Goal: Task Accomplishment & Management: Manage account settings

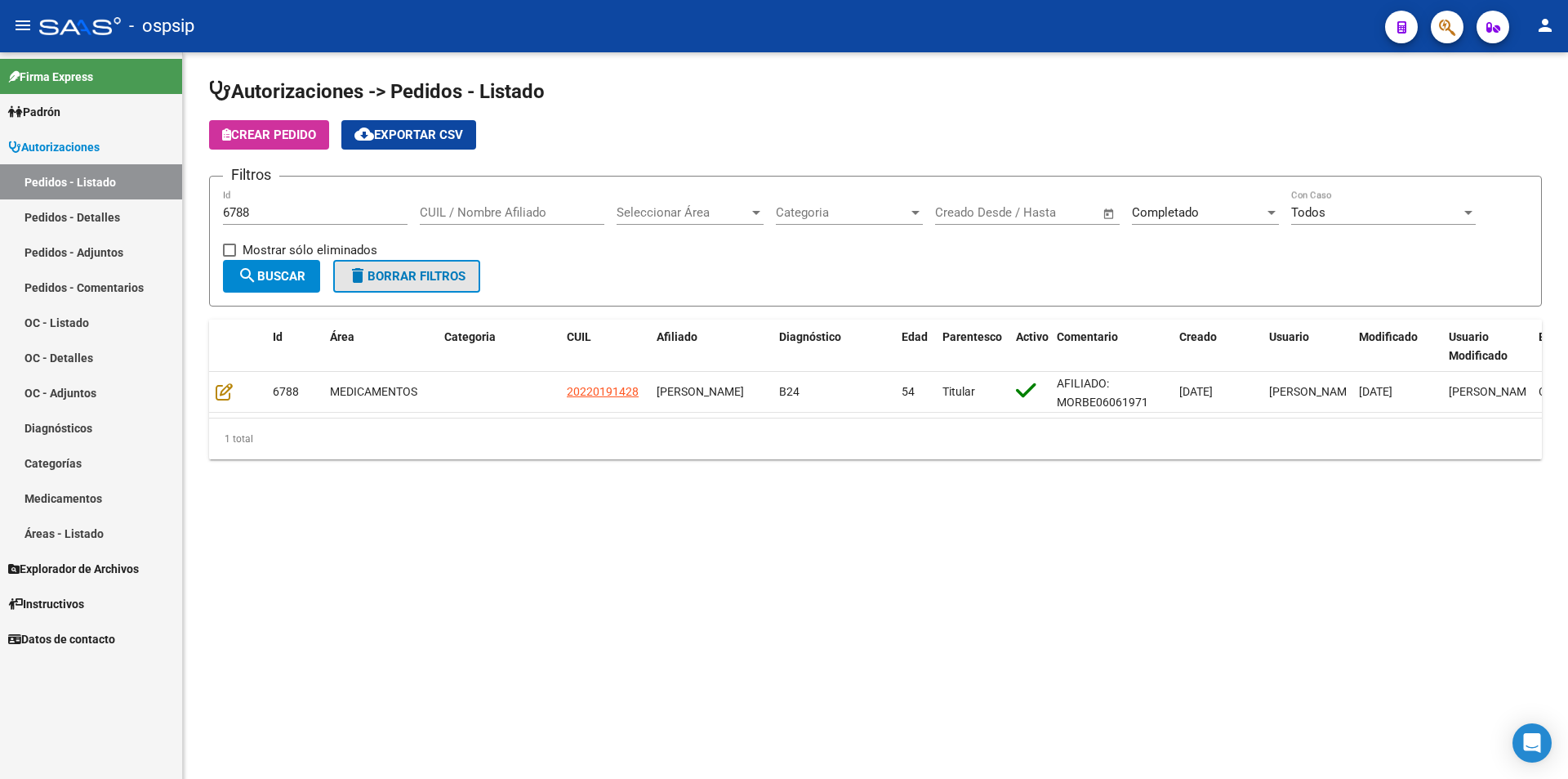
click at [399, 263] on button "delete Borrar Filtros" at bounding box center [407, 276] width 147 height 33
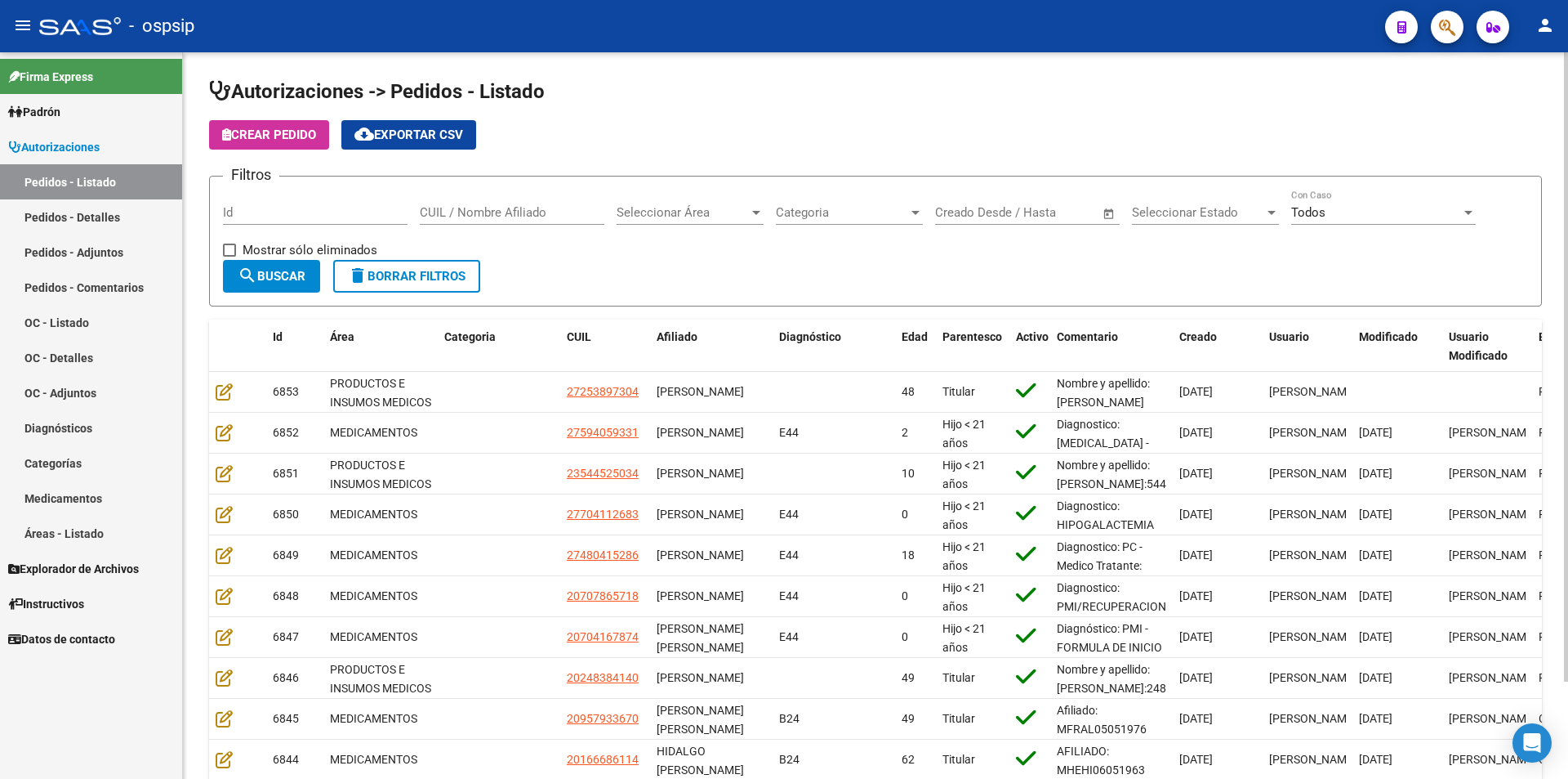
click at [1180, 215] on span "Seleccionar Estado" at bounding box center [1198, 212] width 133 height 14
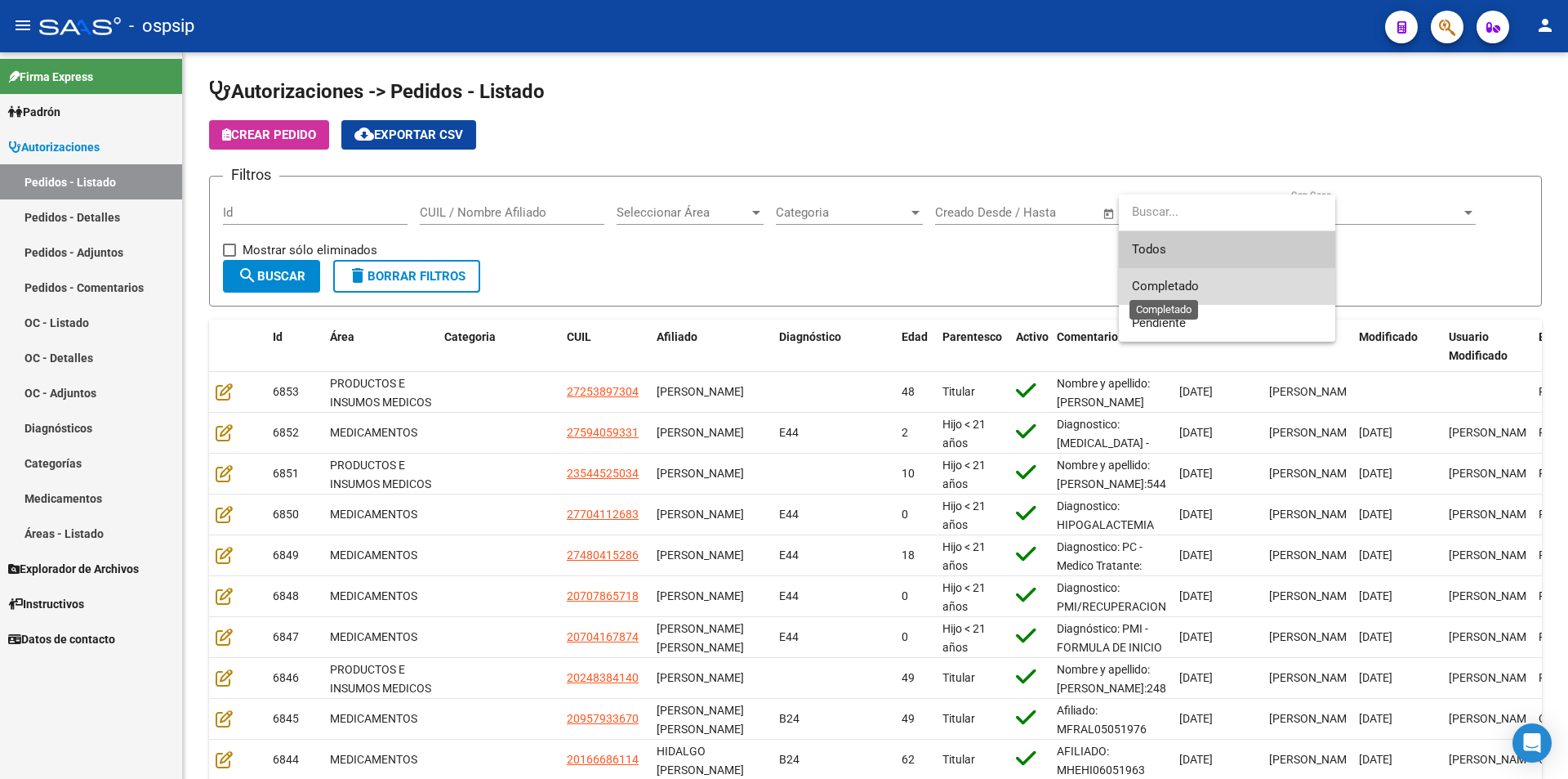
click at [1194, 286] on span "Completado" at bounding box center [1165, 285] width 67 height 14
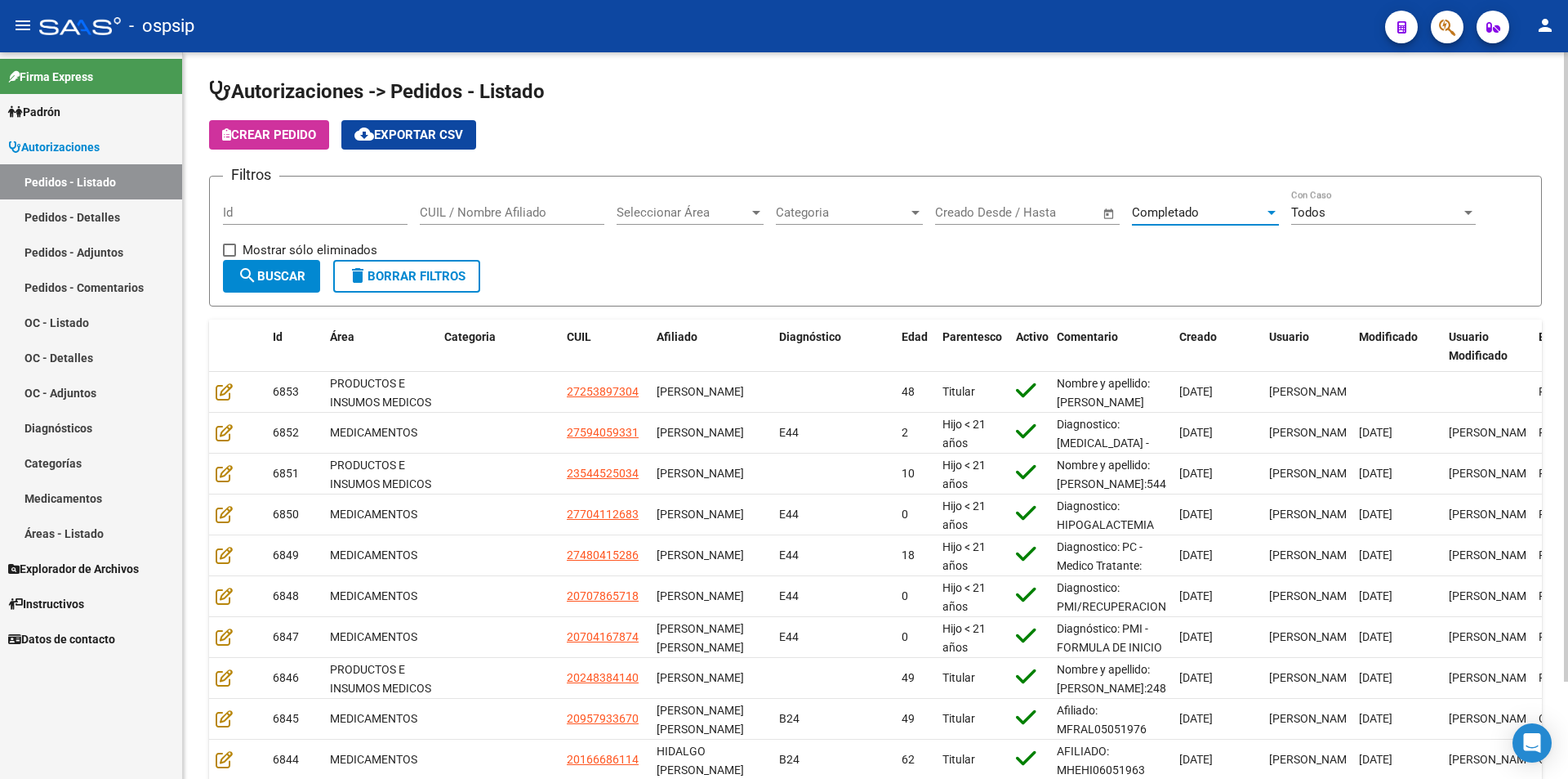
click at [313, 286] on button "search Buscar" at bounding box center [271, 276] width 97 height 33
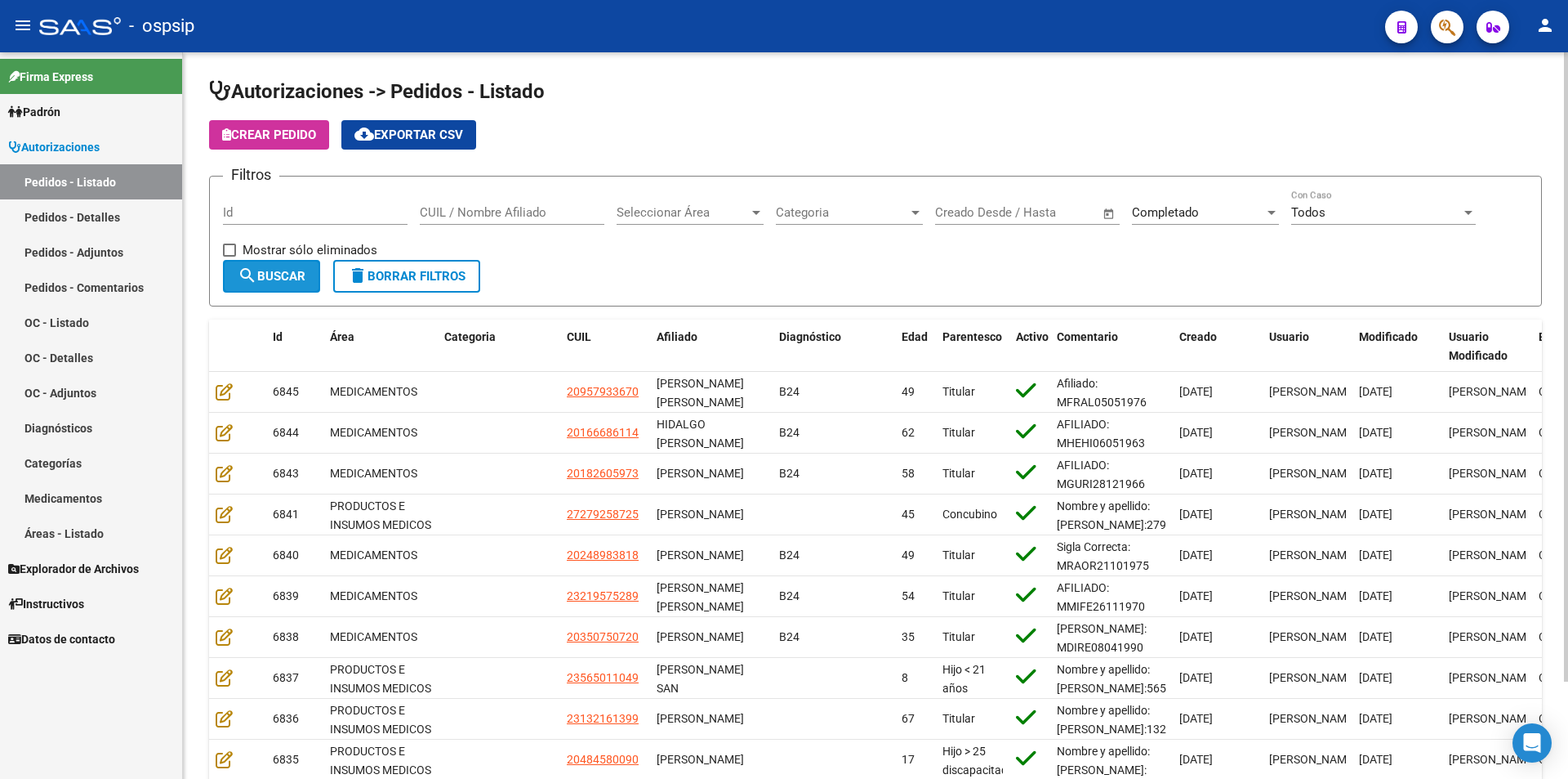
click at [313, 286] on button "search Buscar" at bounding box center [271, 276] width 97 height 33
click at [391, 146] on button "cloud_download Exportar CSV" at bounding box center [408, 134] width 134 height 30
click at [148, 222] on link "Pedidos - Detalles" at bounding box center [90, 217] width 182 height 36
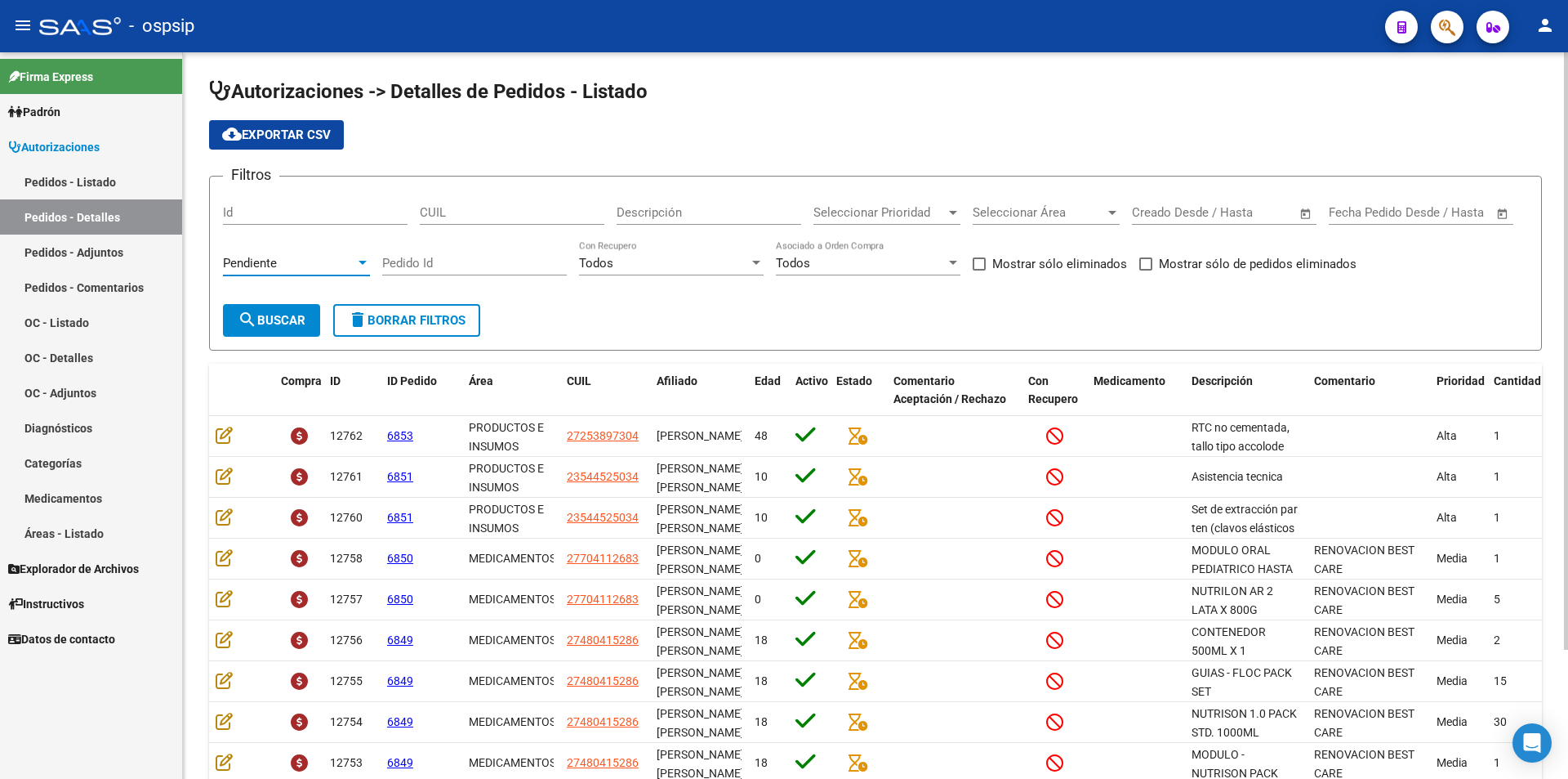
click at [299, 266] on div "Pendiente" at bounding box center [289, 262] width 133 height 14
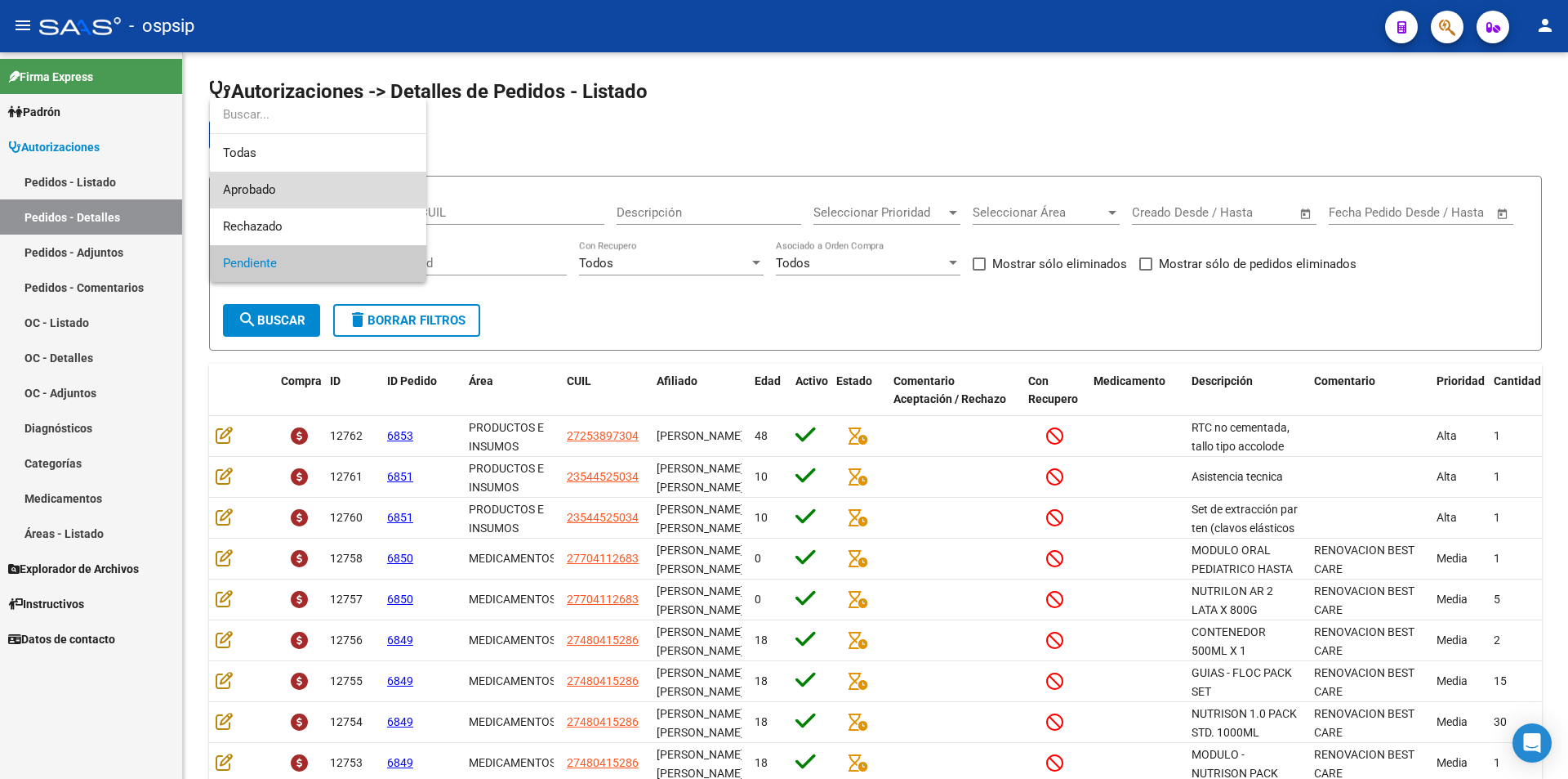
click at [299, 186] on span "Aprobado" at bounding box center [318, 189] width 190 height 36
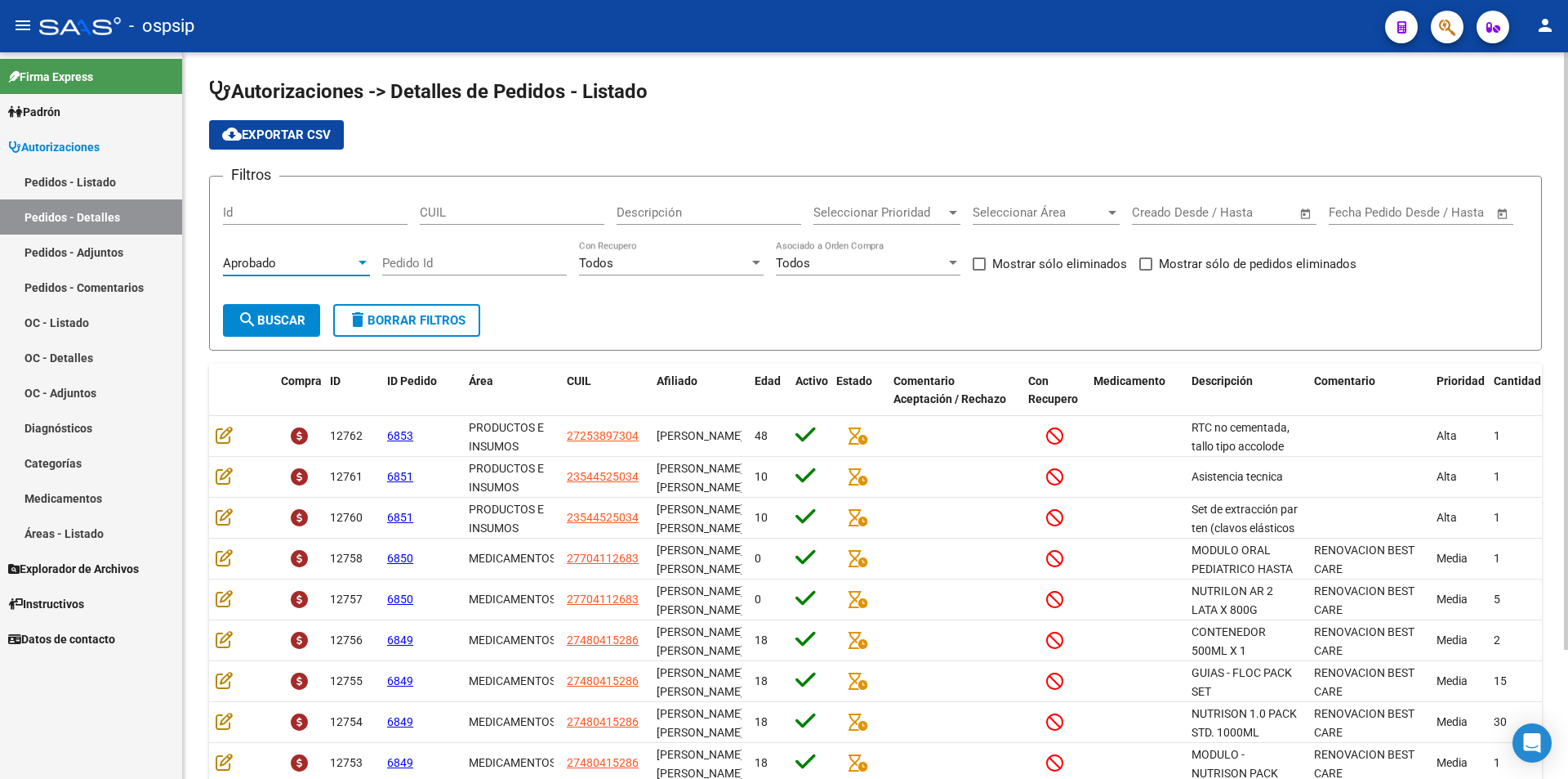
click at [264, 313] on span "search Buscar" at bounding box center [271, 320] width 68 height 14
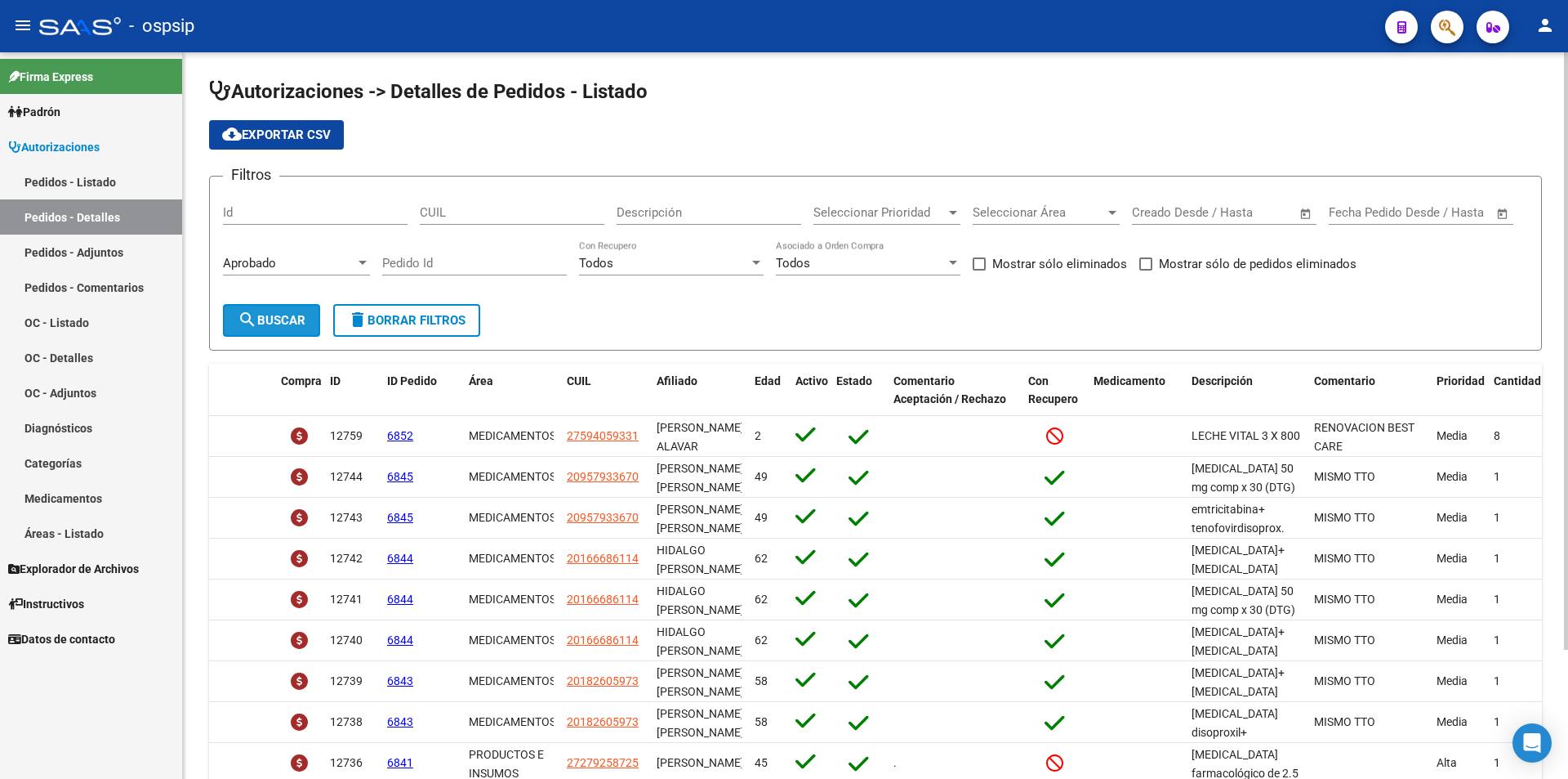
click at [269, 310] on button "search Buscar" at bounding box center [271, 320] width 97 height 33
click at [301, 128] on span "cloud_download Exportar CSV" at bounding box center [276, 134] width 109 height 14
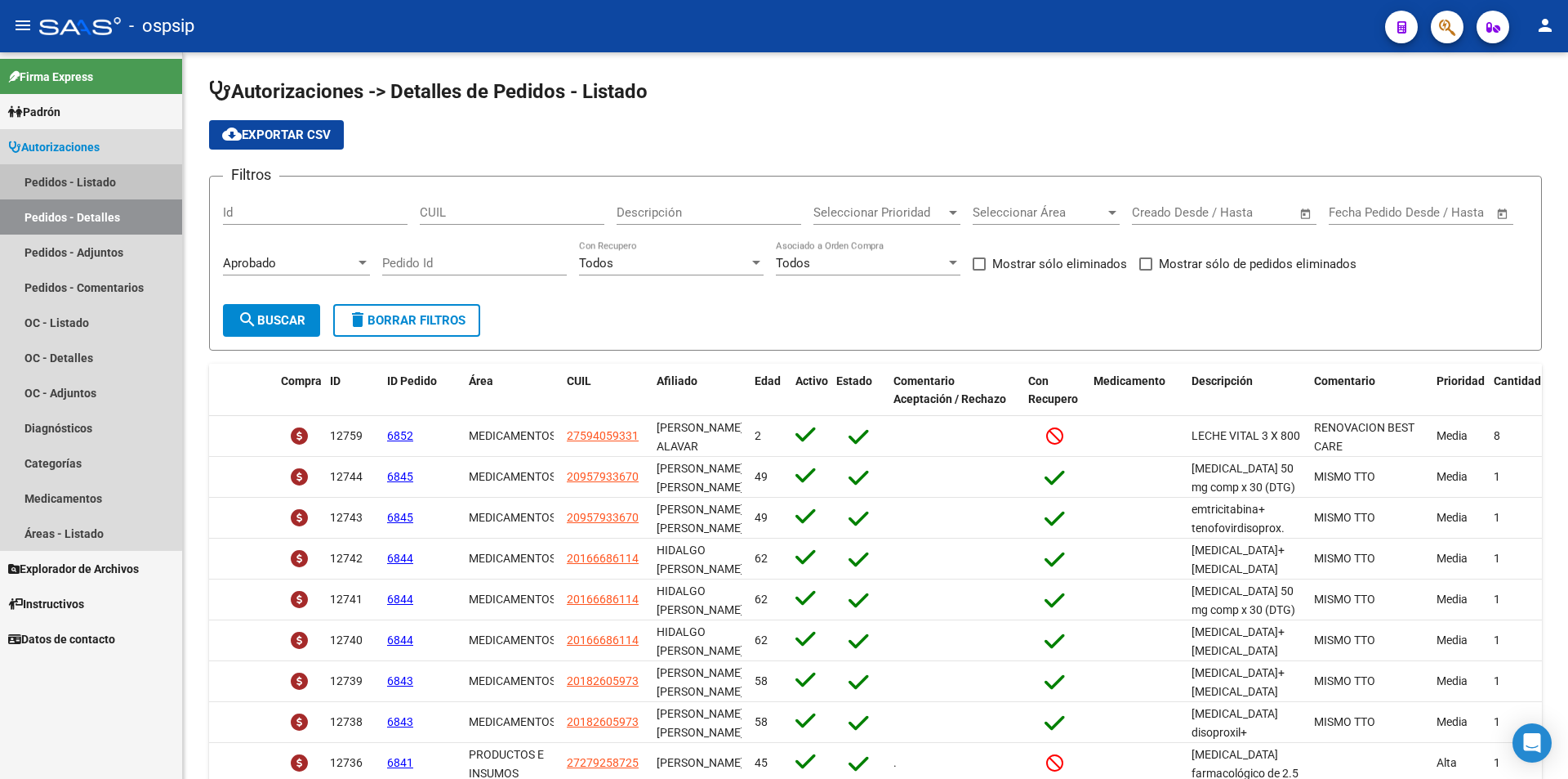
click at [89, 185] on link "Pedidos - Listado" at bounding box center [90, 182] width 182 height 36
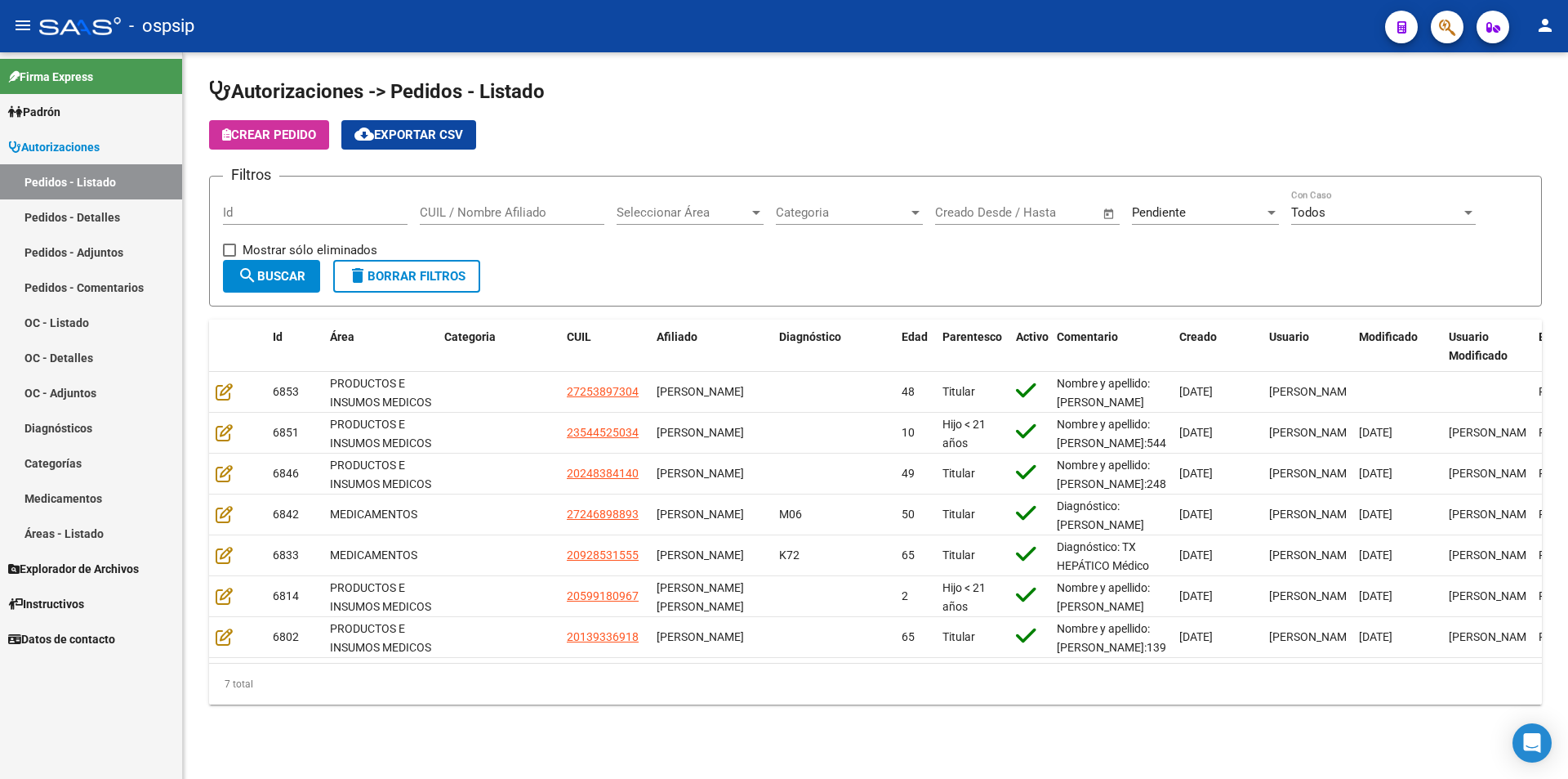
click at [1233, 205] on div "Pendiente Seleccionar Estado" at bounding box center [1205, 207] width 147 height 36
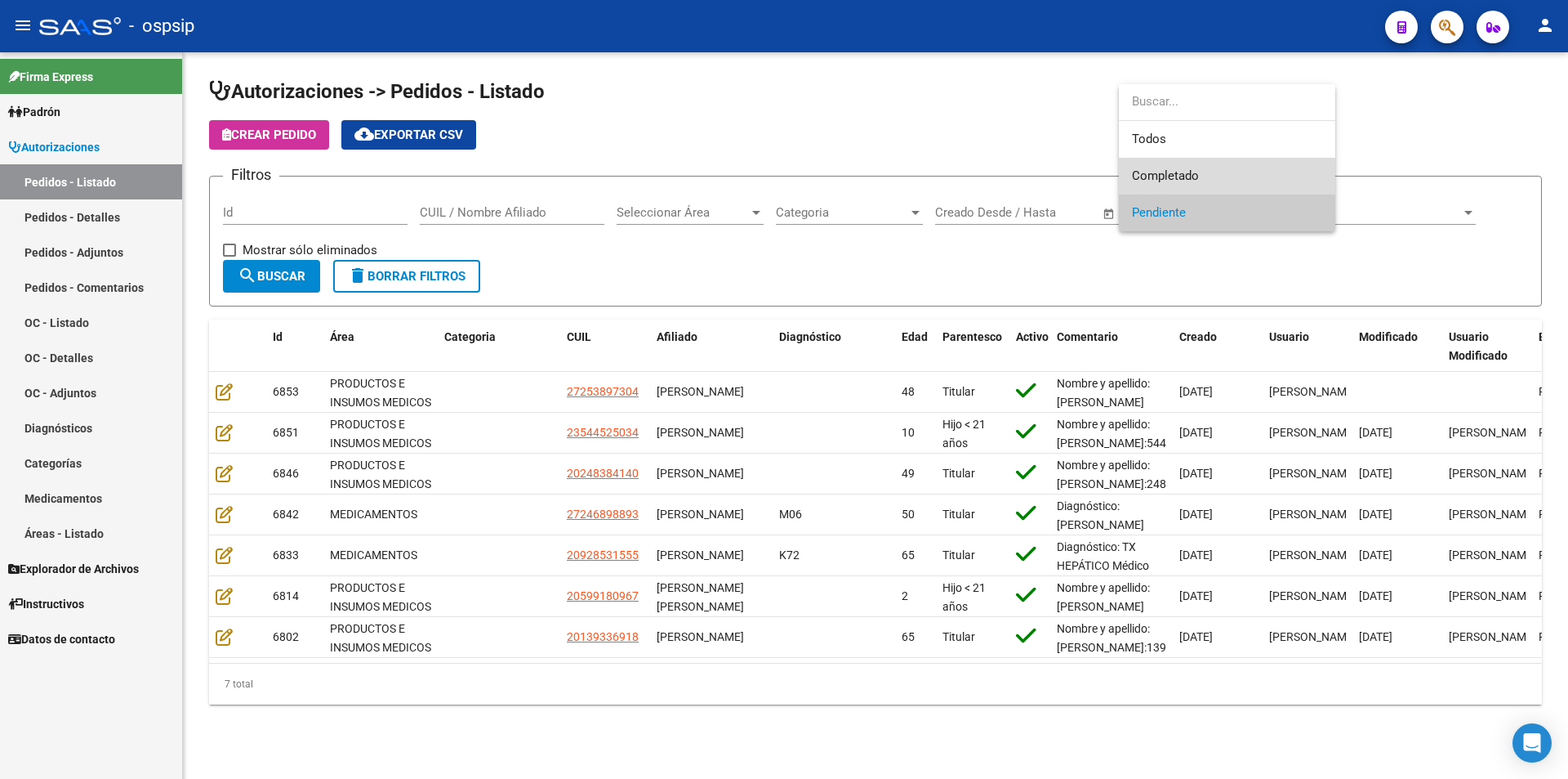
click at [1239, 172] on span "Completado" at bounding box center [1227, 175] width 190 height 36
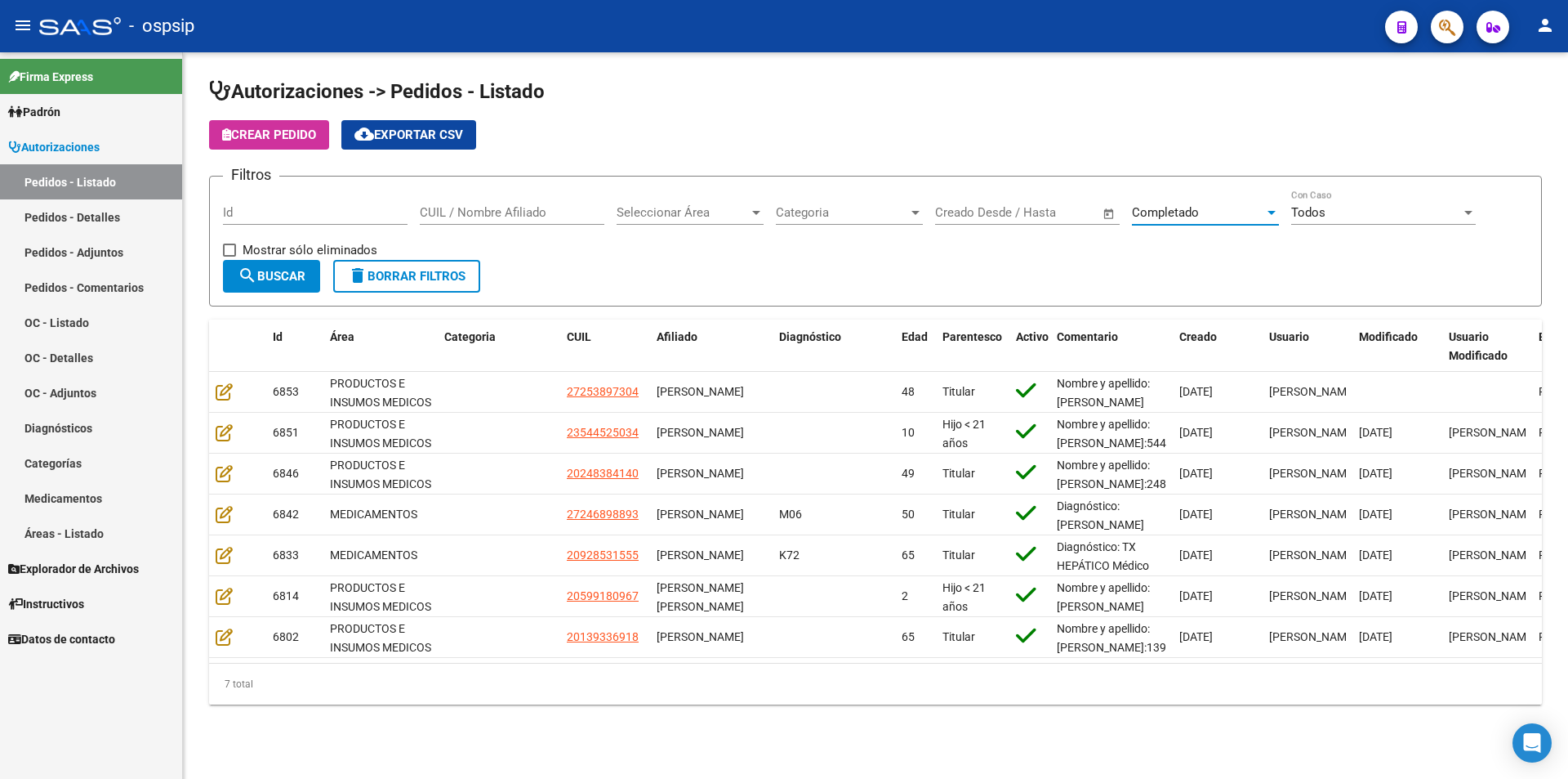
click at [301, 260] on button "search Buscar" at bounding box center [271, 276] width 97 height 33
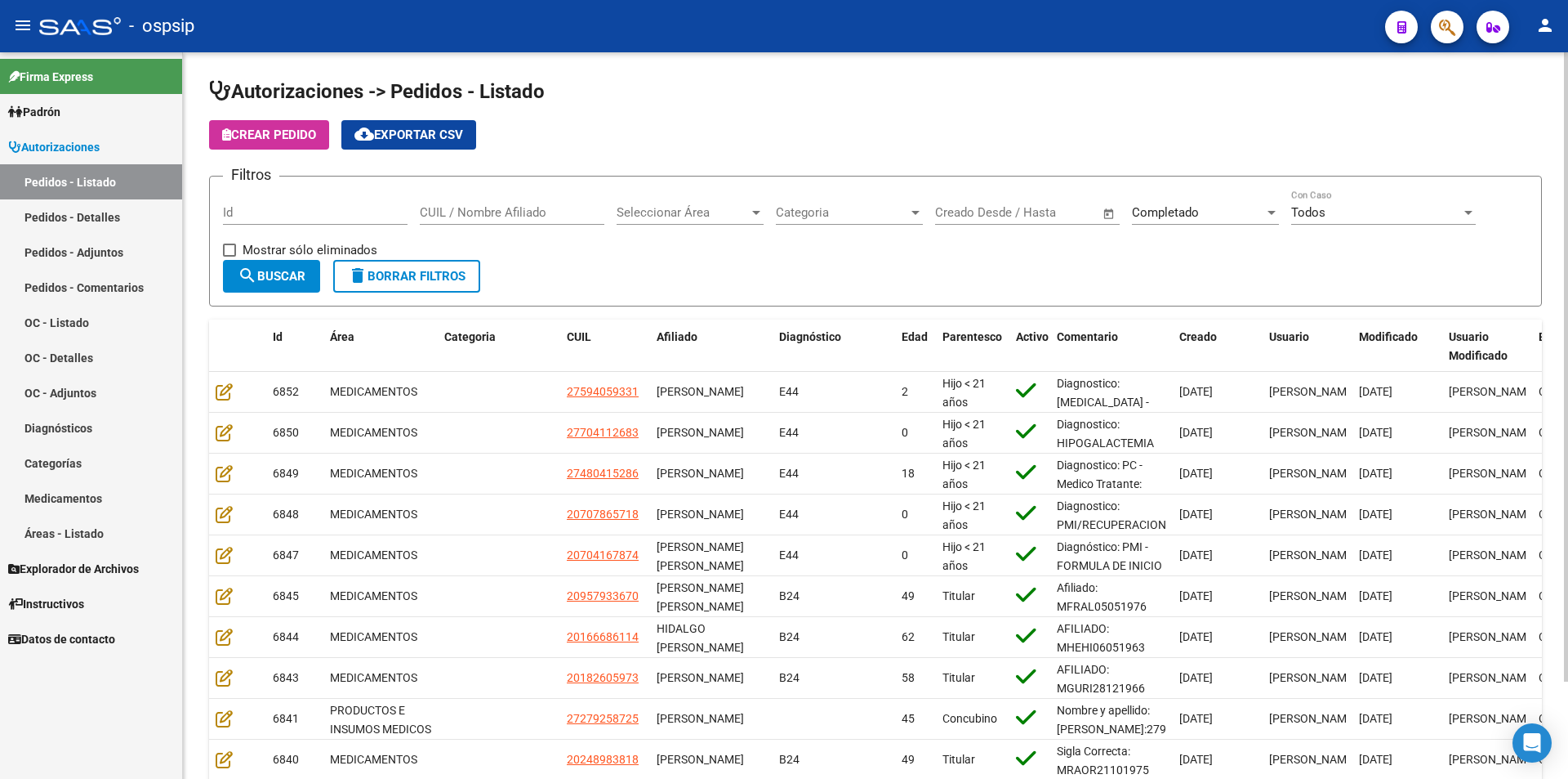
drag, startPoint x: 254, startPoint y: 191, endPoint x: 255, endPoint y: 206, distance: 15.0
click at [255, 206] on div "Id" at bounding box center [315, 207] width 184 height 36
click at [255, 206] on input "Id" at bounding box center [315, 212] width 184 height 14
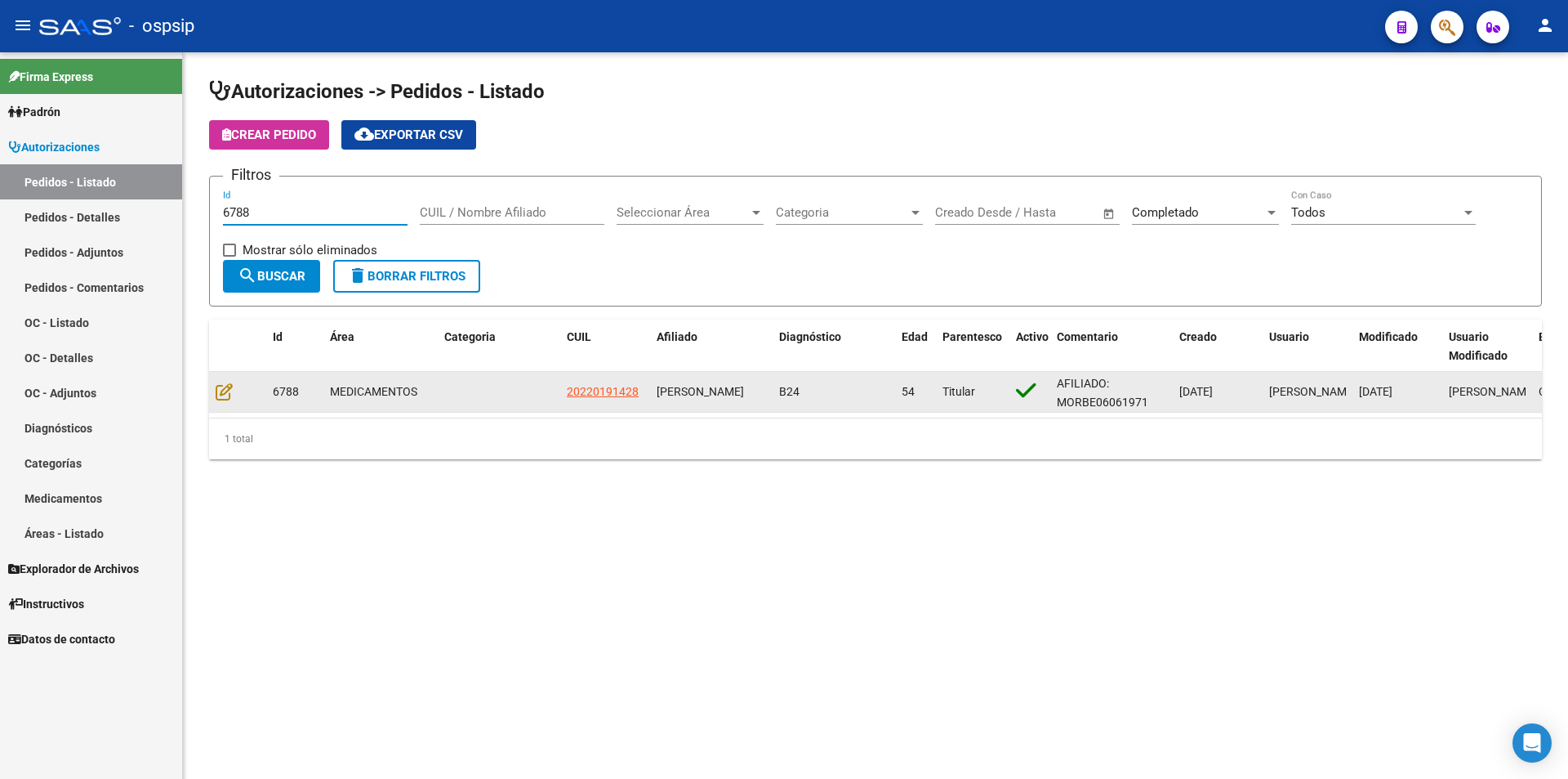
type input "6788"
click at [215, 380] on datatable-body-cell at bounding box center [238, 392] width 57 height 40
click at [218, 383] on icon at bounding box center [224, 391] width 17 height 18
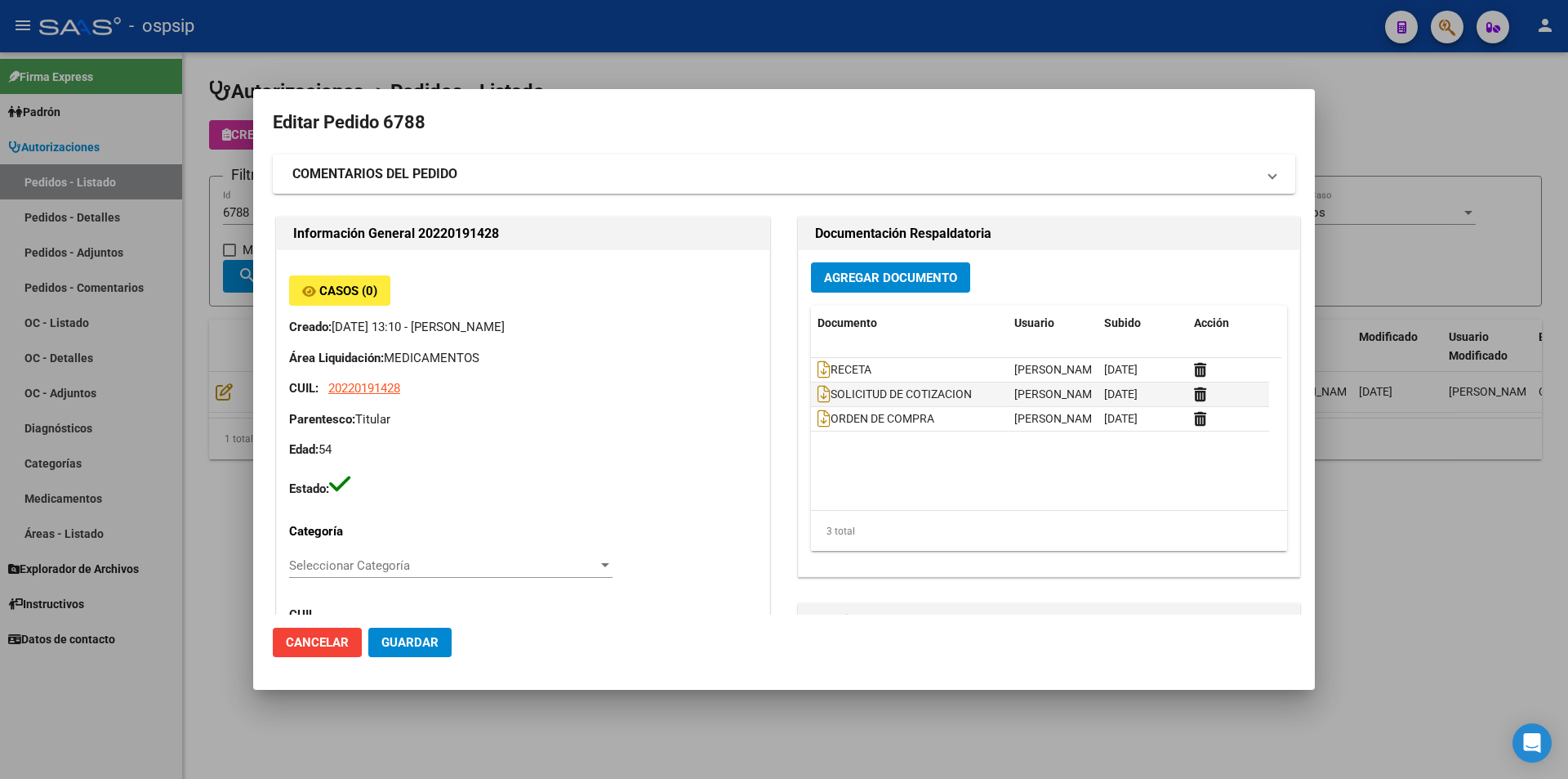
click at [254, 343] on mat-dialog-content "Editar Pedido 6788 COMENTARIOS DEL PEDIDO Escriba su comentario aquí. Enviar co…" at bounding box center [784, 362] width 1062 height 506
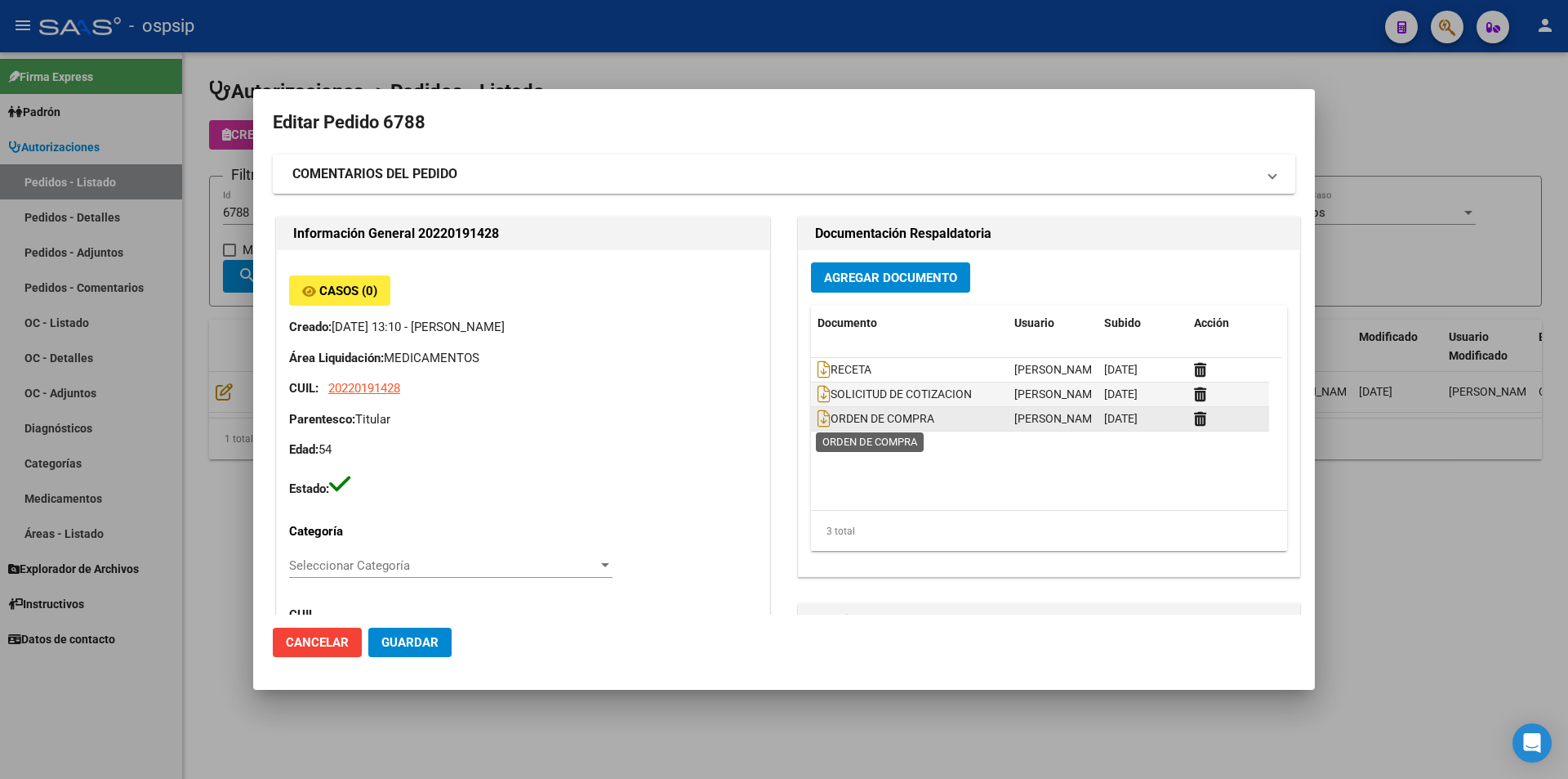
drag, startPoint x: 939, startPoint y: 422, endPoint x: 826, endPoint y: 424, distance: 113.0
click at [826, 424] on div "ORDEN DE COMPRA" at bounding box center [909, 419] width 183 height 19
copy span "ORDEN DE COMPRA"
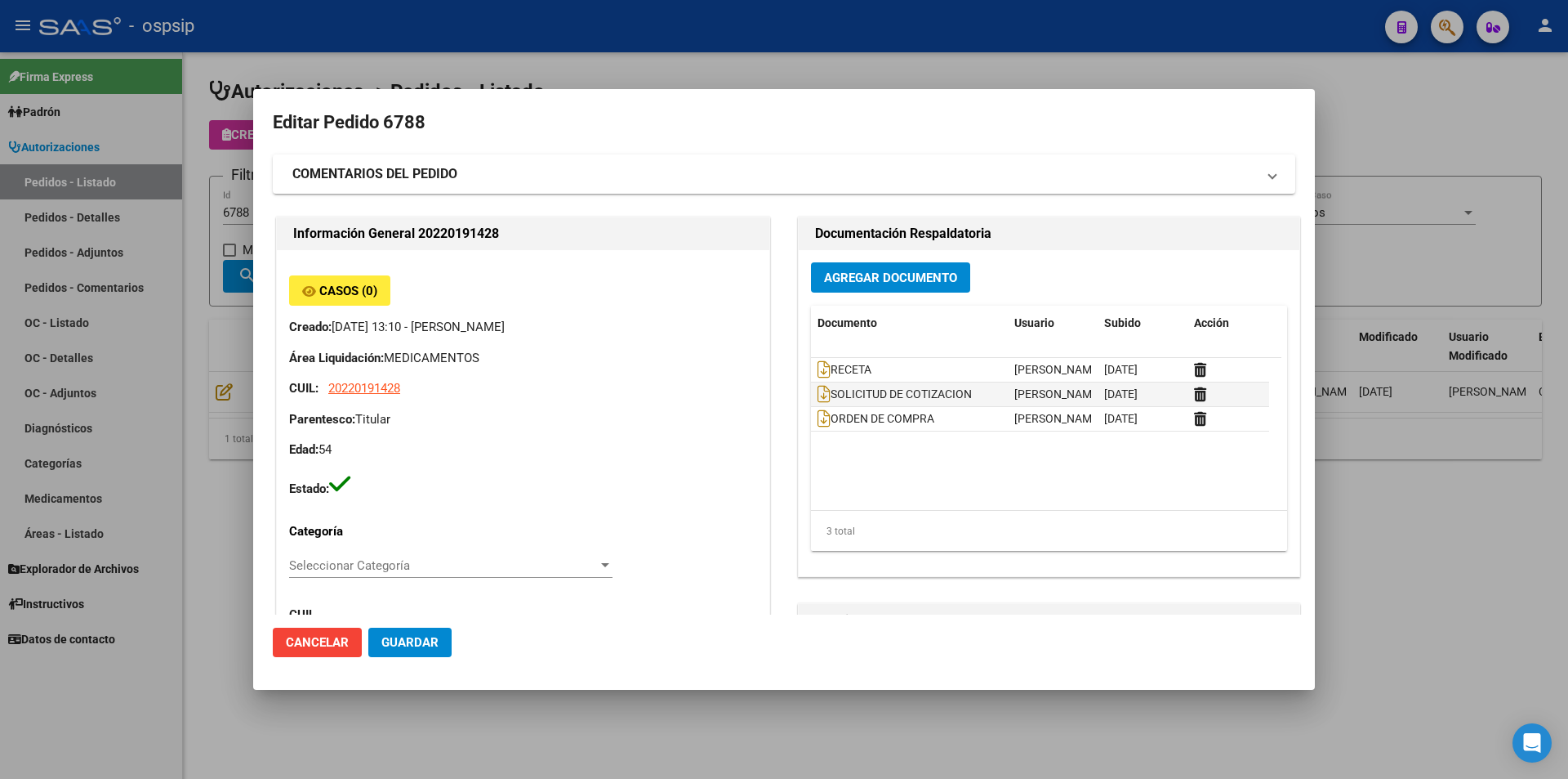
click at [217, 255] on div at bounding box center [784, 389] width 1568 height 779
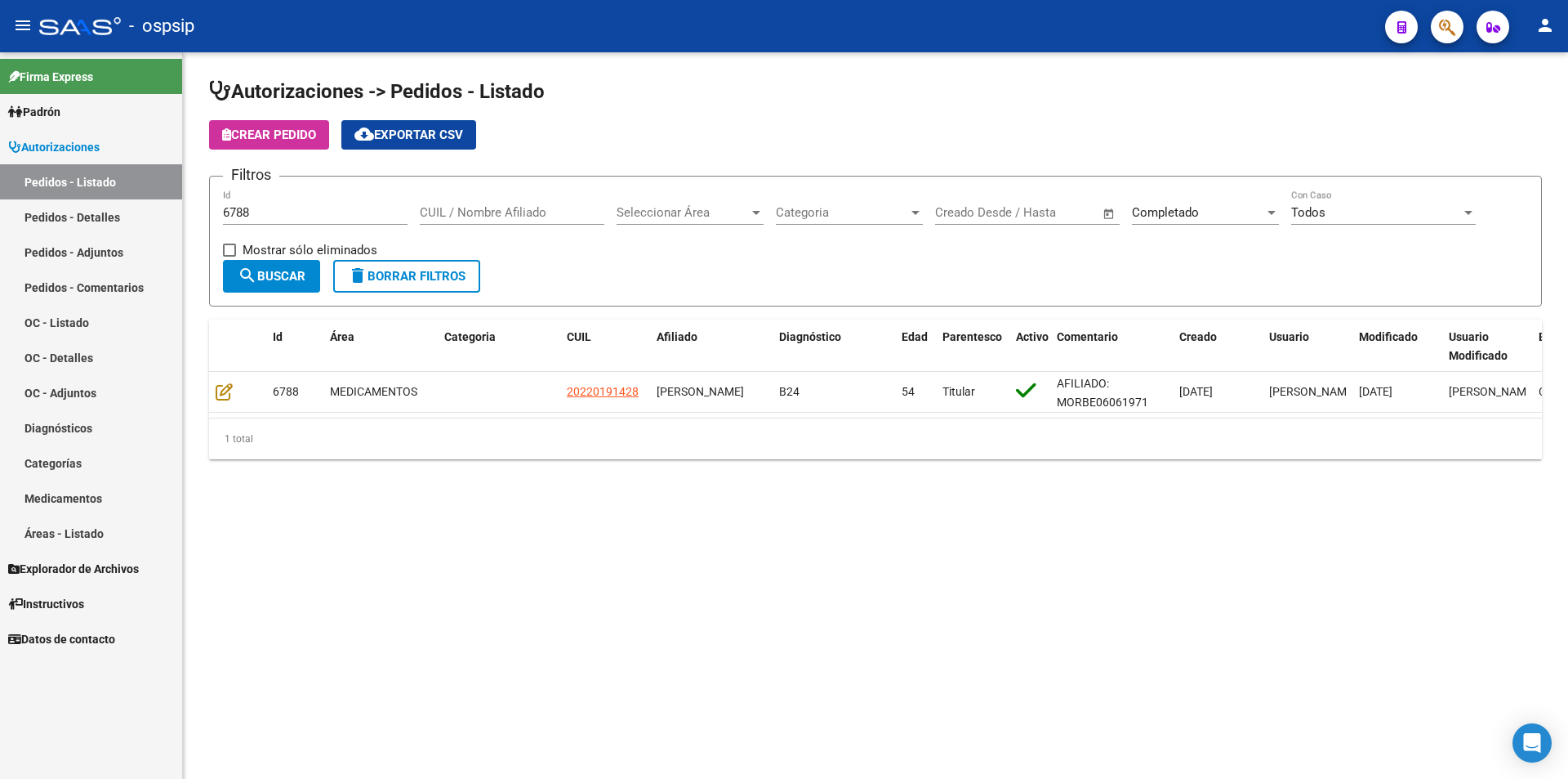
drag, startPoint x: 273, startPoint y: 213, endPoint x: 180, endPoint y: 230, distance: 94.5
click at [181, 230] on mat-sidenav-container "Firma Express Padrón Afiliados Empadronados Movimientos de Afiliados Padrón Ági…" at bounding box center [784, 415] width 1568 height 727
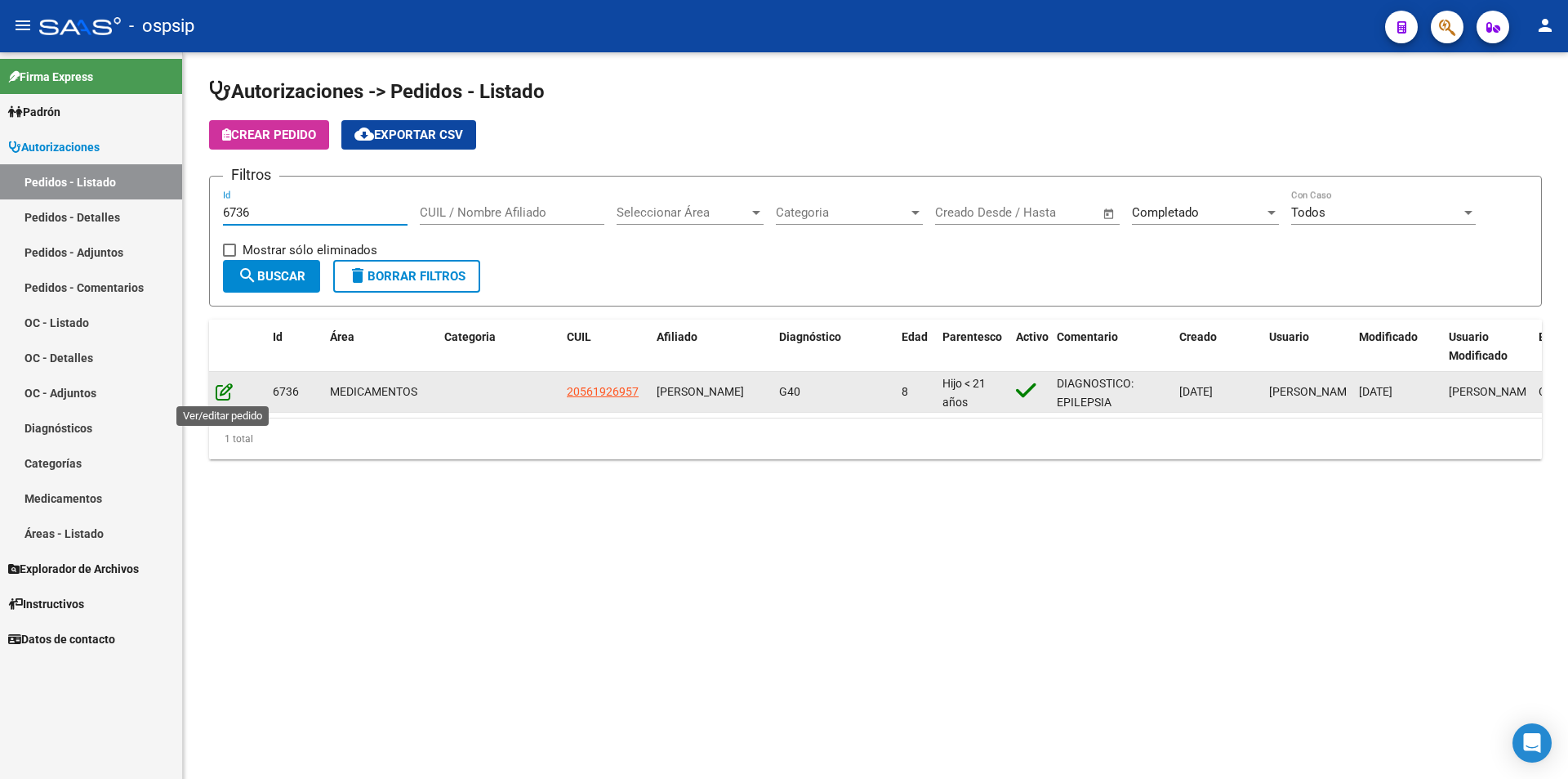
type input "6736"
click at [227, 392] on icon at bounding box center [224, 391] width 17 height 18
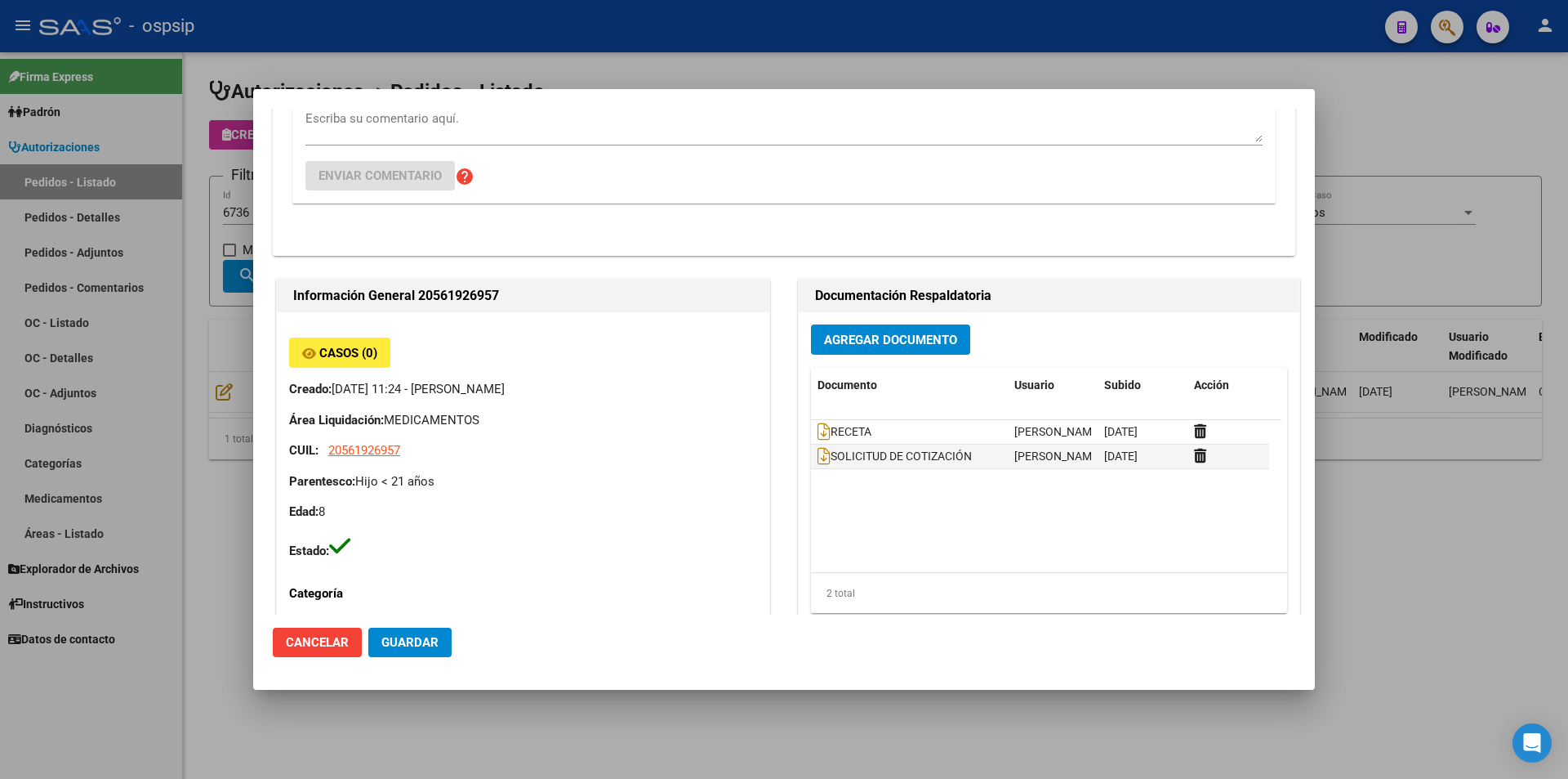
scroll to position [409, 0]
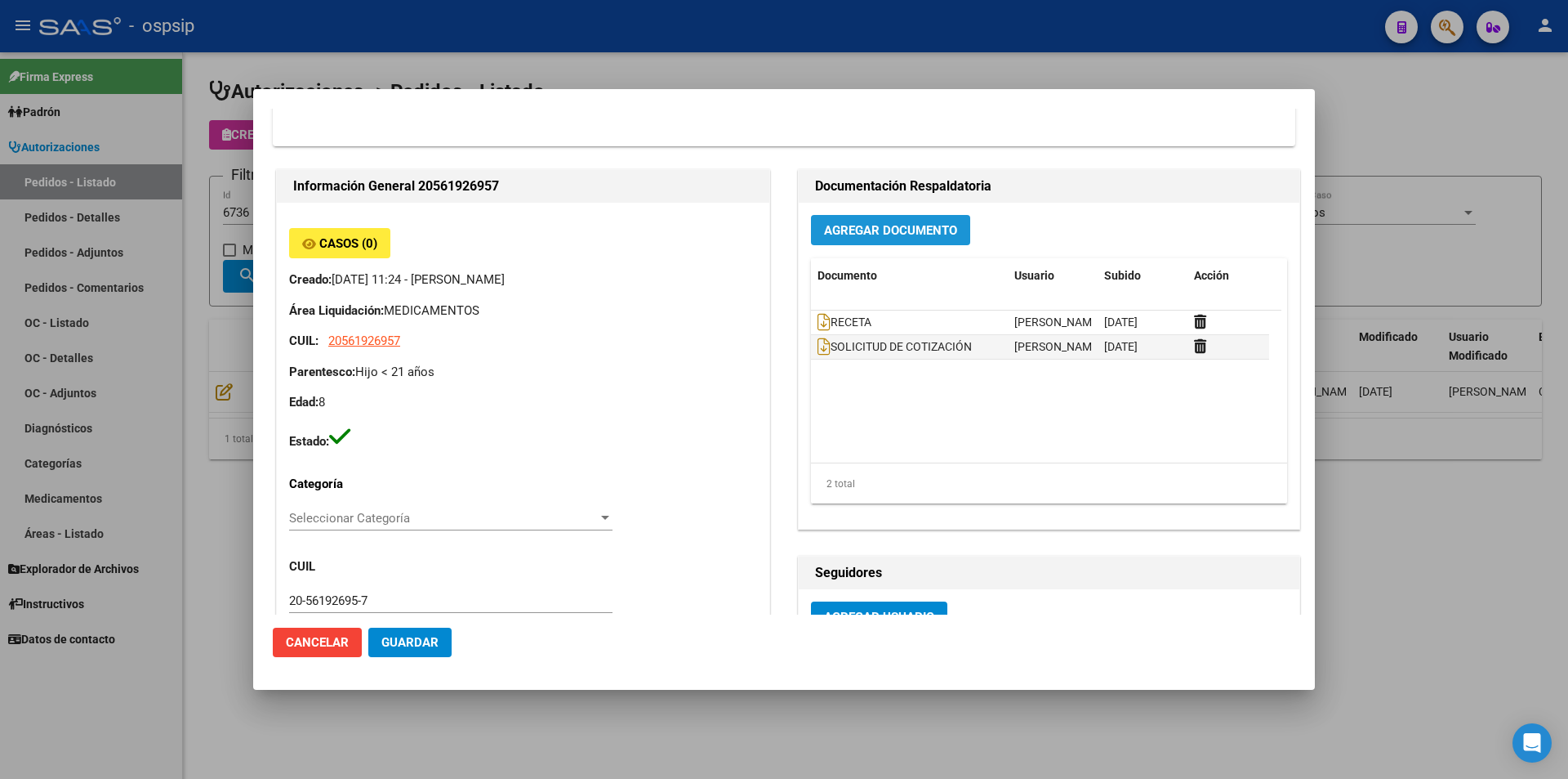
click at [910, 218] on button "Agregar Documento" at bounding box center [890, 230] width 159 height 30
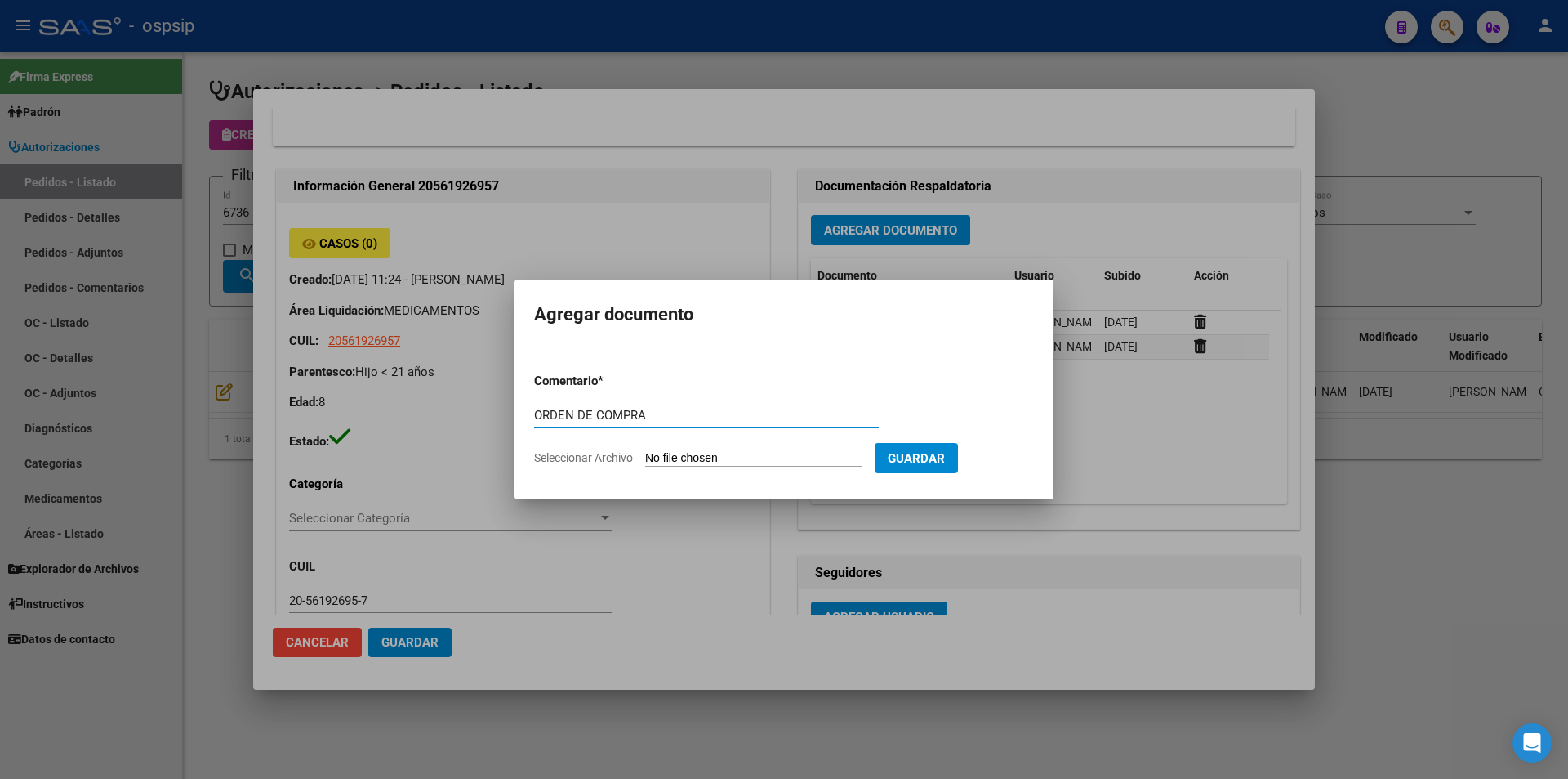
type input "ORDEN DE COMPRA"
click at [755, 445] on form "Comentario * ORDEN DE COMPRA Comentario Seleccionar Archivo Guardar" at bounding box center [784, 419] width 500 height 119
click at [762, 466] on input "Seleccionar Archivo" at bounding box center [753, 458] width 216 height 15
type input "C:\fakepath\BC OC 6736.pdf"
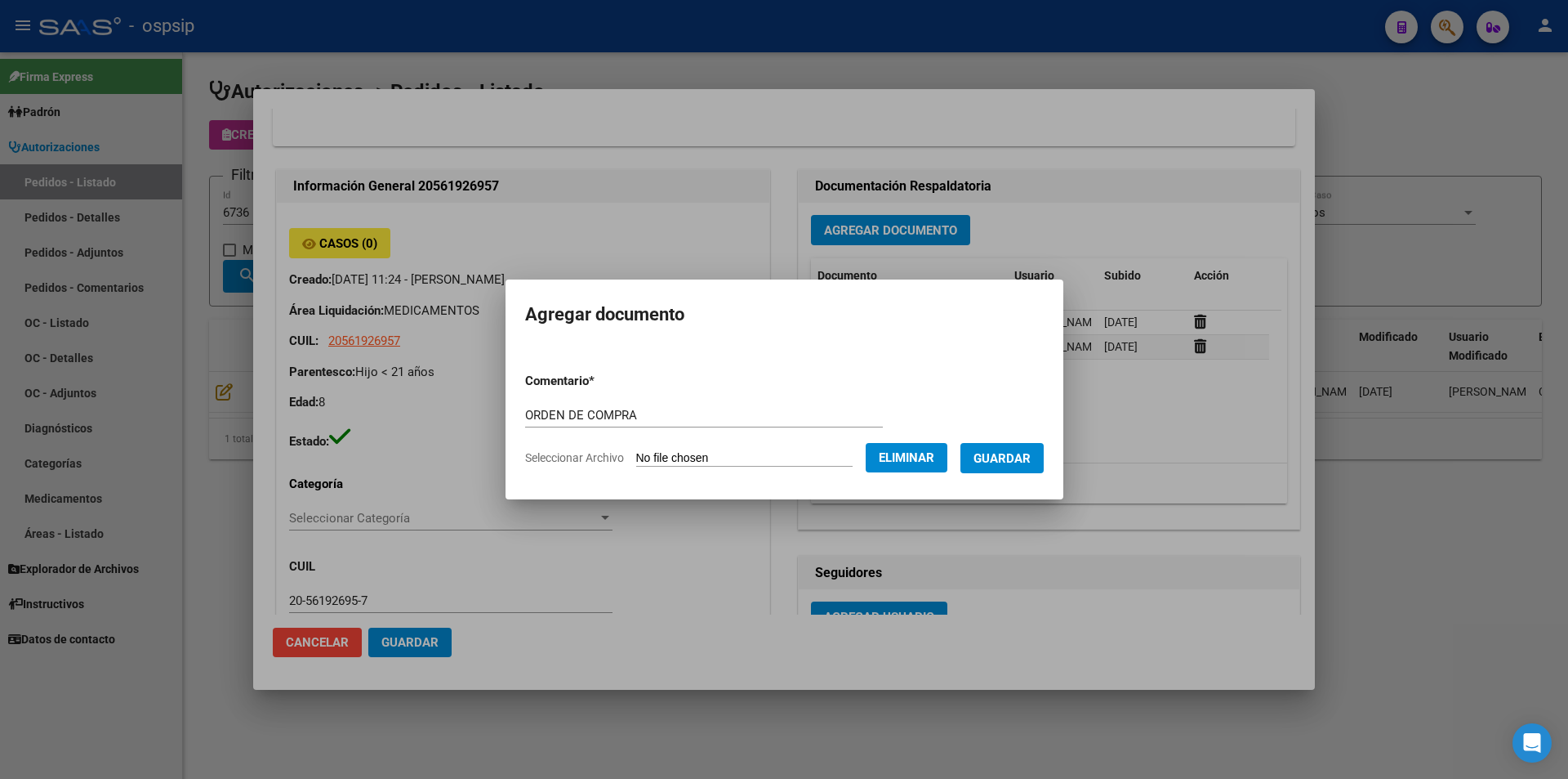
click at [1005, 482] on mat-dialog-container "Agregar documento Comentario * ORDEN DE COMPRA Comentario Seleccionar Archivo E…" at bounding box center [784, 388] width 558 height 219
click at [1015, 459] on span "Guardar" at bounding box center [1003, 458] width 57 height 14
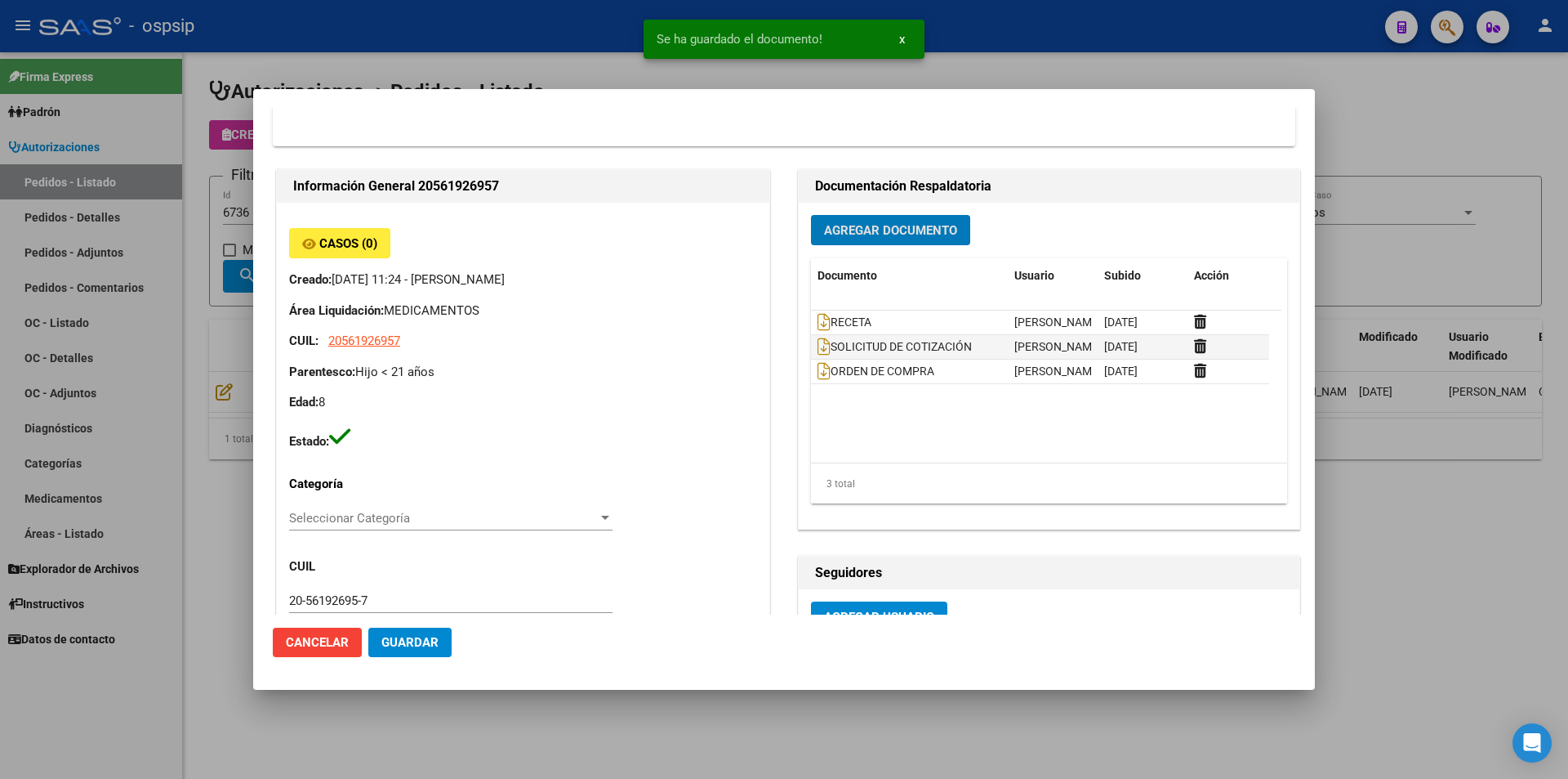
click at [171, 293] on div at bounding box center [784, 389] width 1568 height 779
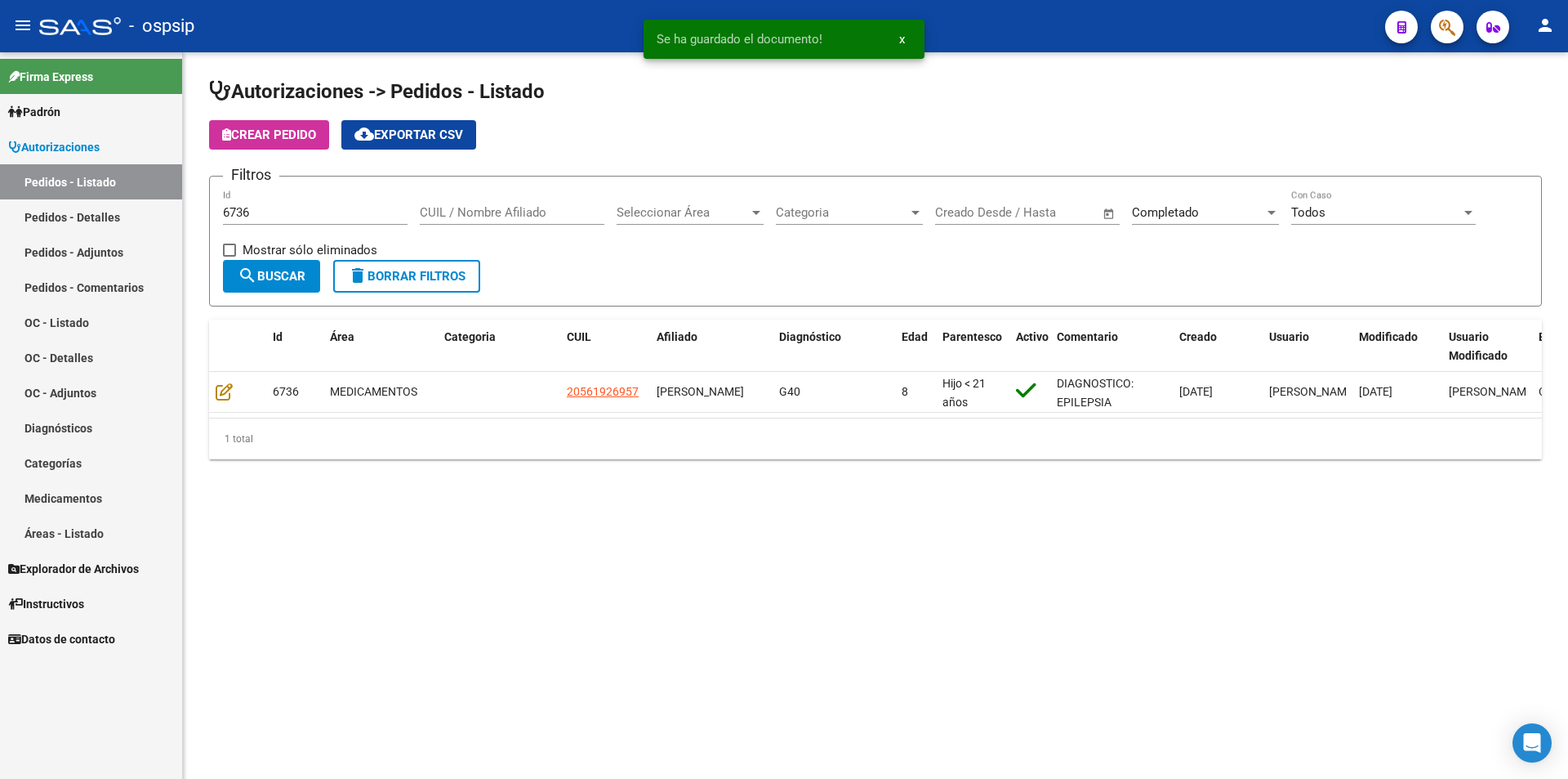
click at [263, 208] on input "6736" at bounding box center [315, 212] width 184 height 14
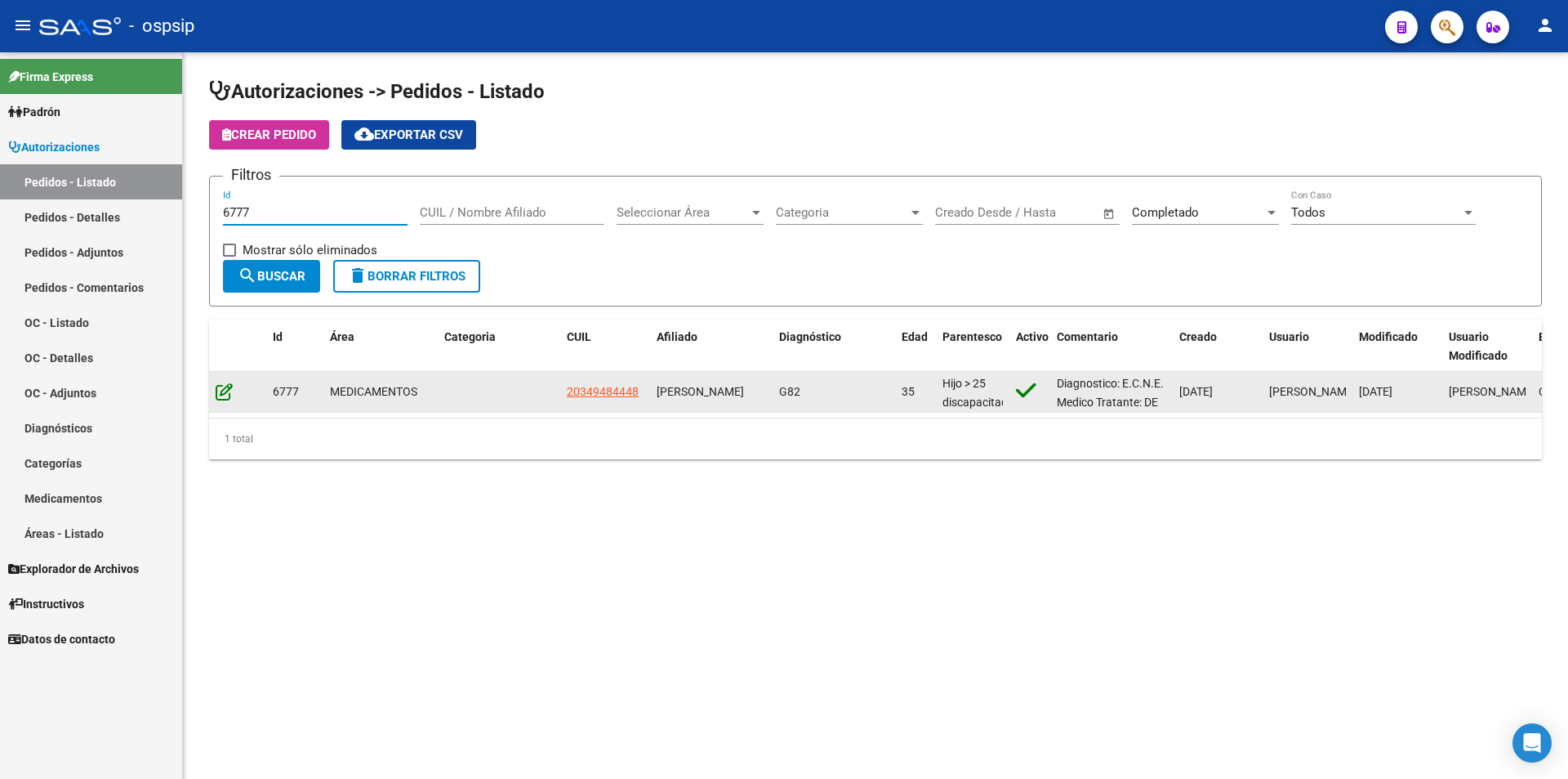
type input "6777"
click at [230, 392] on icon at bounding box center [224, 391] width 17 height 18
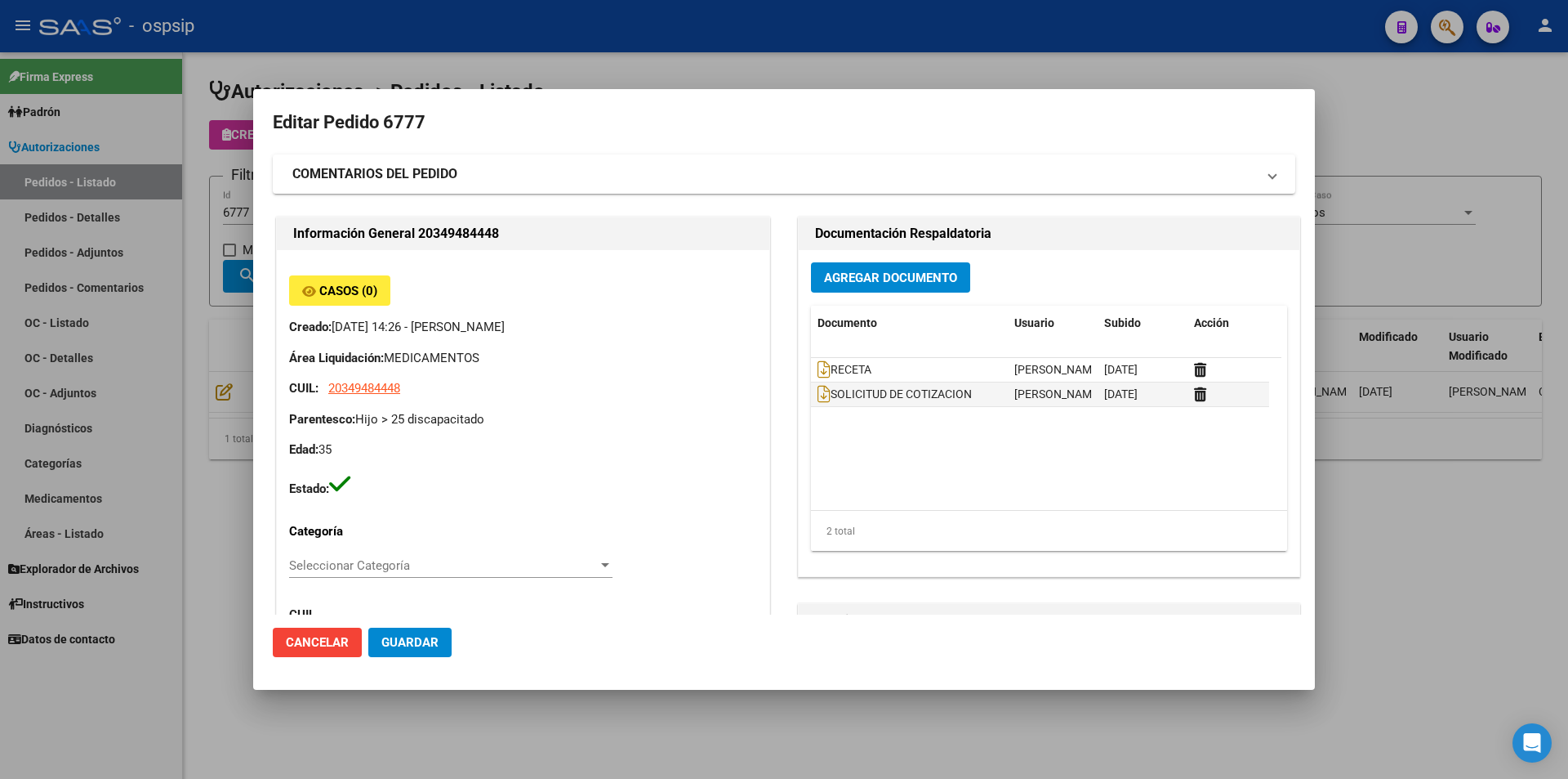
click at [844, 298] on div "Agregar Documento Documento Usuario Subido Acción RECETA [PERSON_NAME] [DATE] S…" at bounding box center [1049, 414] width 500 height 326
click at [845, 280] on span "Agregar Documento" at bounding box center [890, 277] width 133 height 14
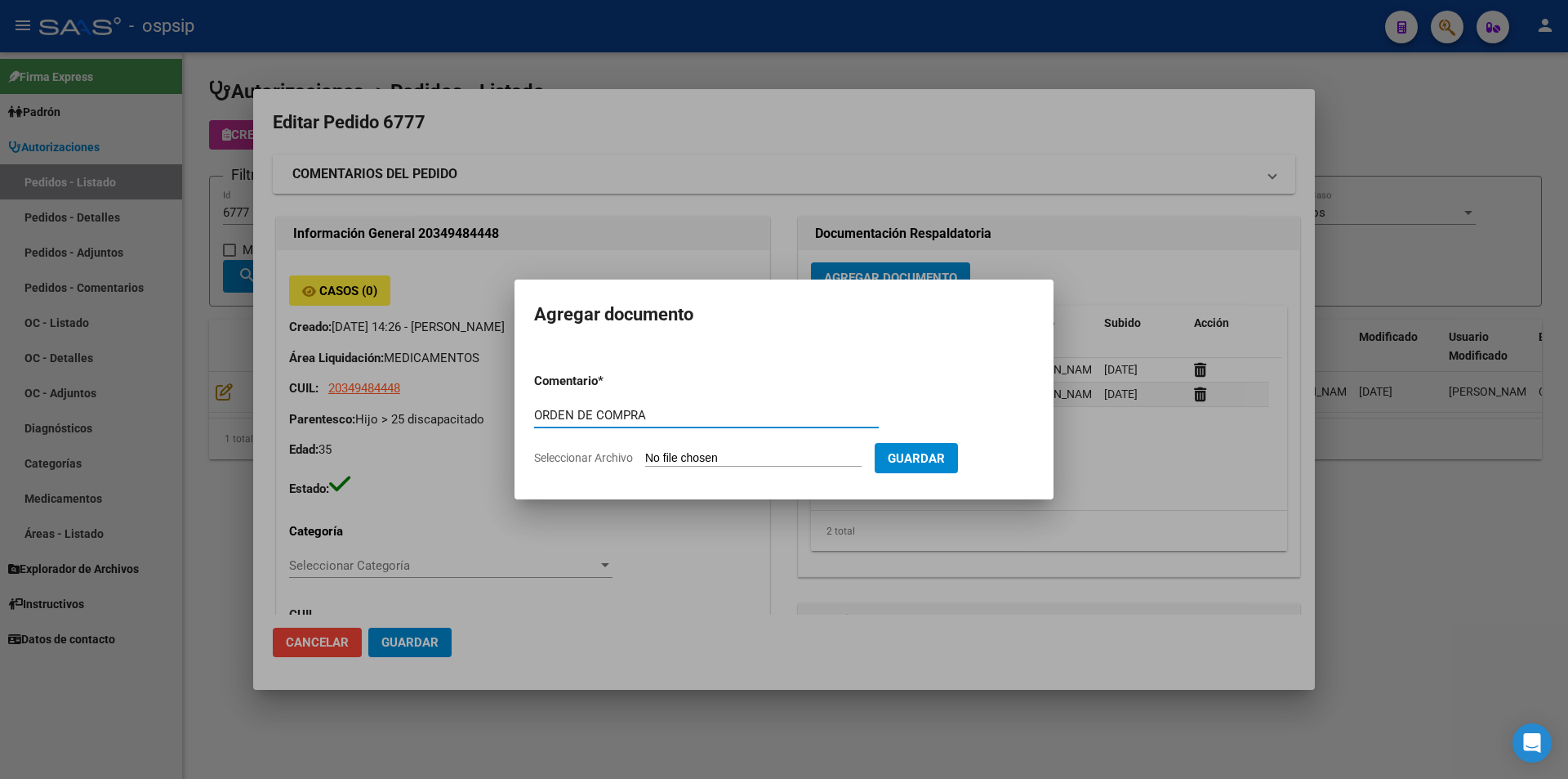
type input "ORDEN DE COMPRA"
click at [719, 458] on input "Seleccionar Archivo" at bounding box center [753, 458] width 216 height 15
type input "C:\fakepath\BC OC 6777.pdf"
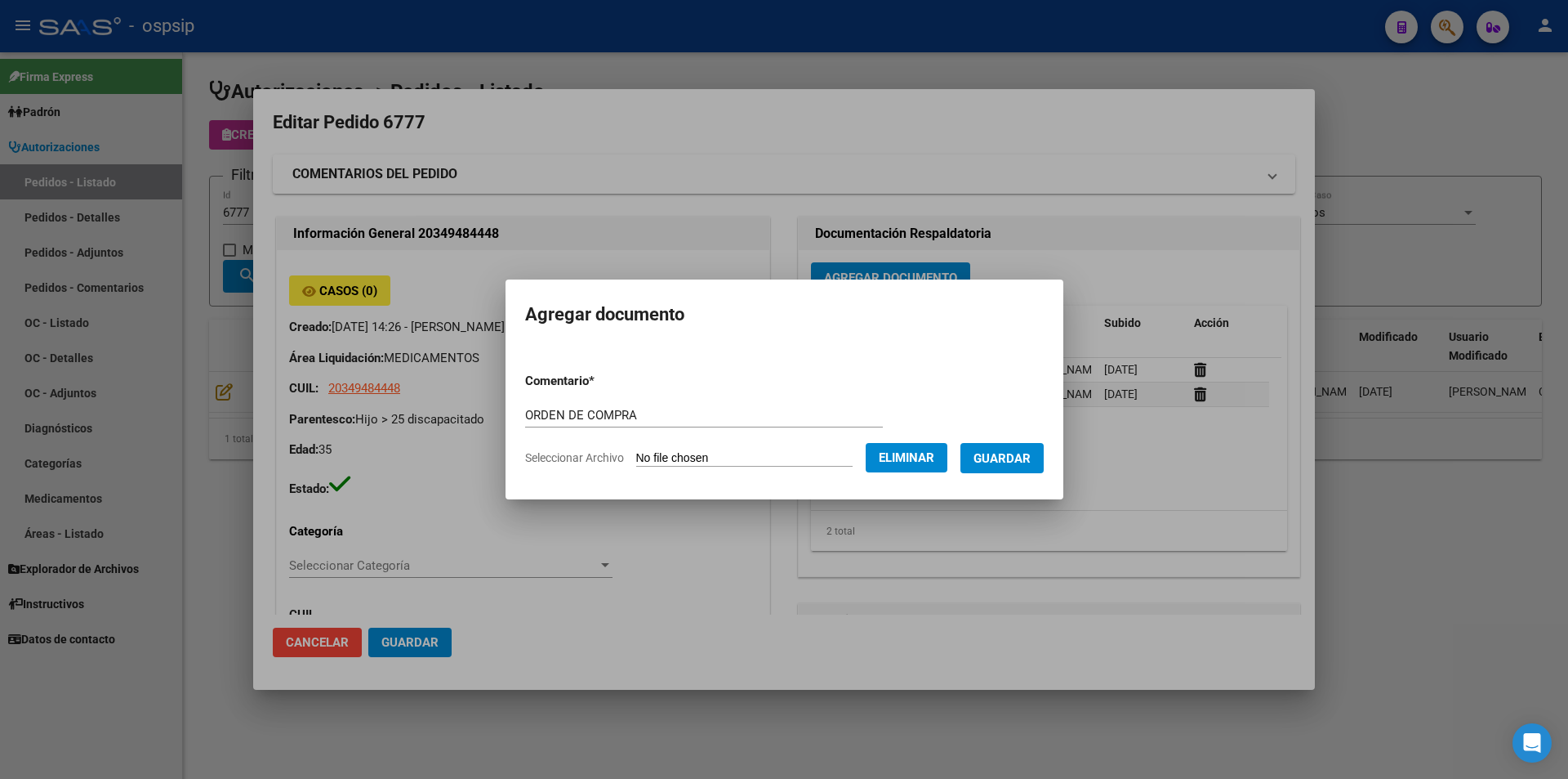
click at [1025, 462] on span "Guardar" at bounding box center [1003, 458] width 57 height 14
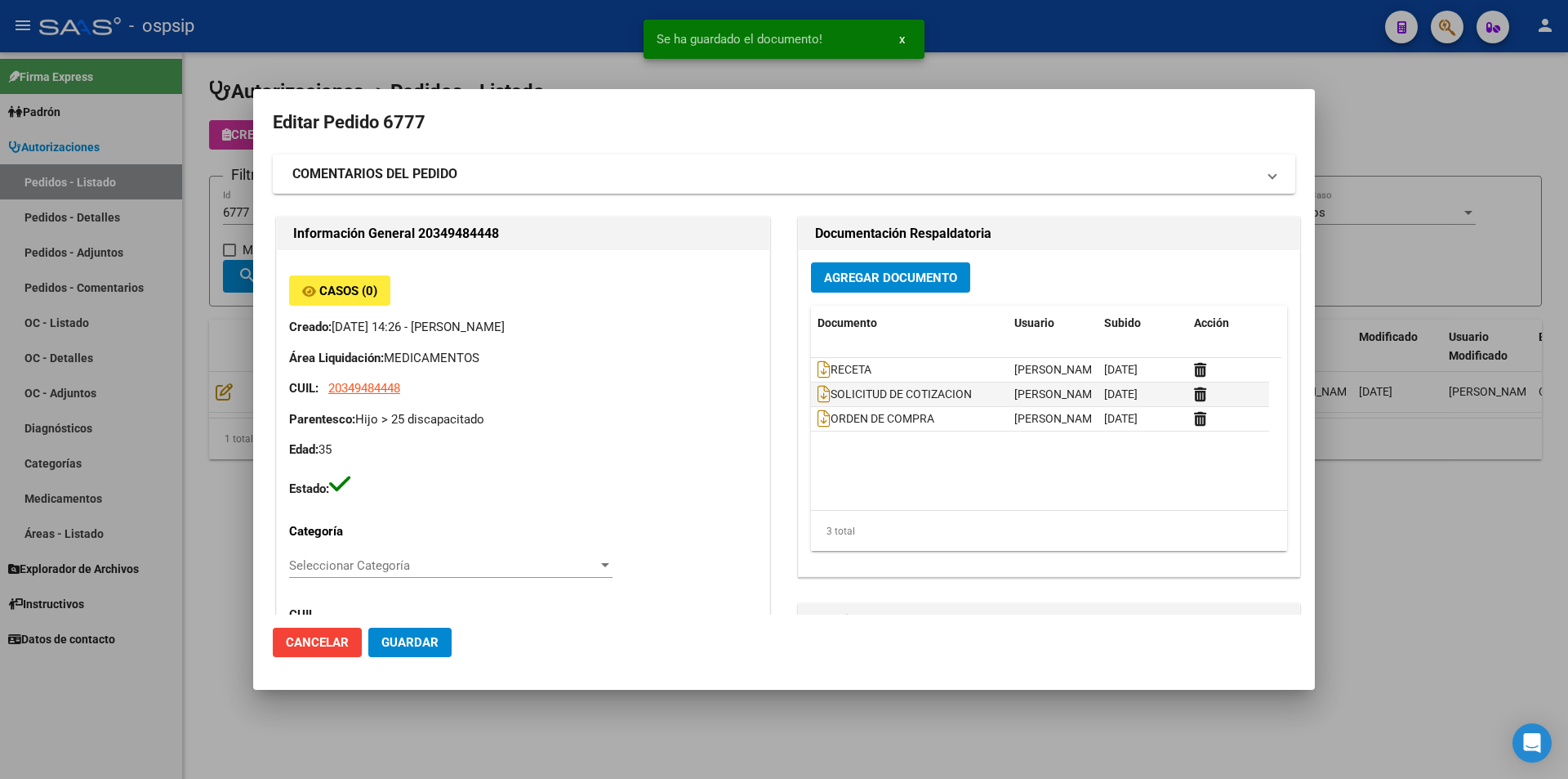
drag, startPoint x: 174, startPoint y: 228, endPoint x: 234, endPoint y: 208, distance: 63.2
click at [182, 224] on div at bounding box center [784, 389] width 1568 height 779
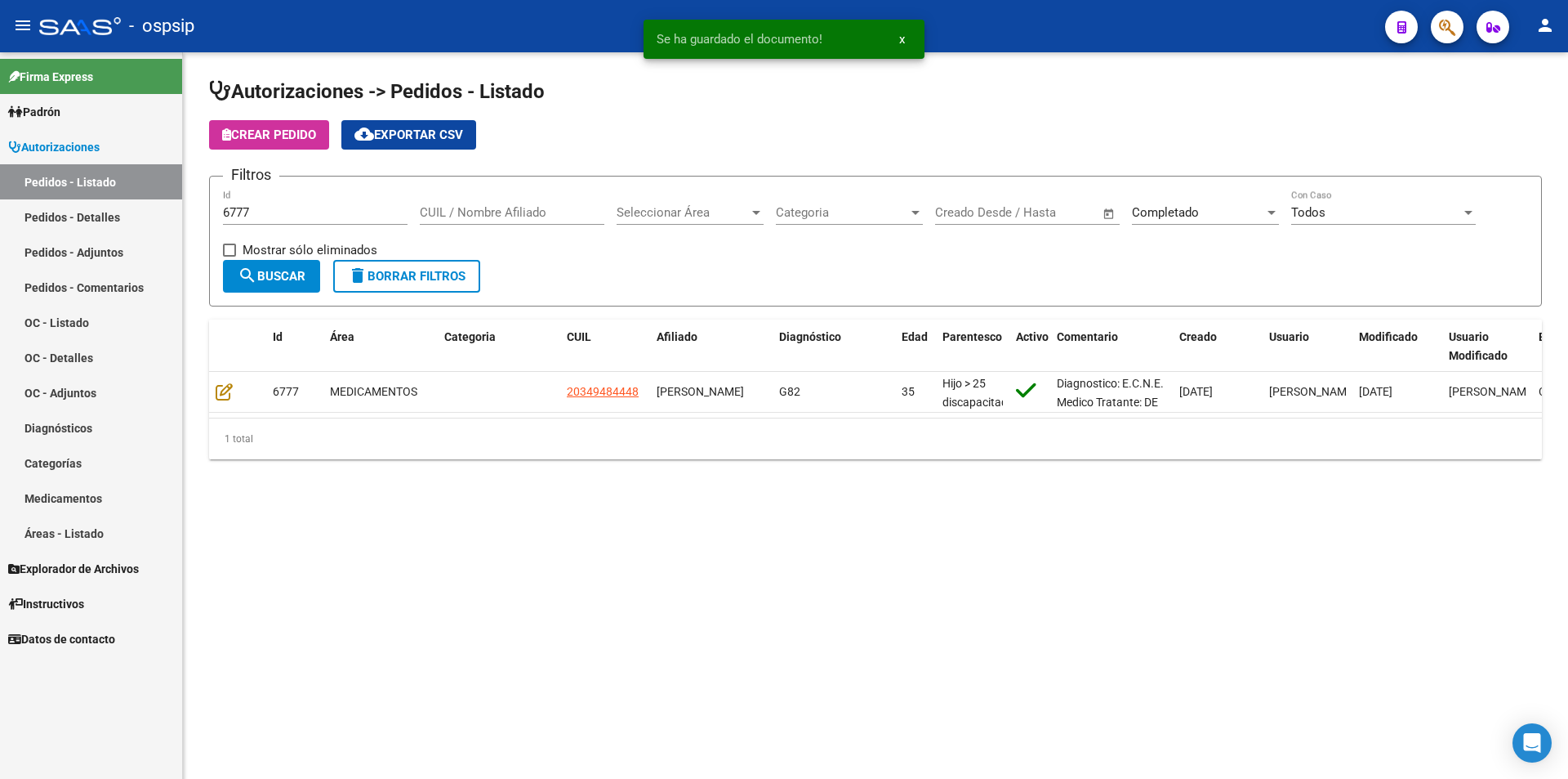
click at [267, 201] on div "6777 Id" at bounding box center [315, 207] width 184 height 36
type input "6776"
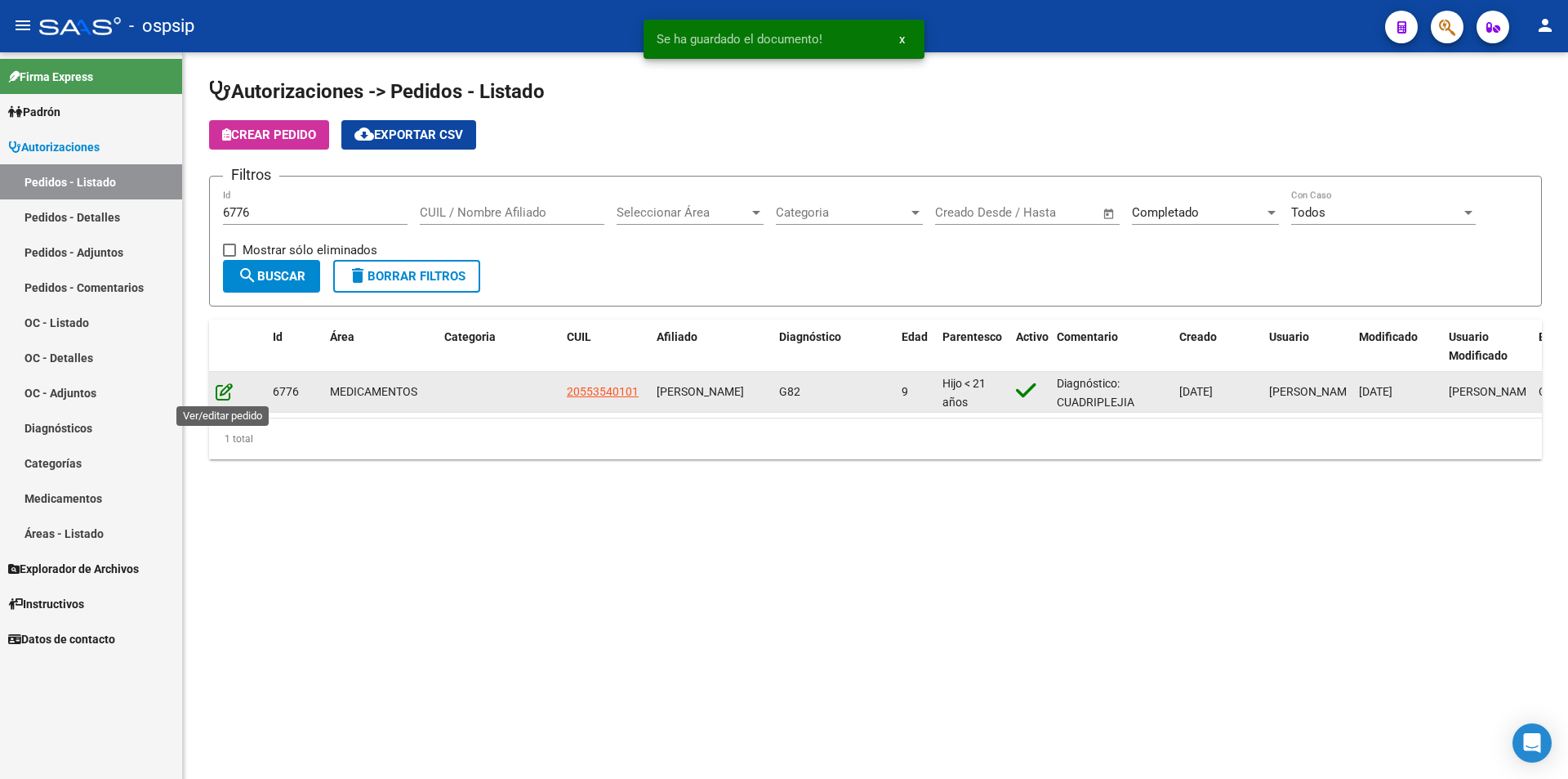
click at [219, 388] on icon at bounding box center [224, 391] width 17 height 18
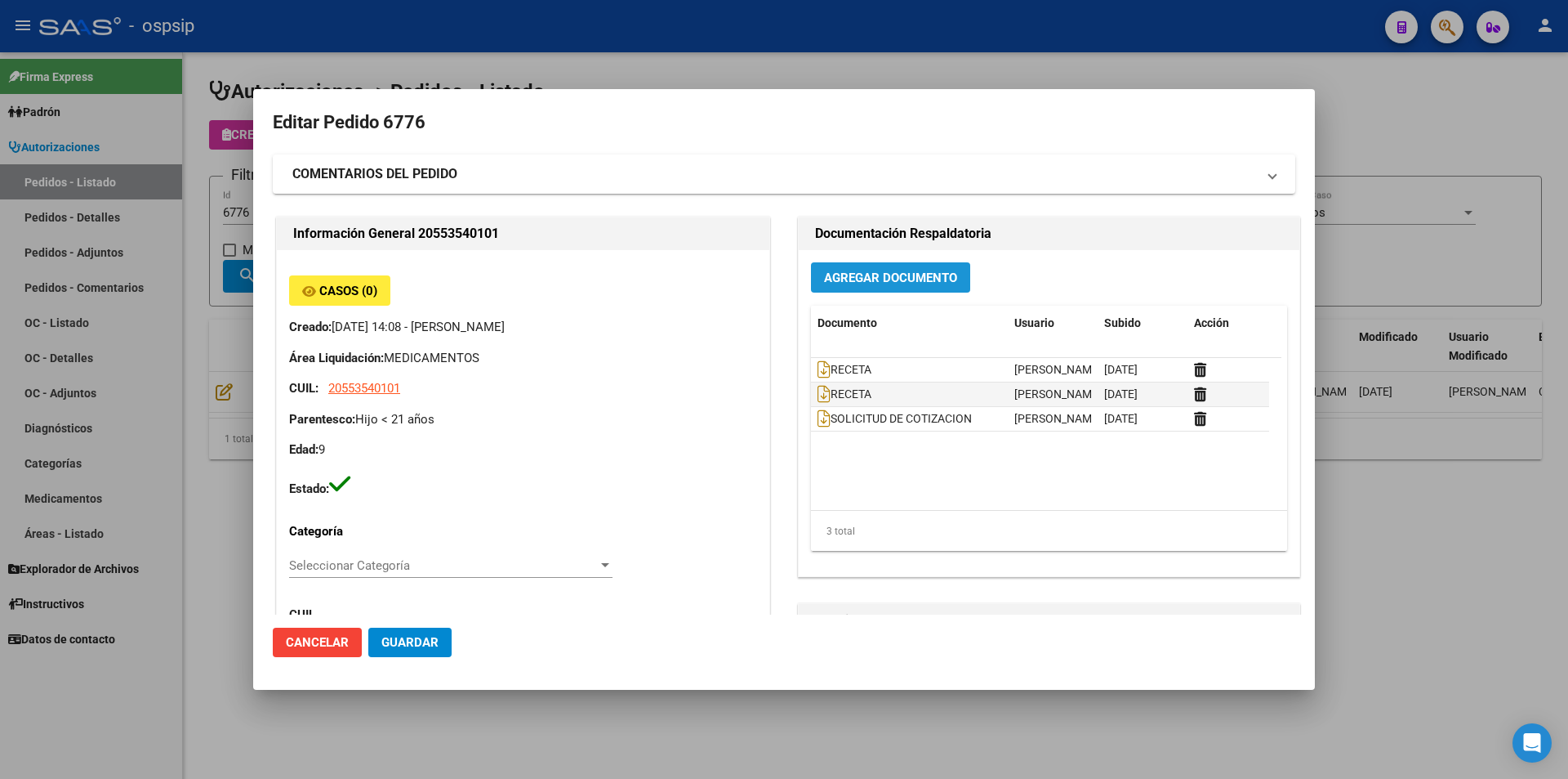
click at [861, 283] on span "Agregar Documento" at bounding box center [890, 277] width 133 height 14
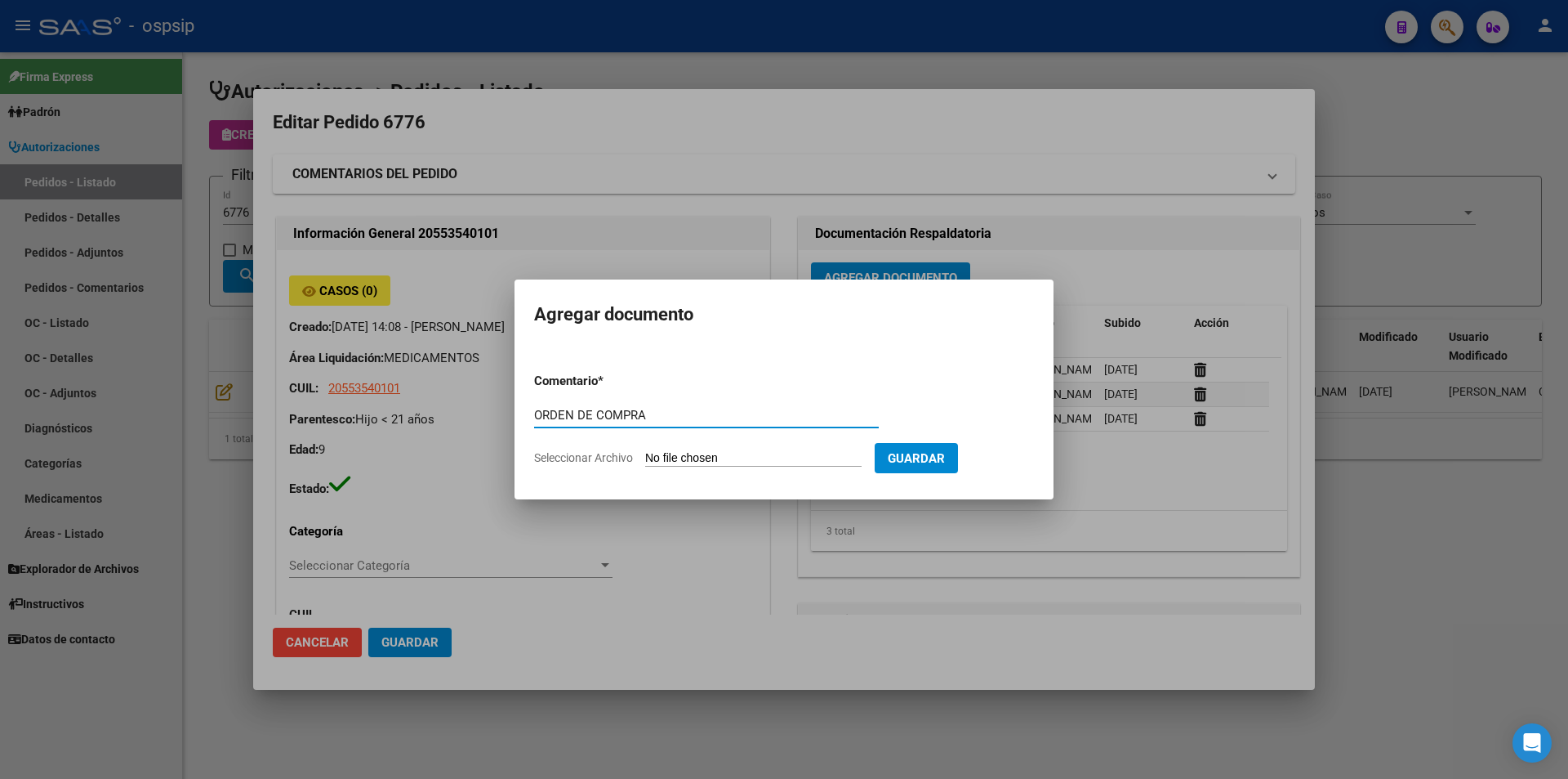
type input "ORDEN DE COMPRA"
click at [752, 452] on input "Seleccionar Archivo" at bounding box center [753, 458] width 216 height 15
type input "C:\fakepath\BC OC 6778.pdf"
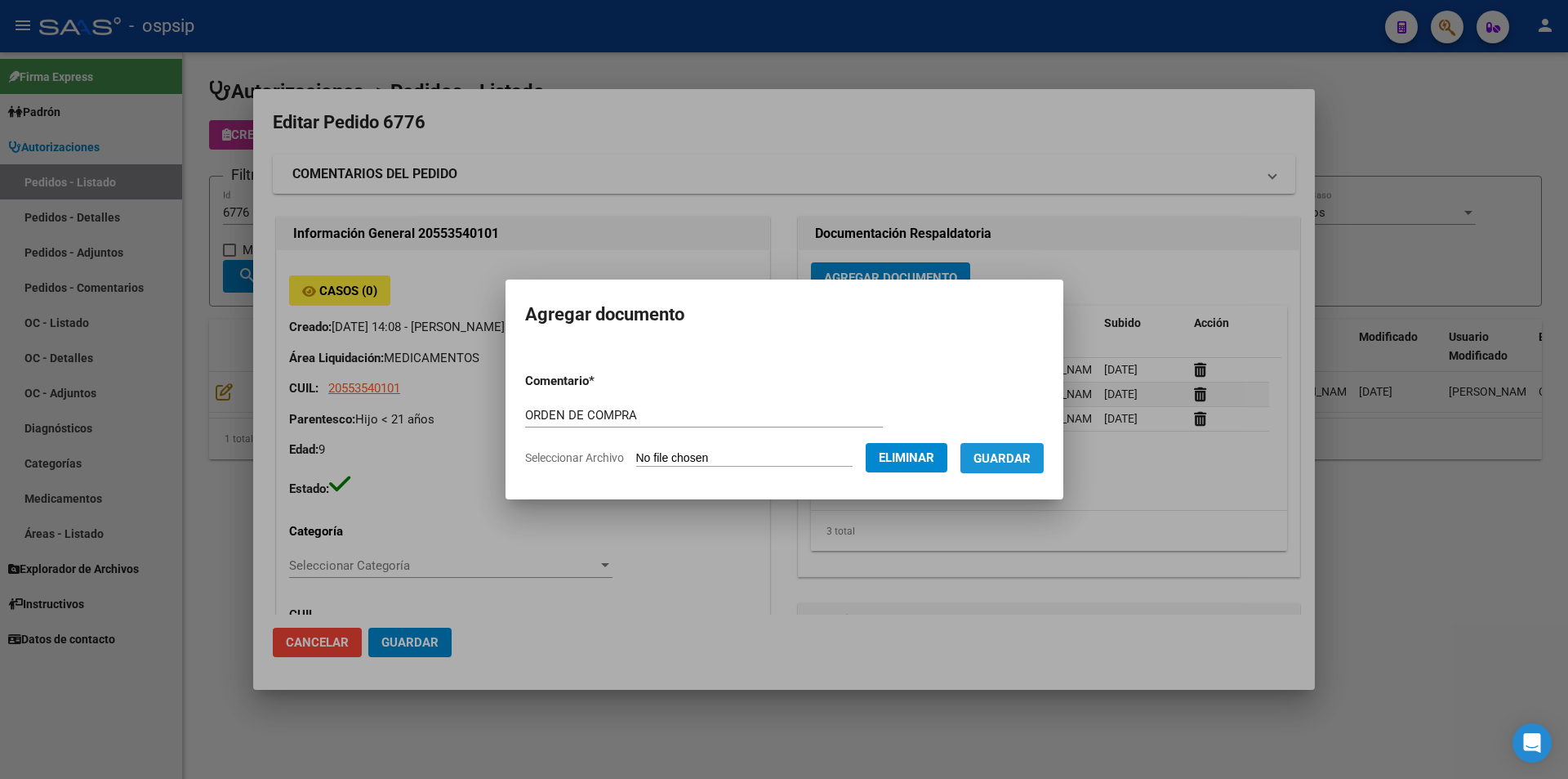
click at [1029, 451] on span "Guardar" at bounding box center [1003, 458] width 57 height 14
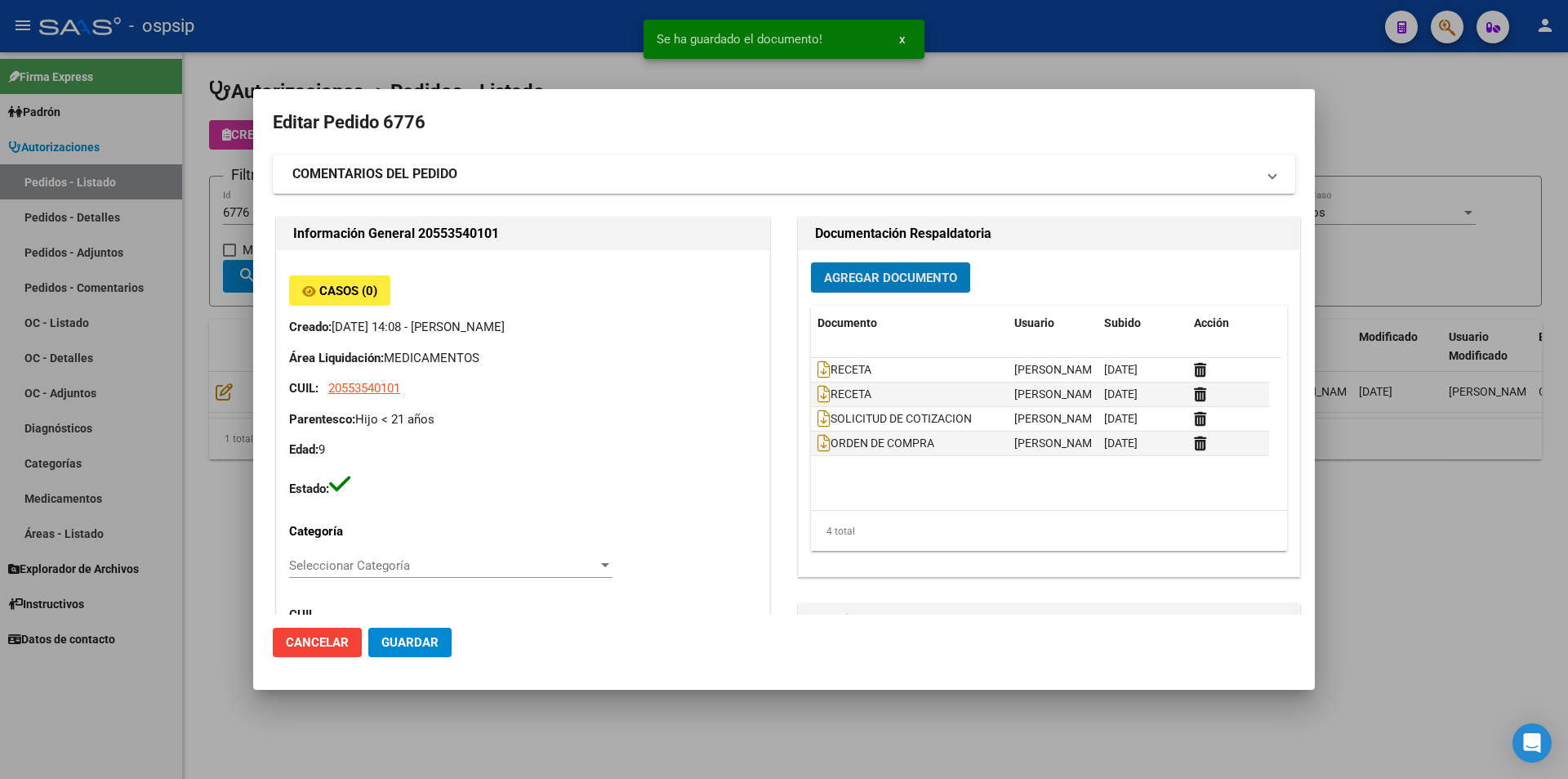
click at [220, 223] on div at bounding box center [784, 389] width 1568 height 779
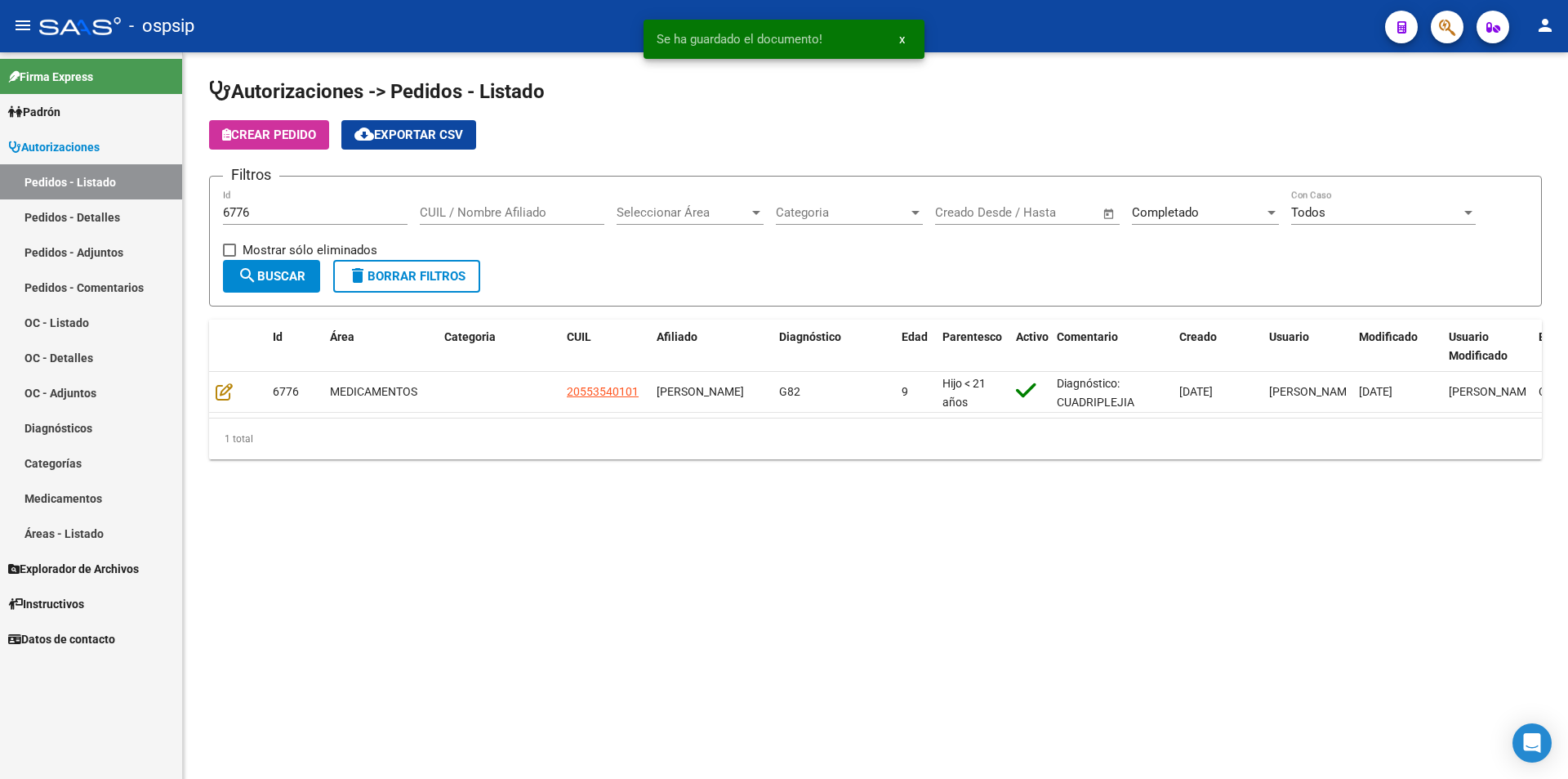
click at [256, 212] on input "6776" at bounding box center [315, 212] width 184 height 14
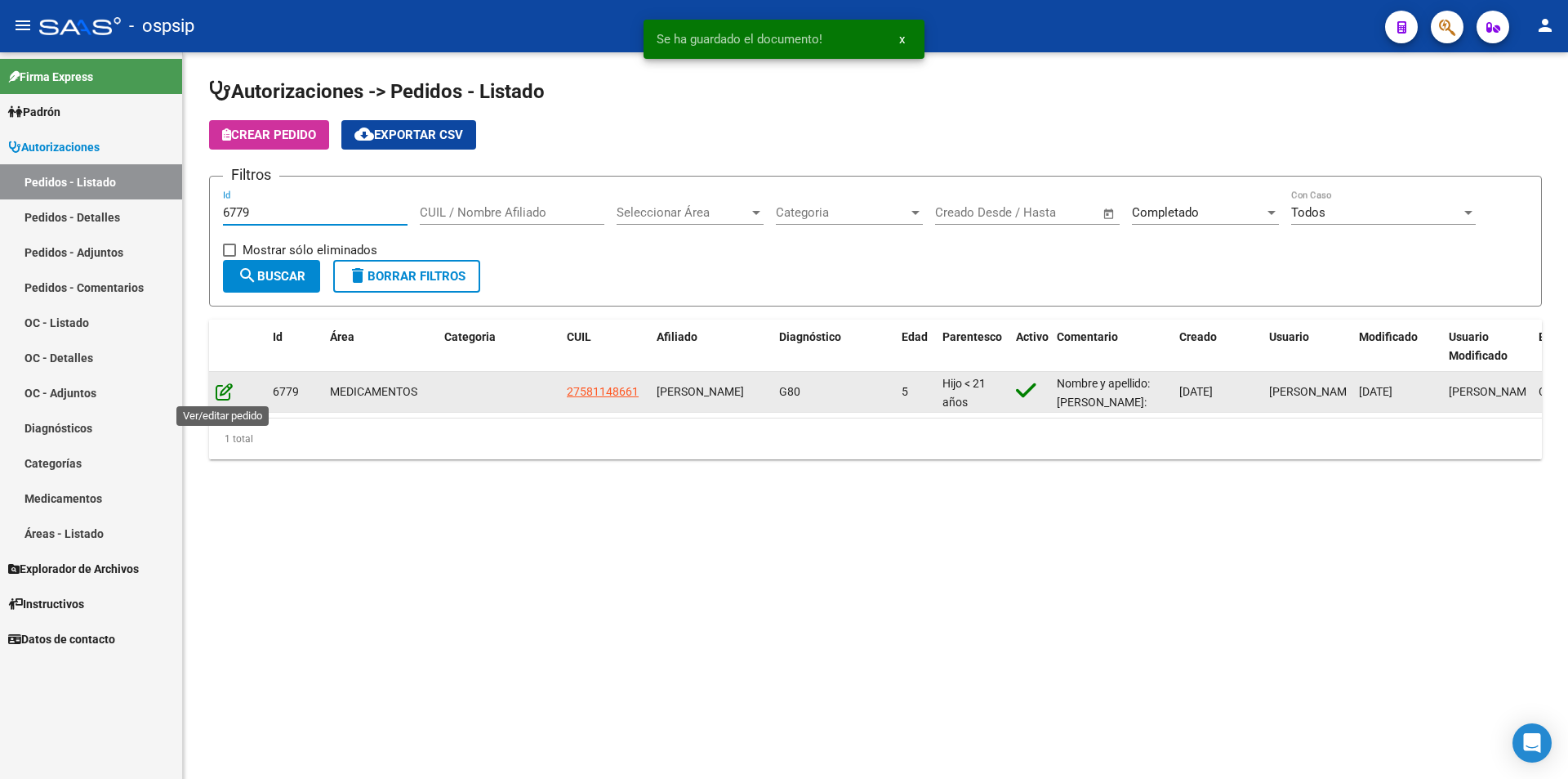
type input "6779"
click at [221, 391] on icon at bounding box center [224, 391] width 17 height 18
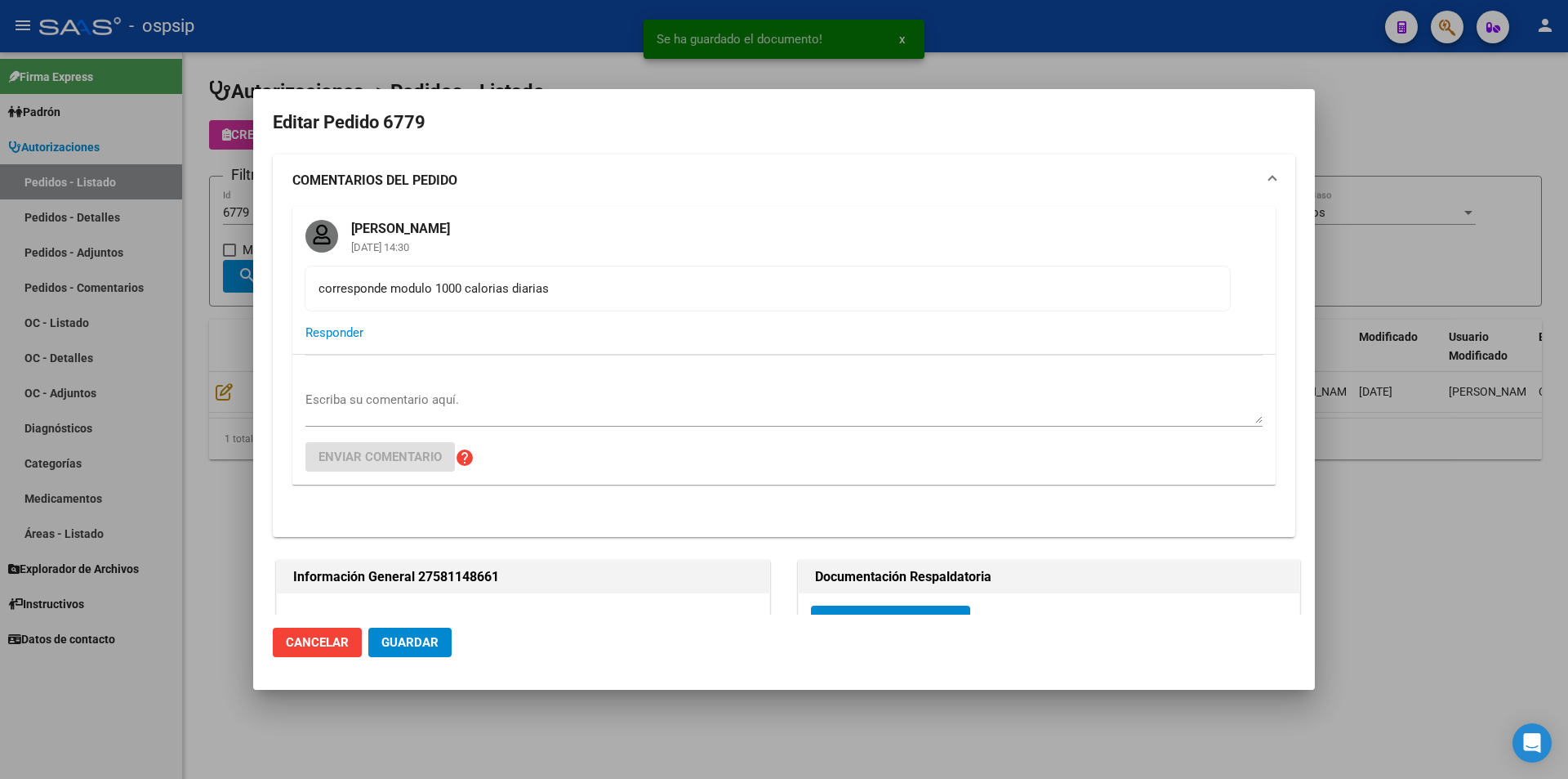
scroll to position [327, 0]
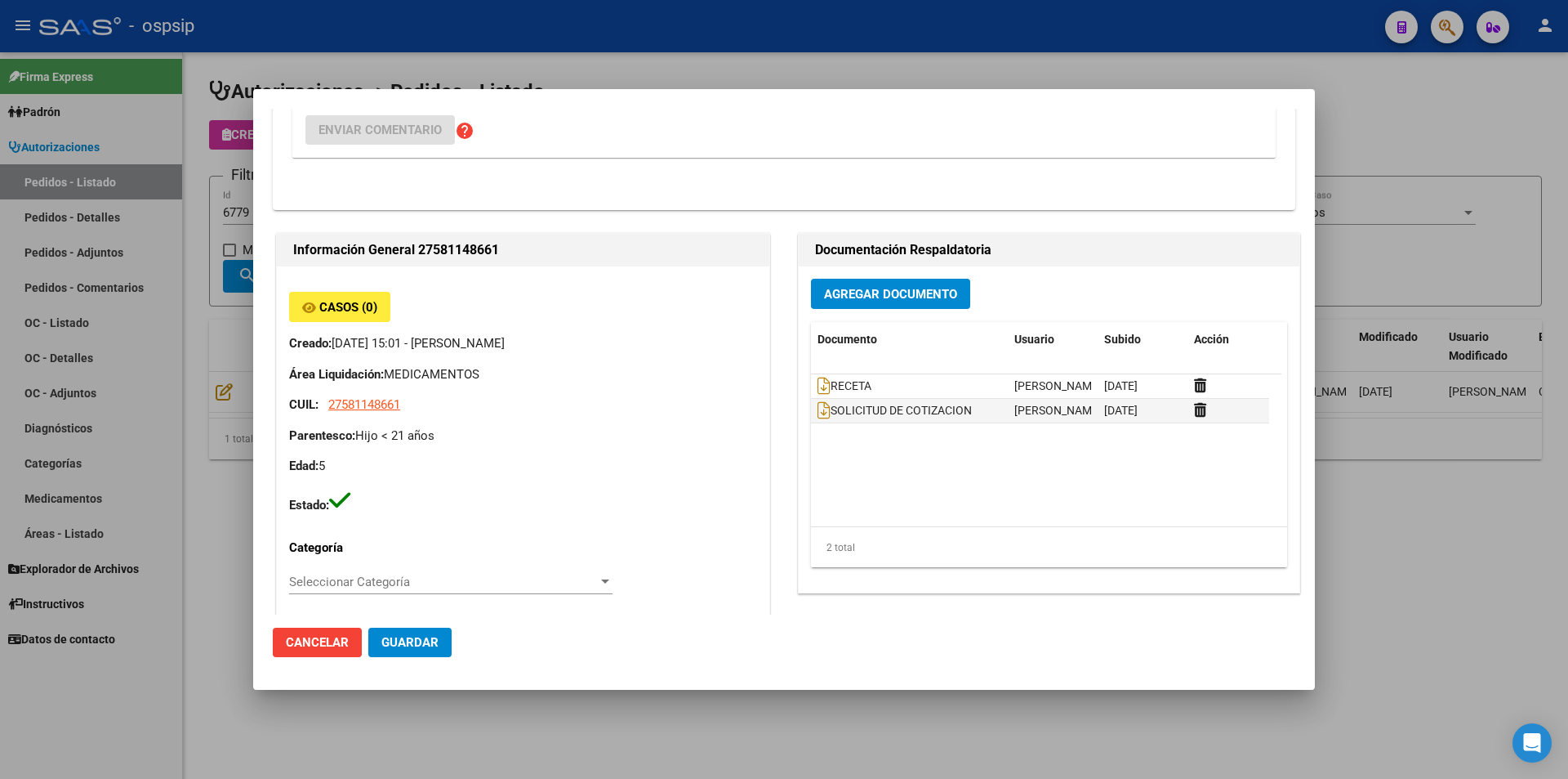
click at [915, 304] on button "Agregar Documento" at bounding box center [890, 293] width 159 height 30
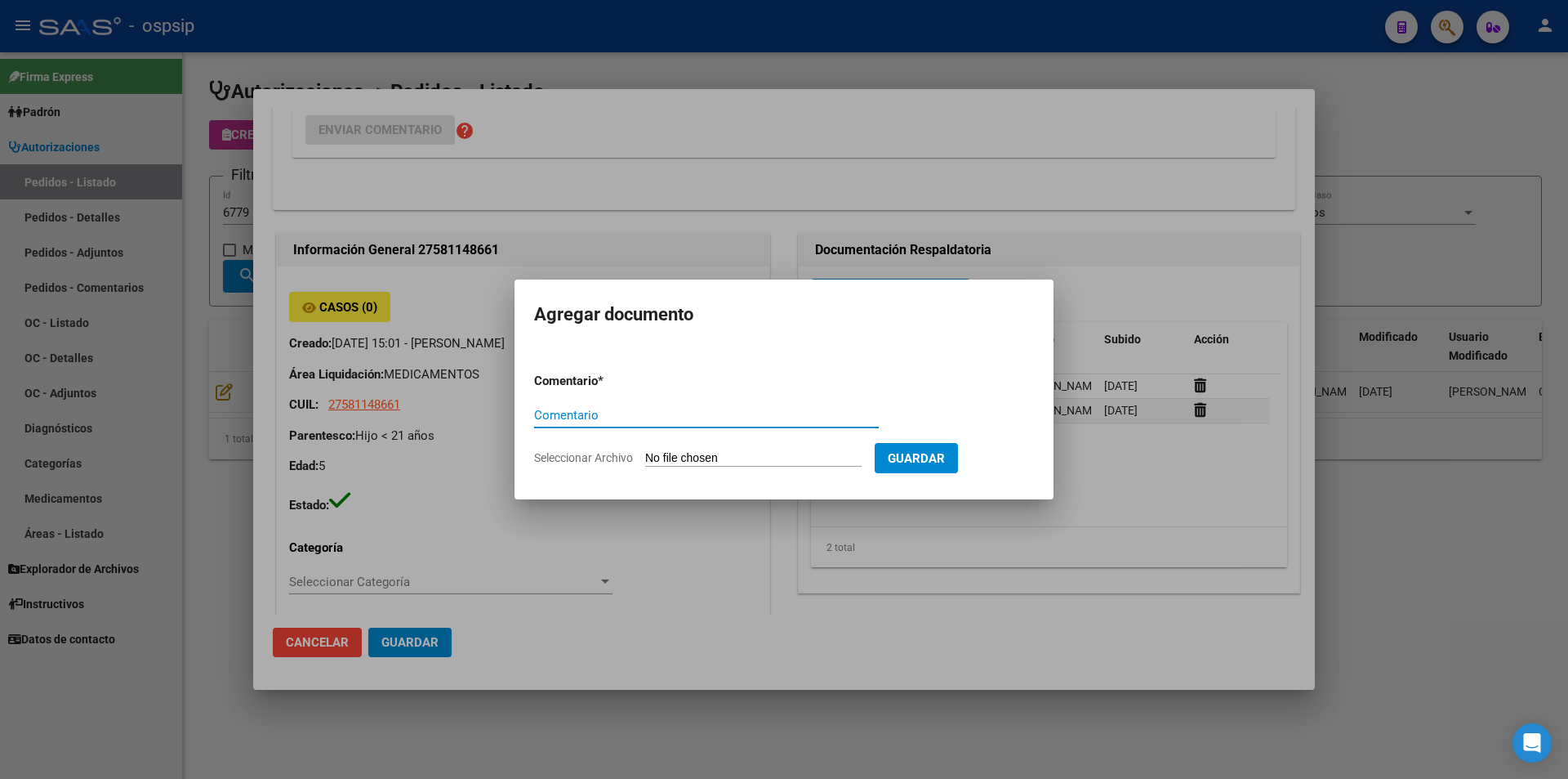
paste input "ORDEN DE COMPRA"
type input "ORDEN DE COMPRA"
click at [698, 461] on input "Seleccionar Archivo" at bounding box center [753, 458] width 216 height 15
type input "C:\fakepath\BC OC 6779.pdf"
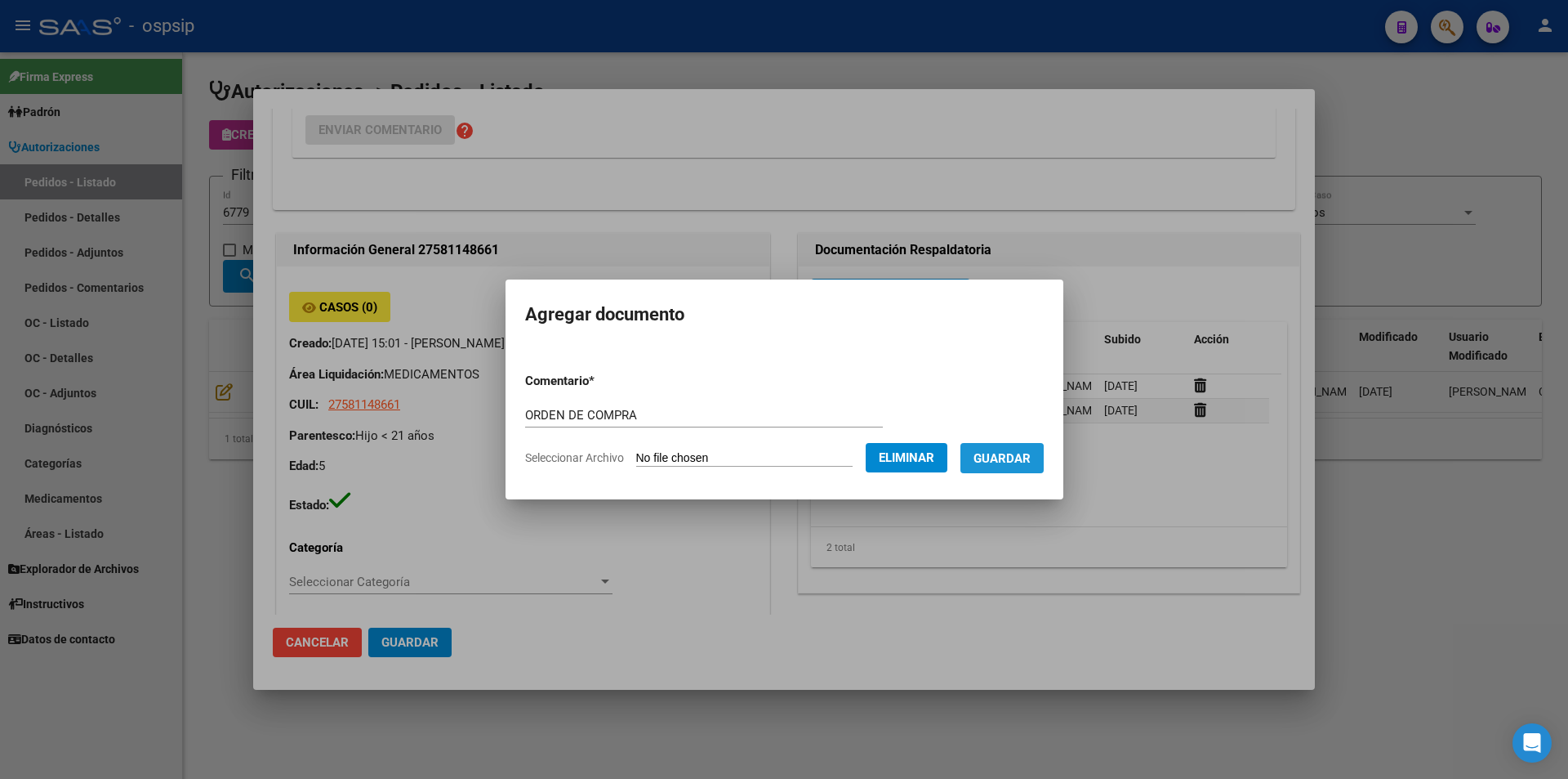
click at [983, 463] on button "Guardar" at bounding box center [1002, 458] width 84 height 30
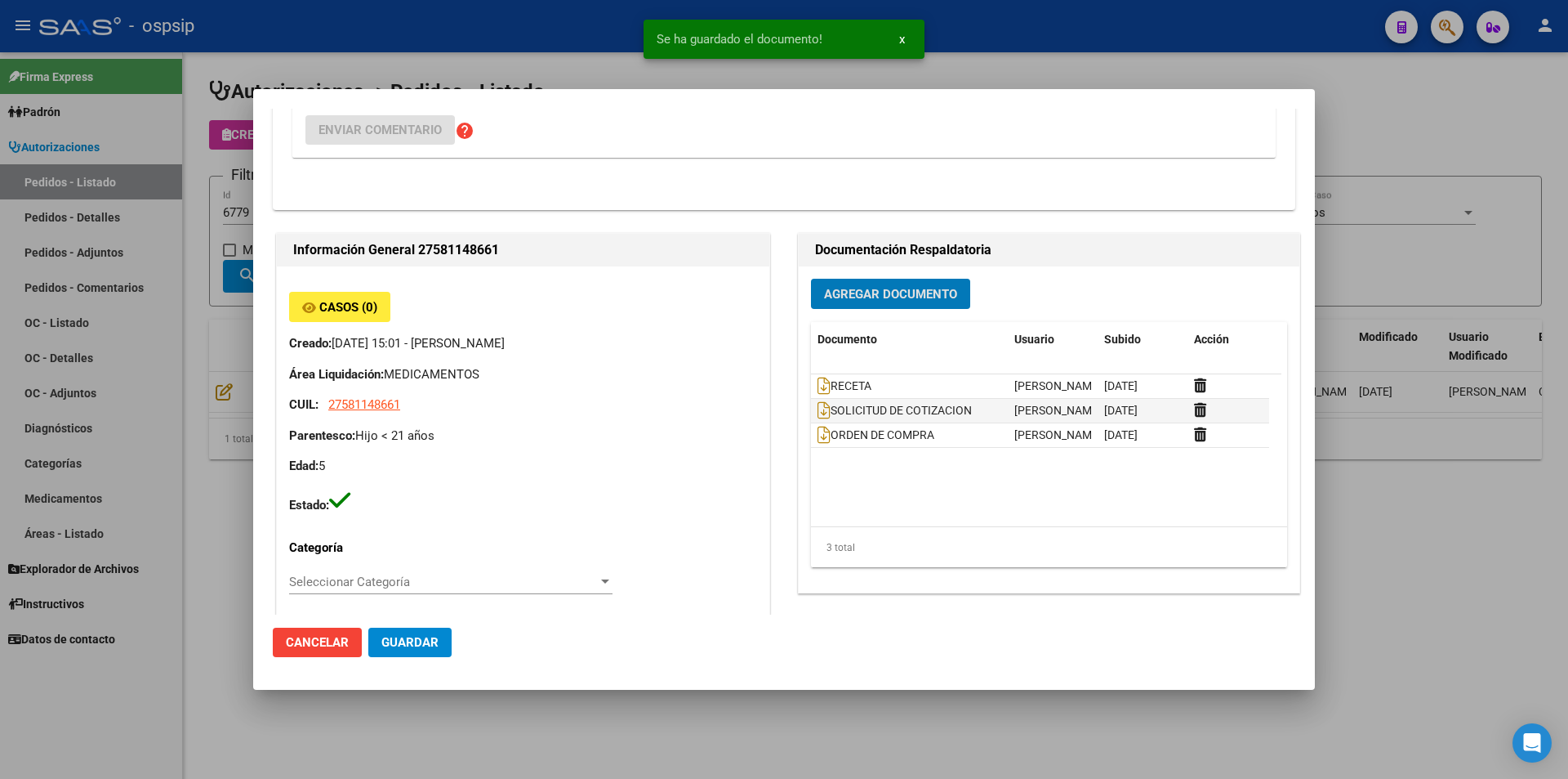
click at [188, 269] on div at bounding box center [784, 389] width 1568 height 779
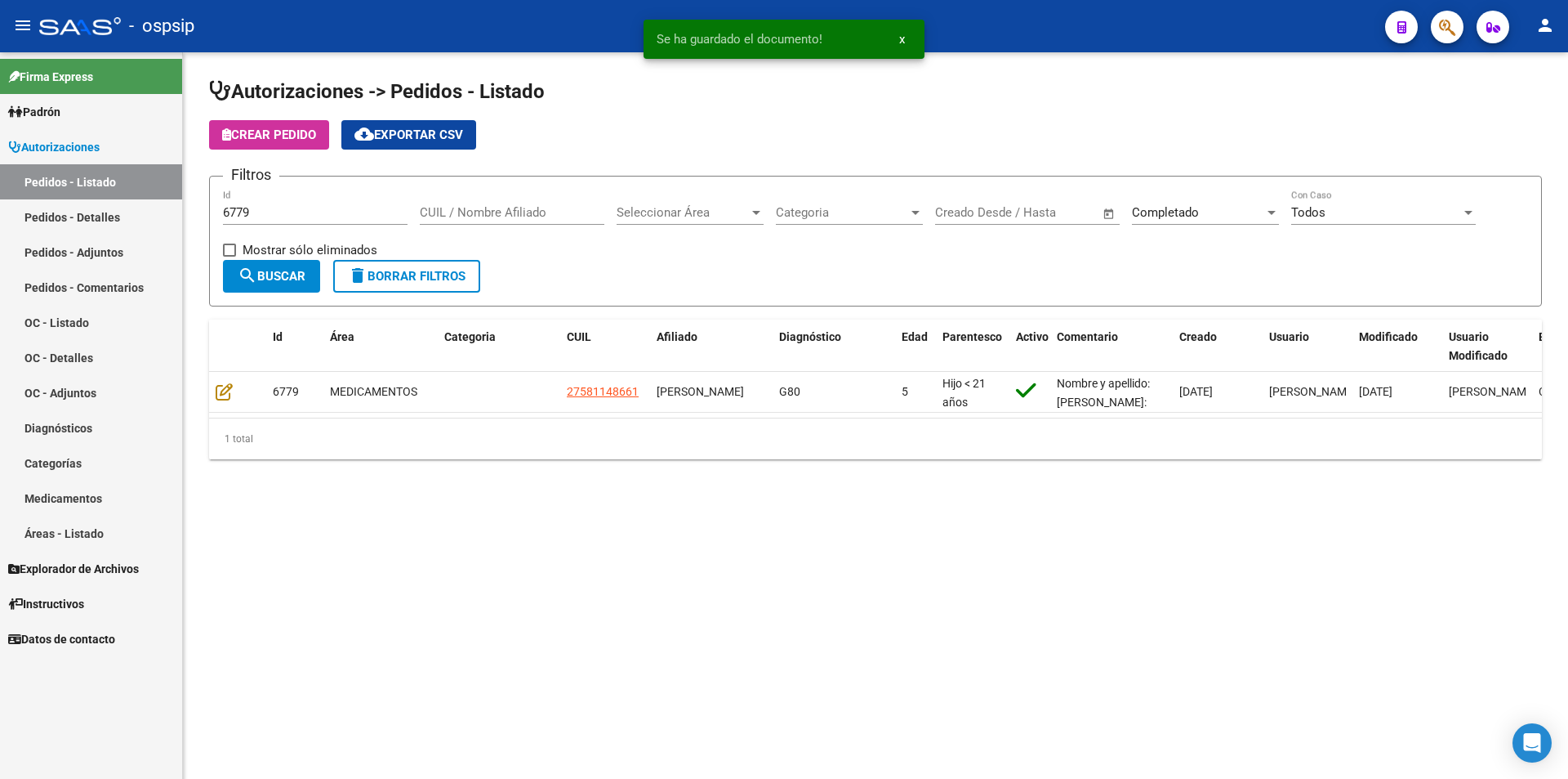
click at [254, 220] on div "6779 Id" at bounding box center [315, 207] width 184 height 36
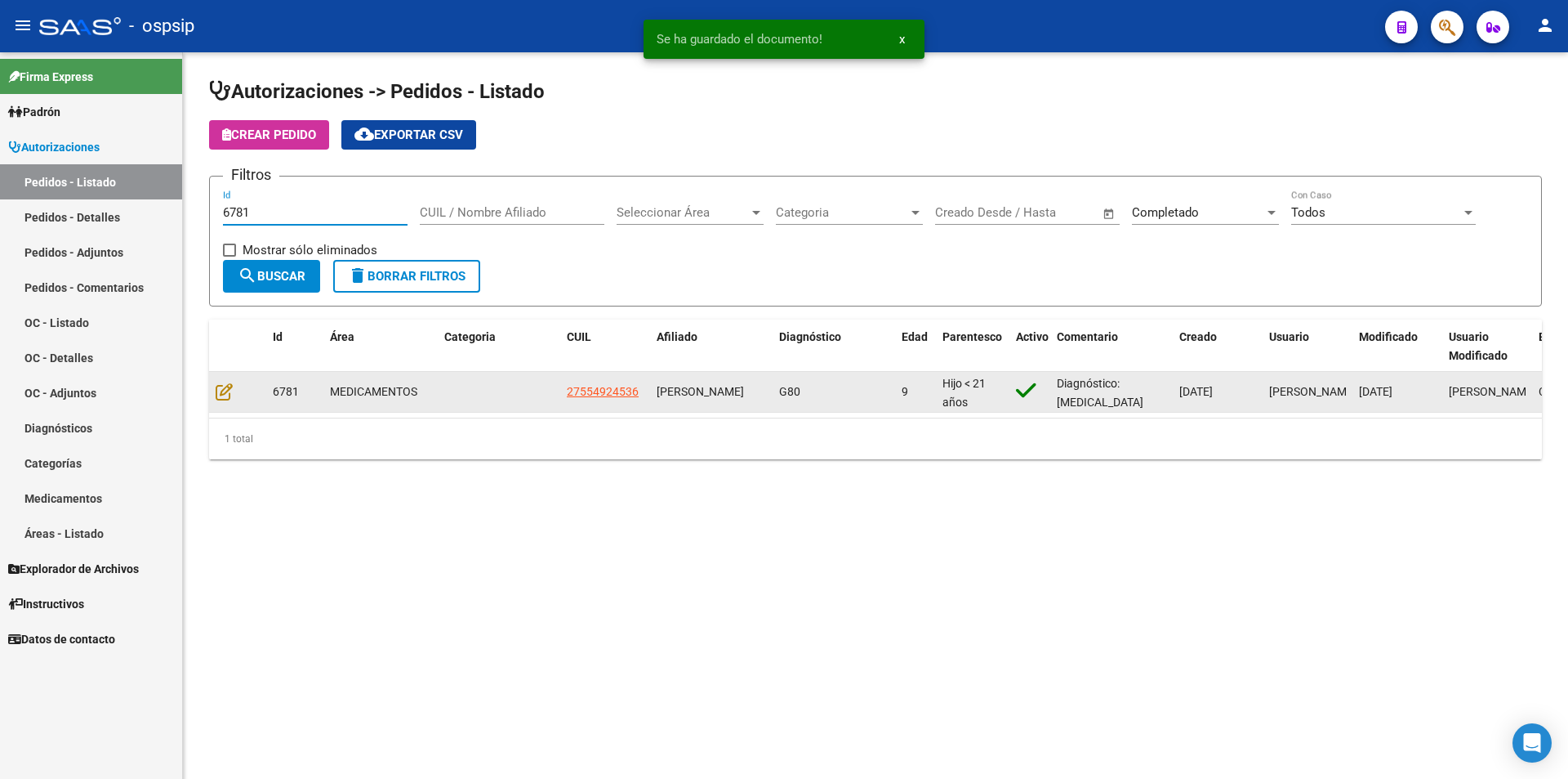
type input "6781"
click at [215, 372] on datatable-body-cell at bounding box center [238, 392] width 57 height 40
click at [223, 382] on icon at bounding box center [224, 391] width 17 height 18
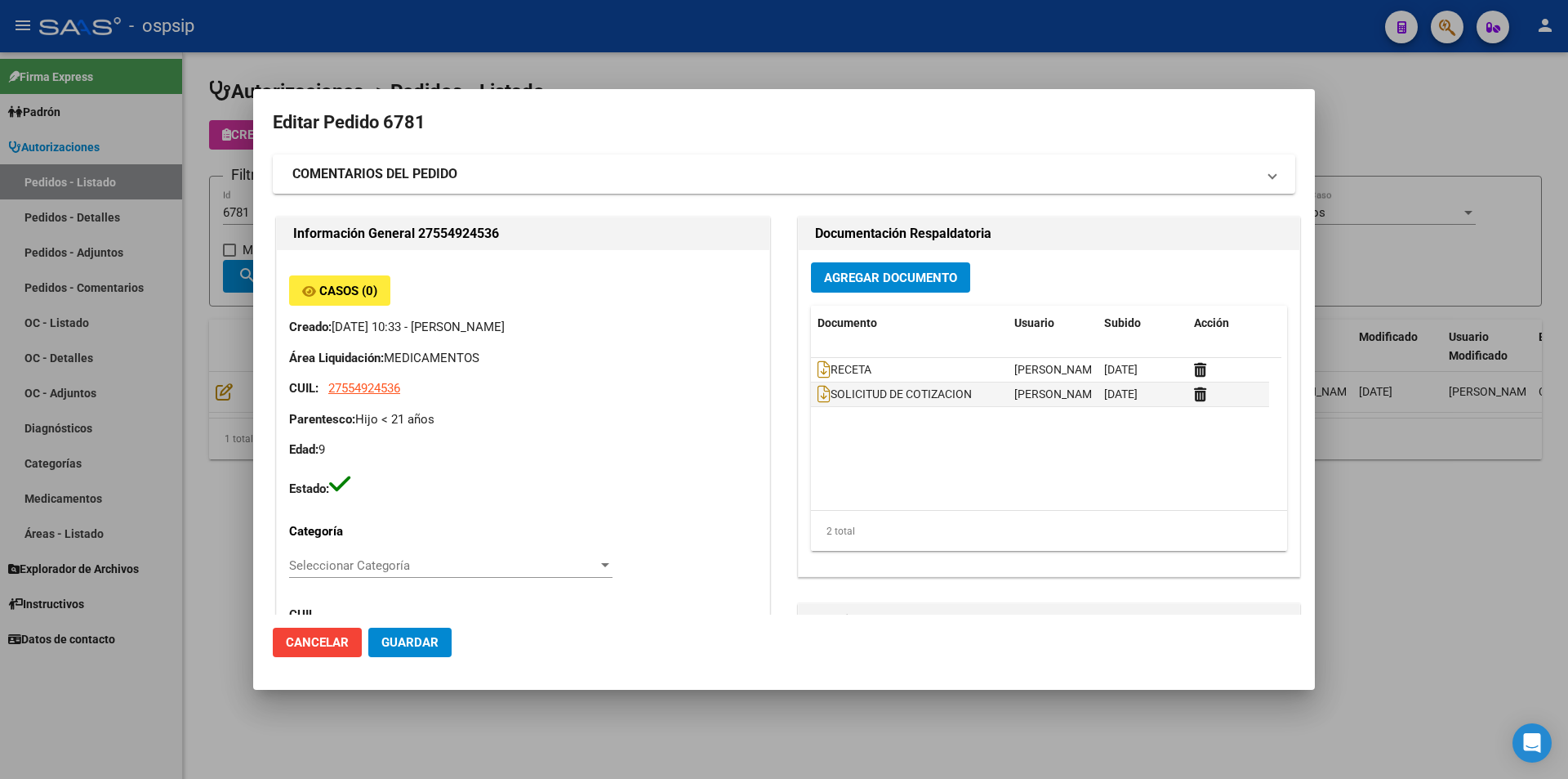
click at [873, 277] on span "Agregar Documento" at bounding box center [890, 277] width 133 height 14
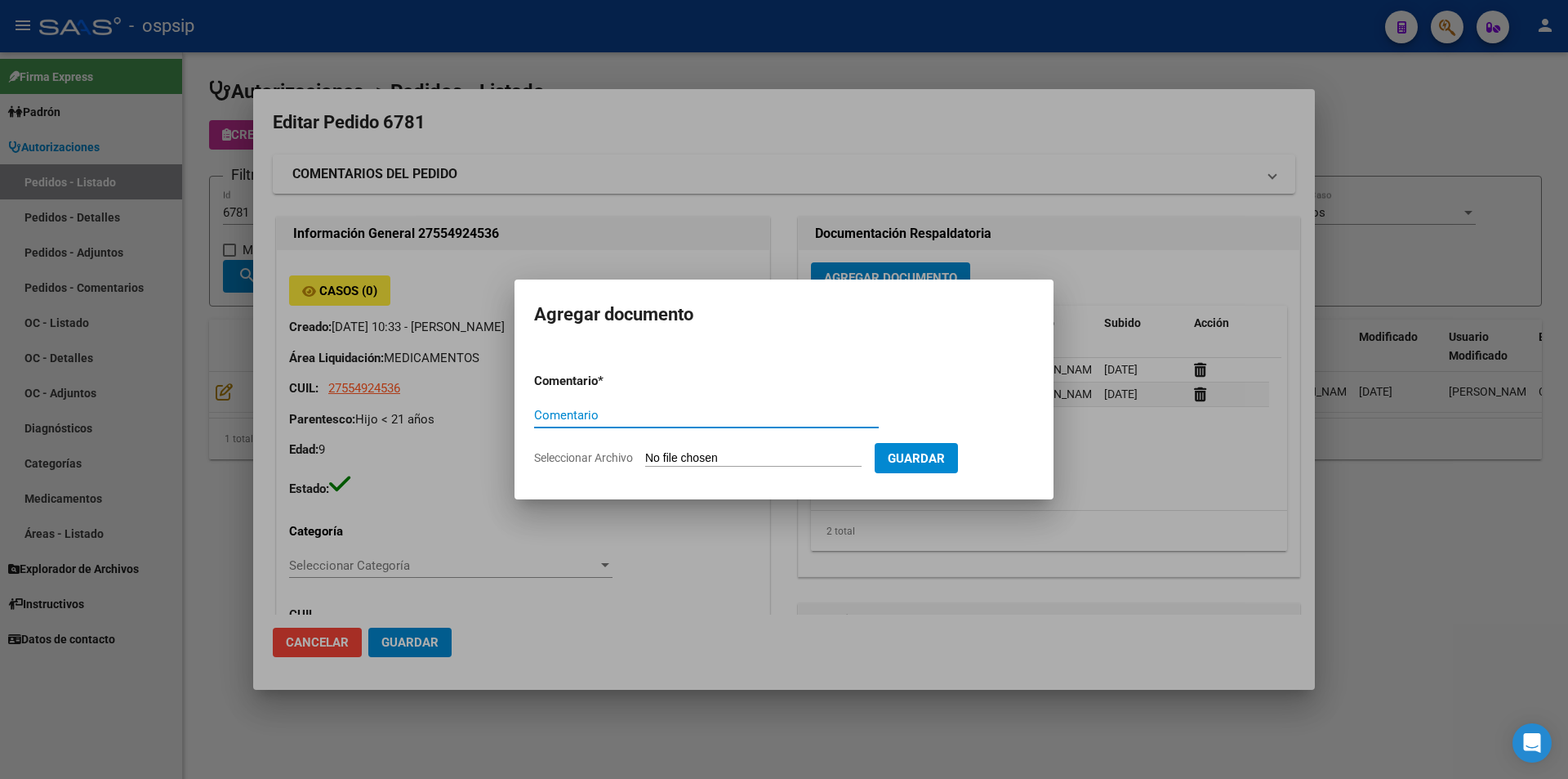
paste input "ORDEN DE COMPRA"
type input "ORDEN DE COMPRA"
click at [749, 458] on input "Seleccionar Archivo" at bounding box center [753, 458] width 216 height 15
type input "C:\fakepath\BC OC 6781.pdf"
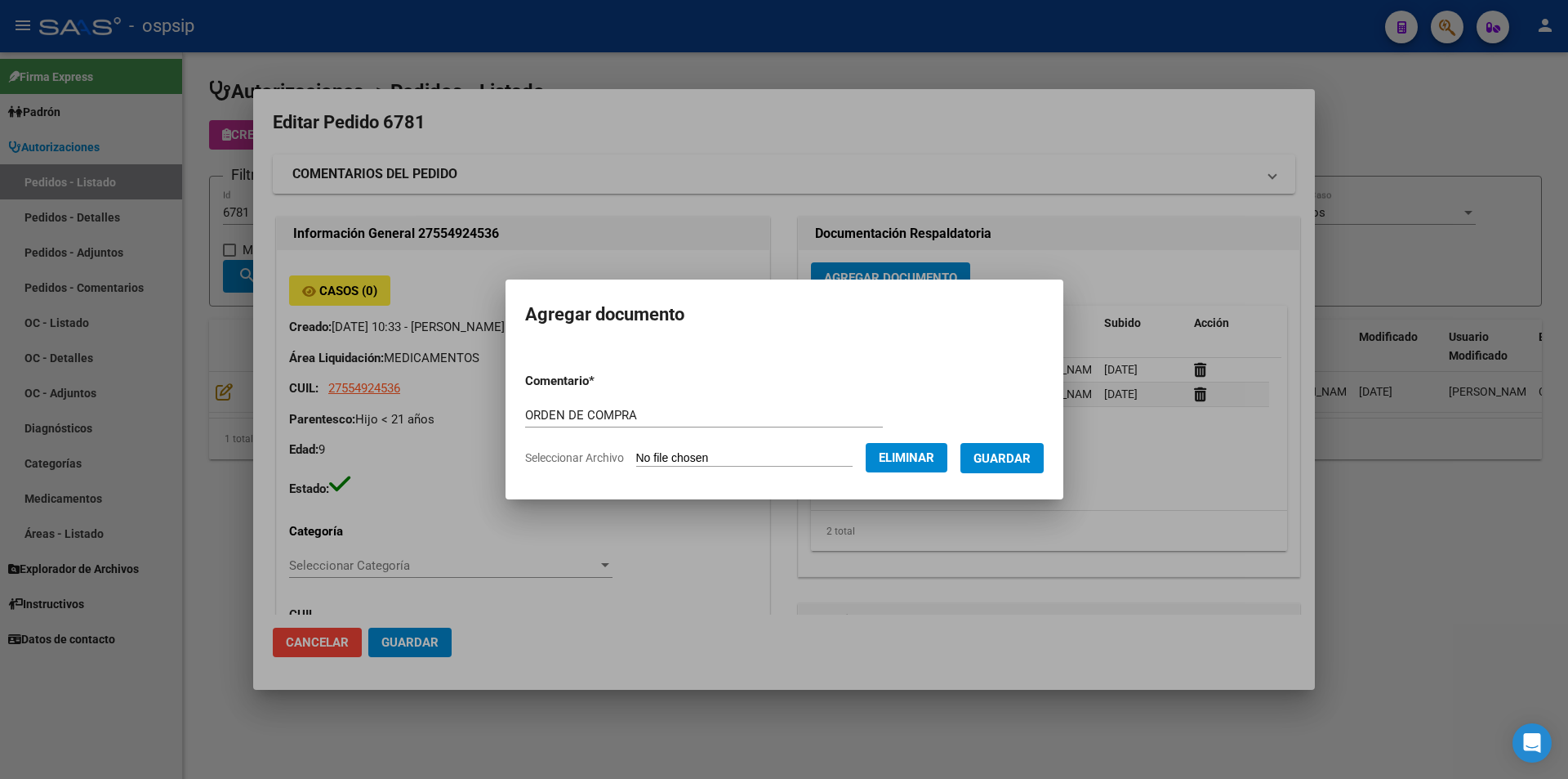
click at [1013, 467] on button "Guardar" at bounding box center [1002, 458] width 84 height 30
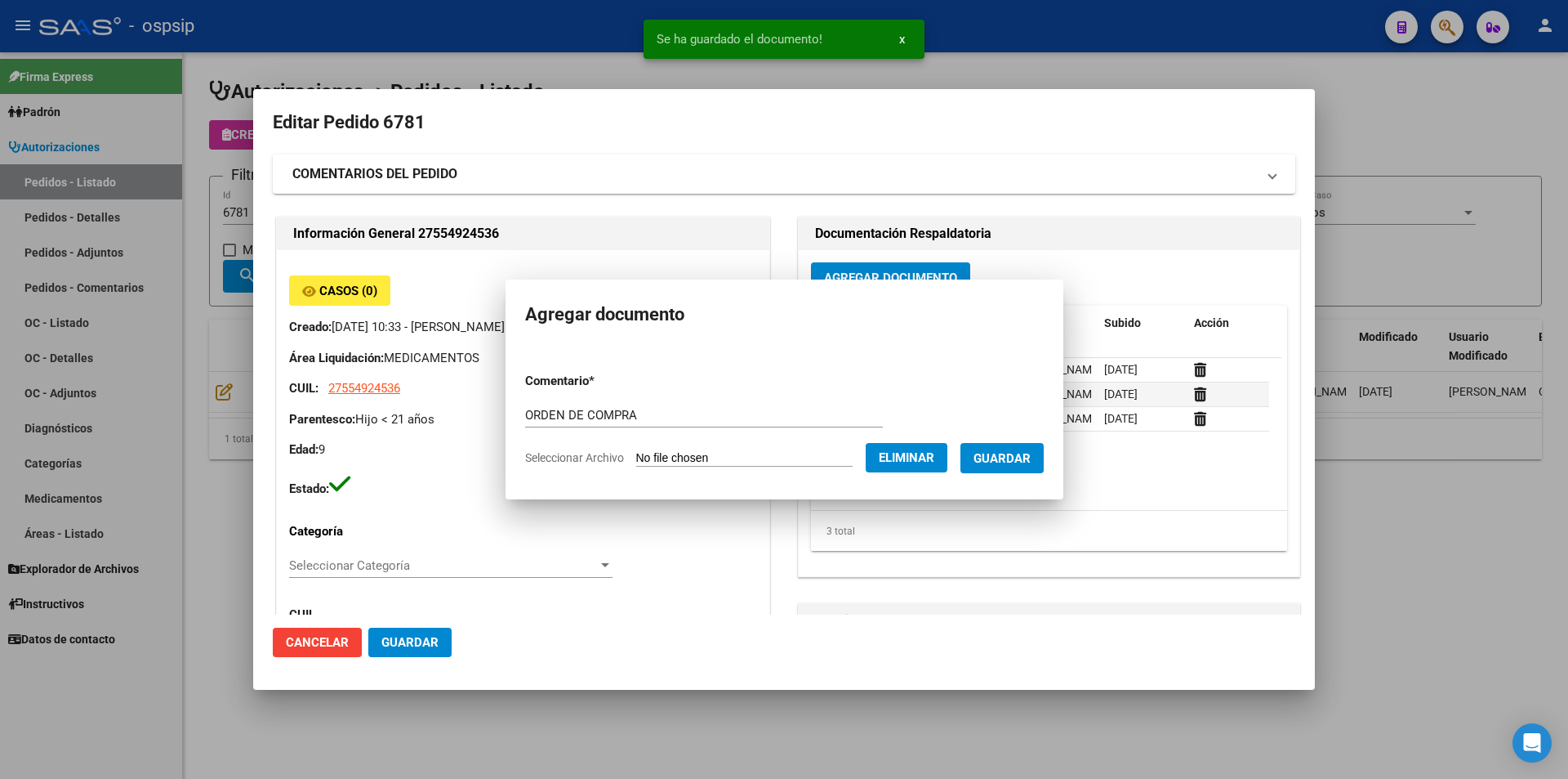
click at [193, 228] on div at bounding box center [784, 389] width 1568 height 779
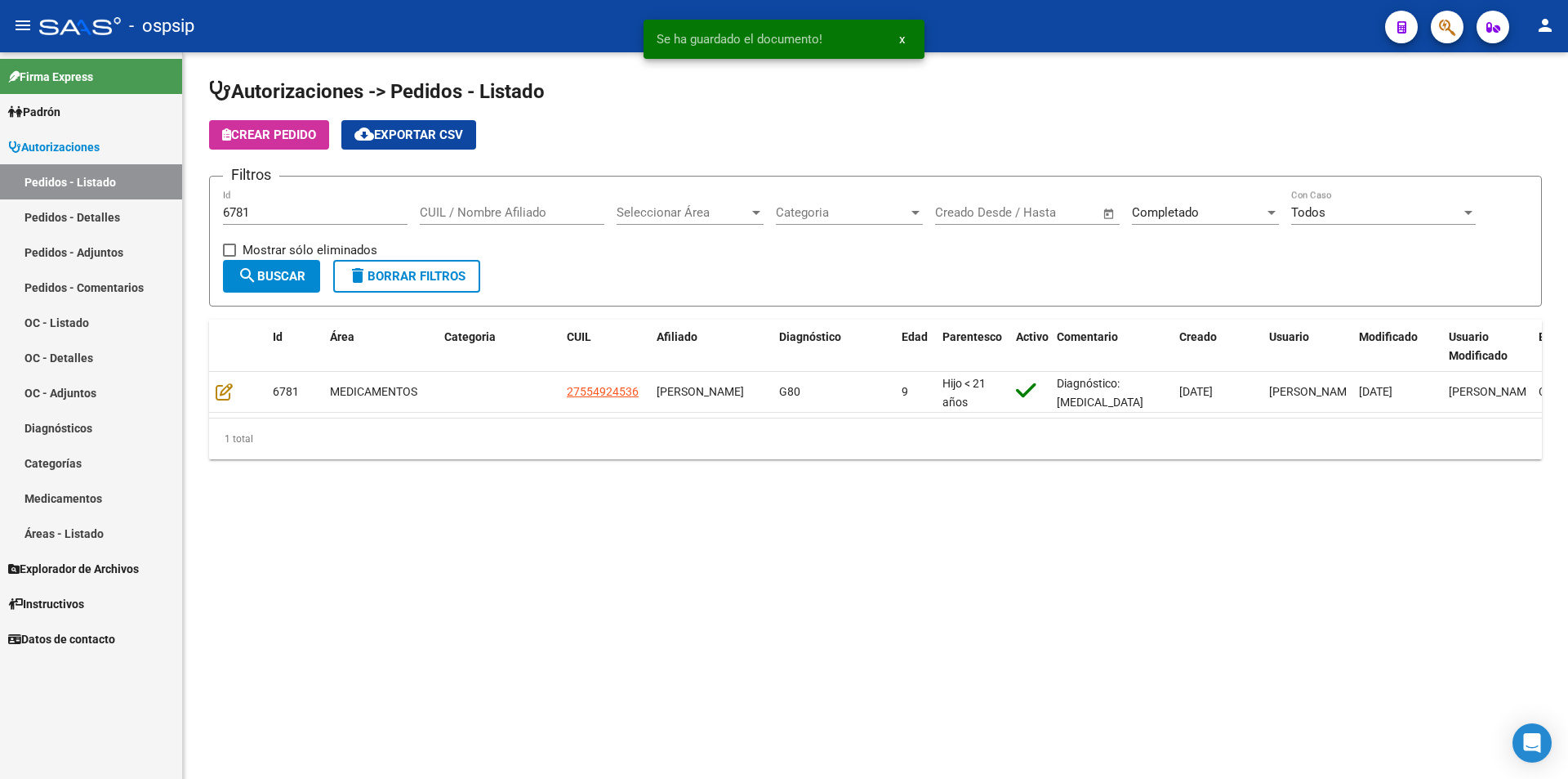
click at [262, 201] on div "6781 Id" at bounding box center [315, 207] width 184 height 36
type input "6782"
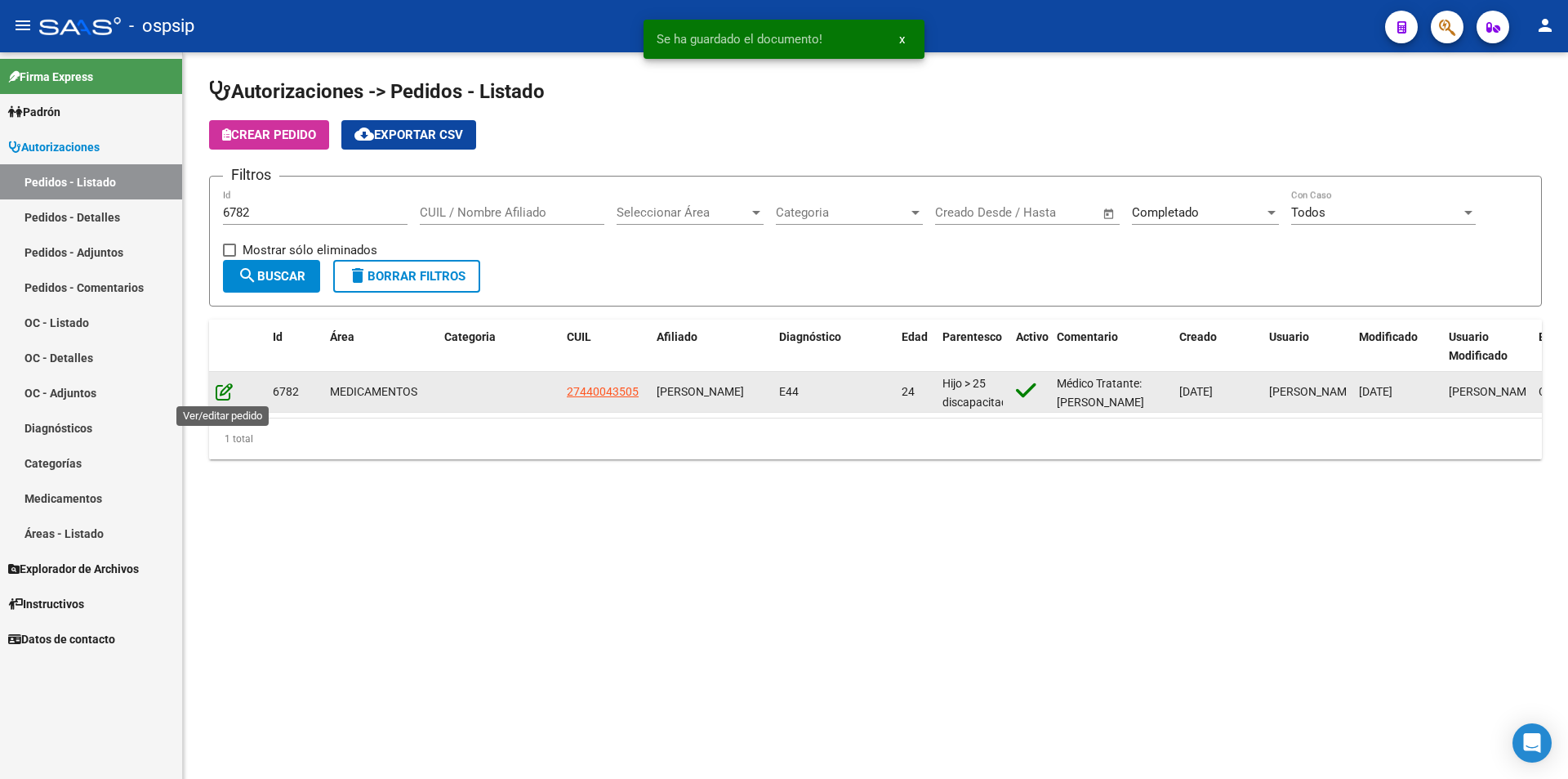
click at [216, 392] on icon at bounding box center [224, 391] width 17 height 18
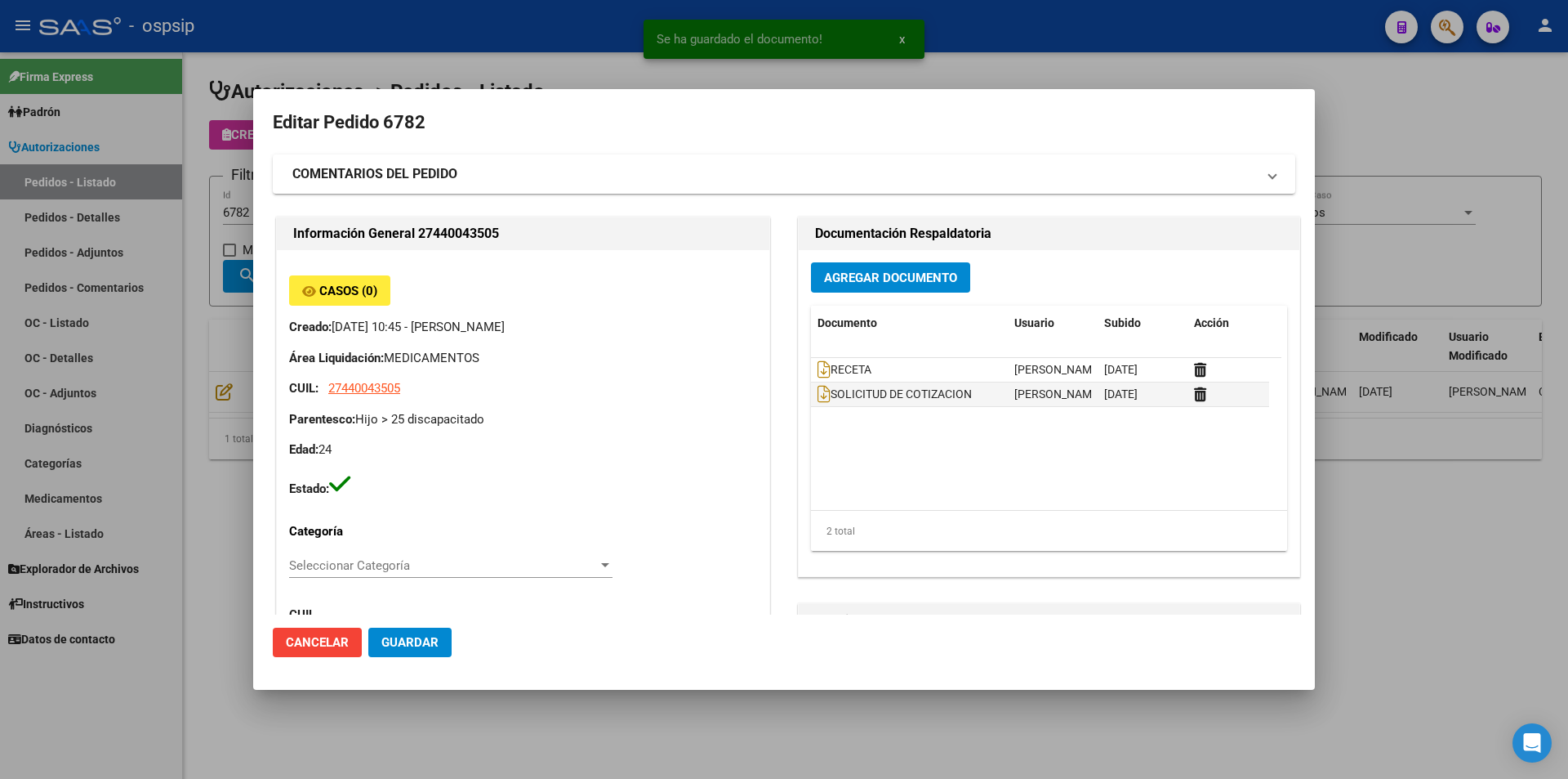
click at [937, 280] on span "Agregar Documento" at bounding box center [890, 277] width 133 height 14
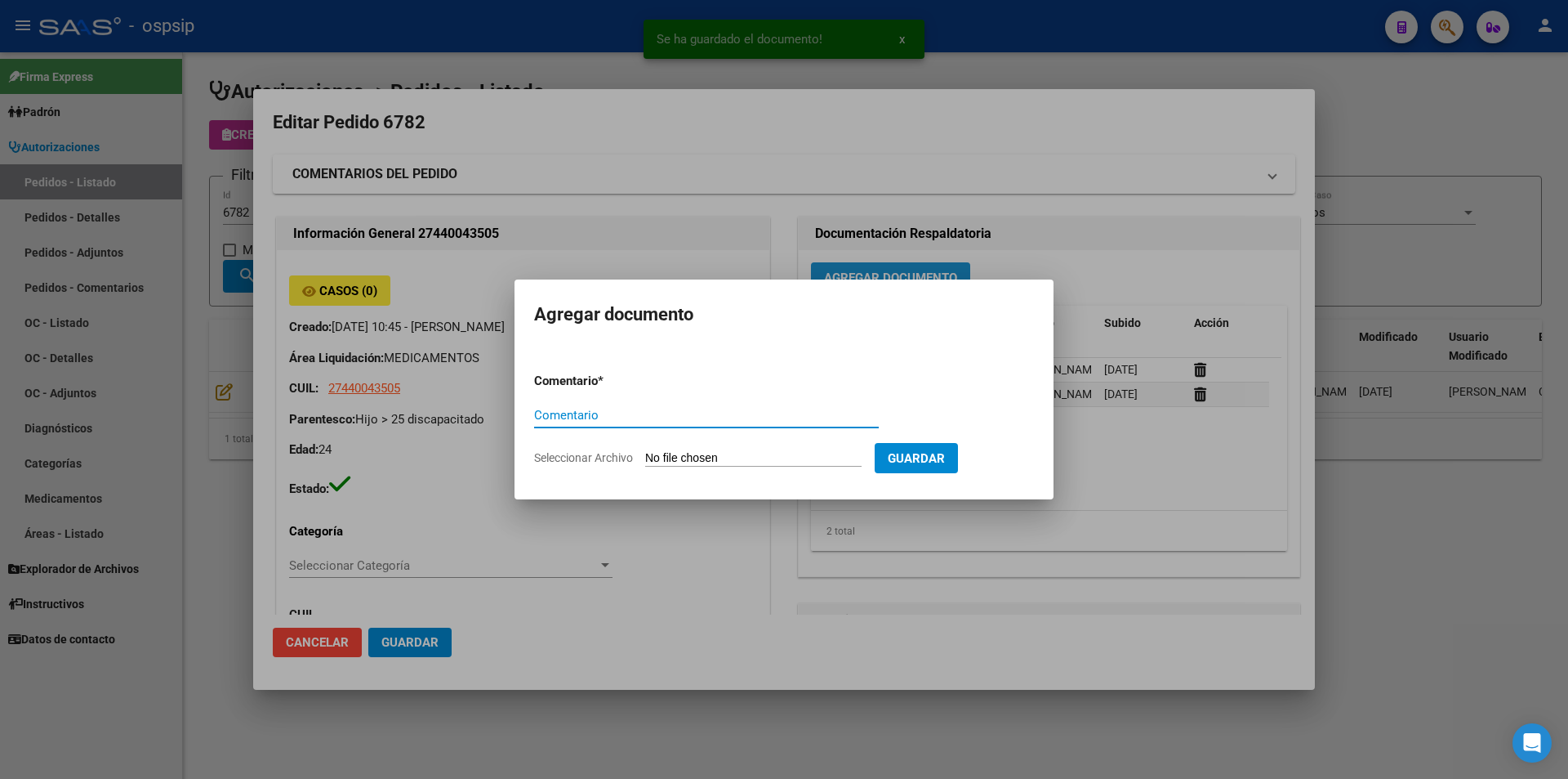
paste input "ORDEN DE COMPRA"
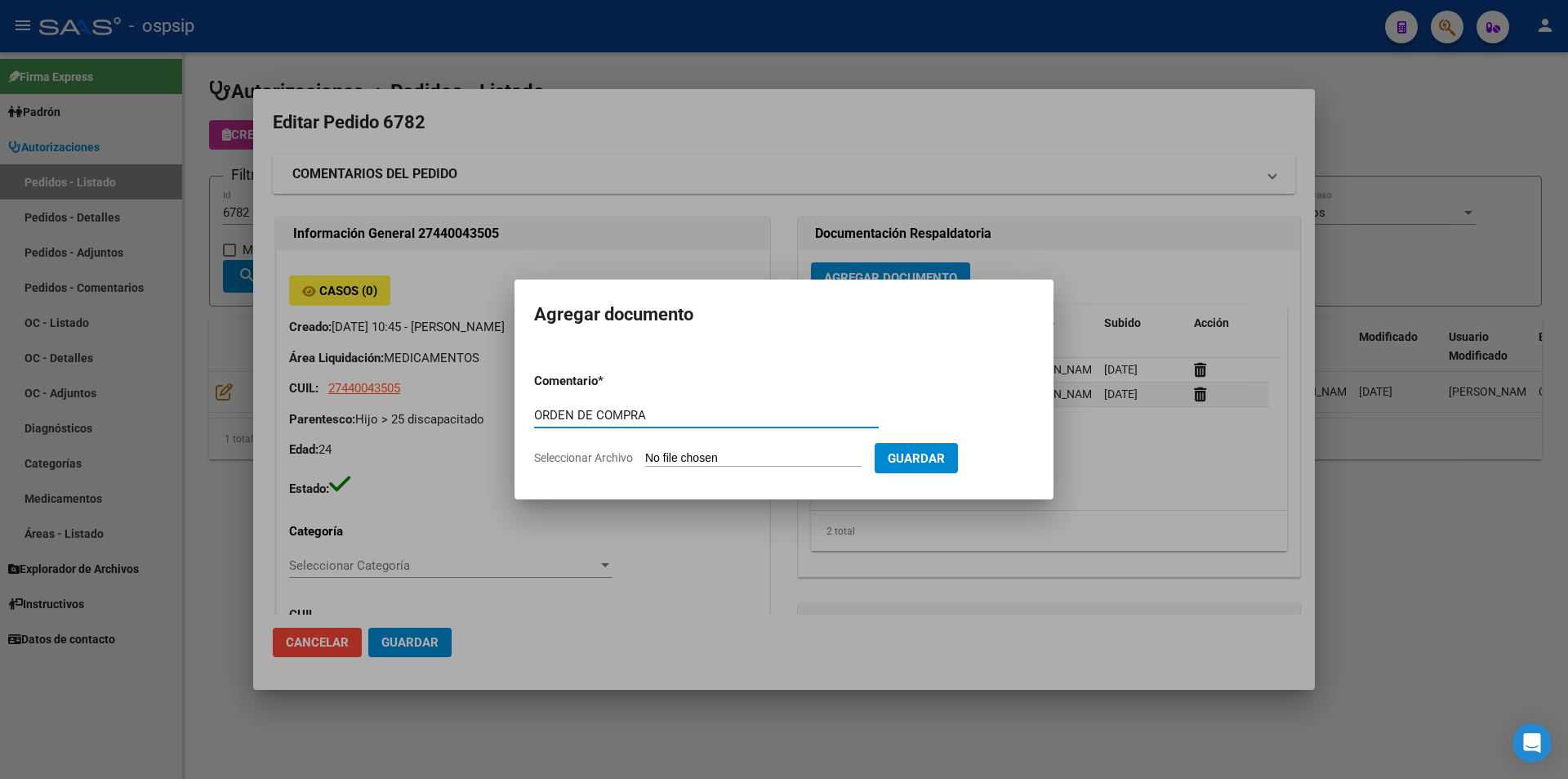
type input "ORDEN DE COMPRA"
click at [800, 455] on input "Seleccionar Archivo" at bounding box center [753, 458] width 216 height 15
type input "C:\fakepath\BC OC 6782.pdf"
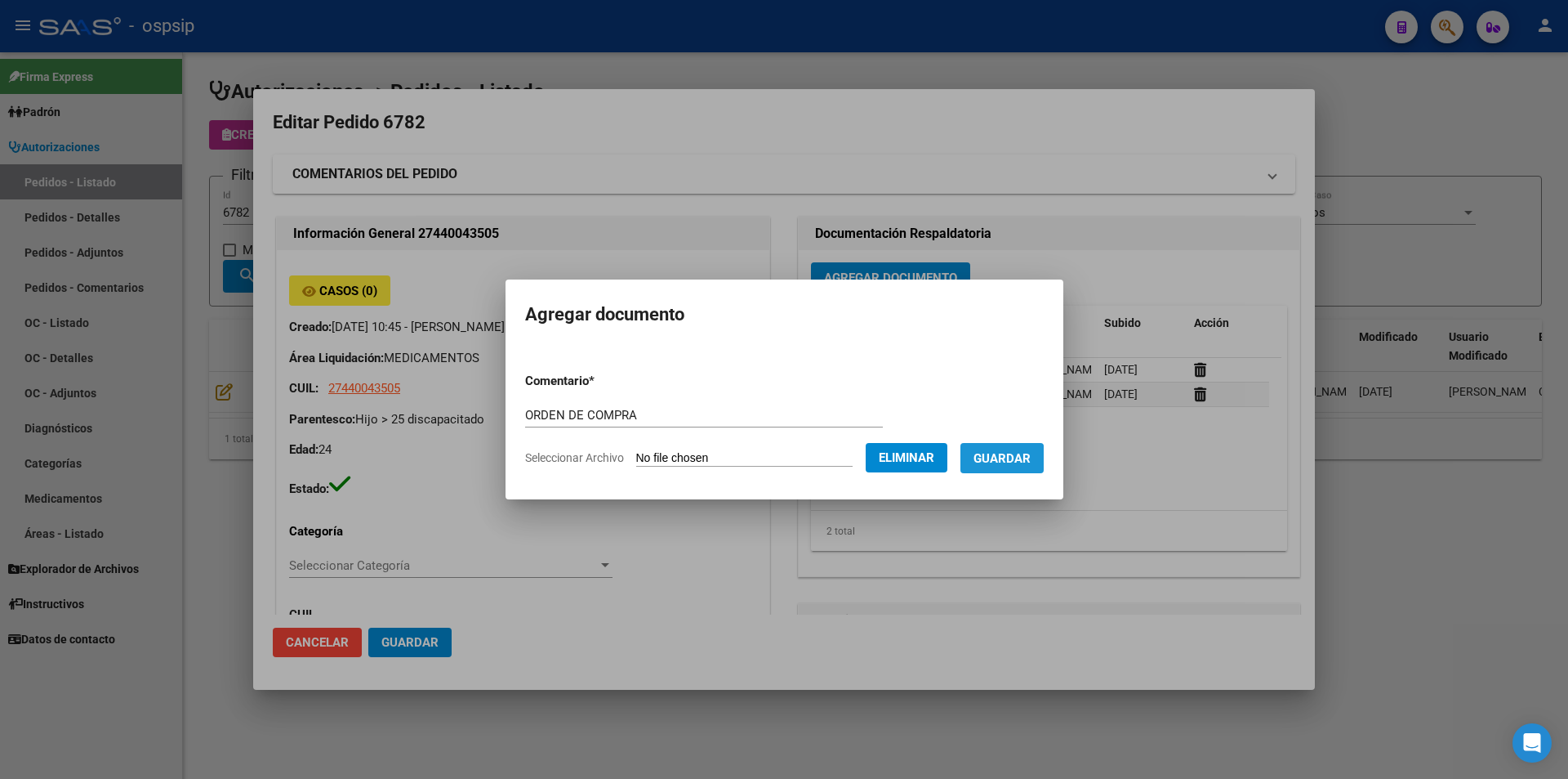
click at [998, 470] on button "Guardar" at bounding box center [1002, 458] width 84 height 30
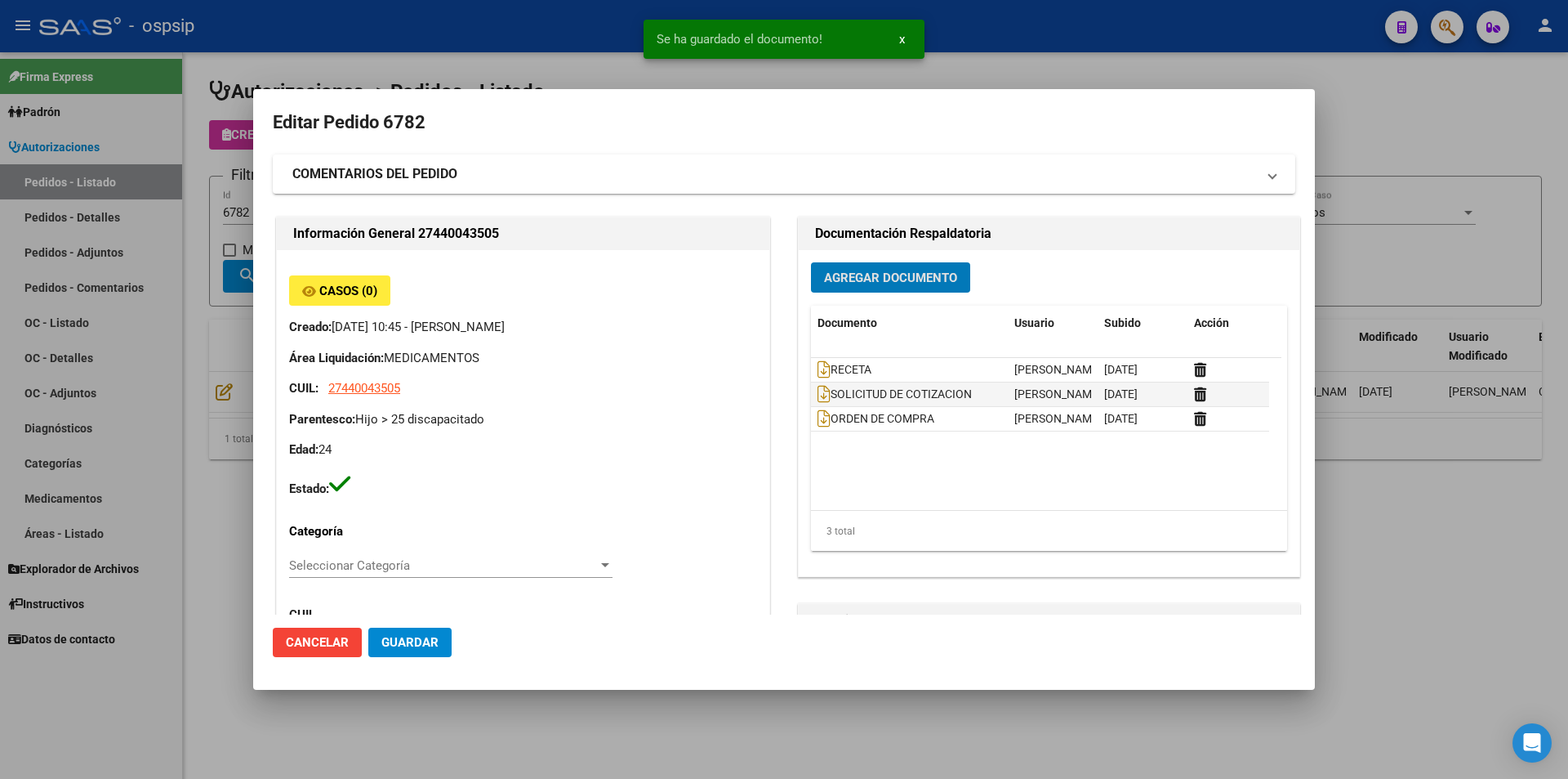
click at [251, 283] on div at bounding box center [784, 389] width 1568 height 779
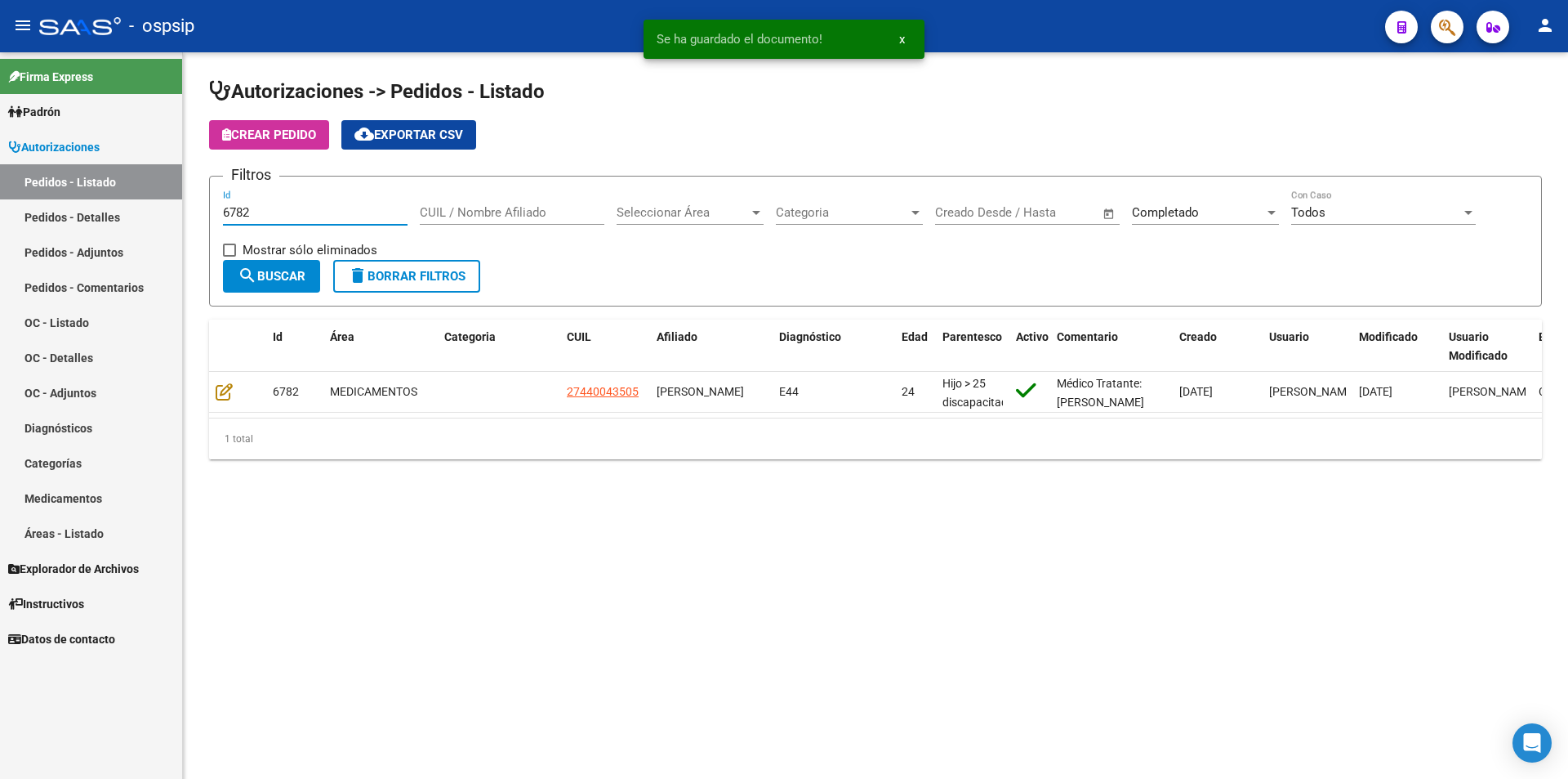
click at [260, 218] on input "6782" at bounding box center [315, 212] width 184 height 14
type input "6784"
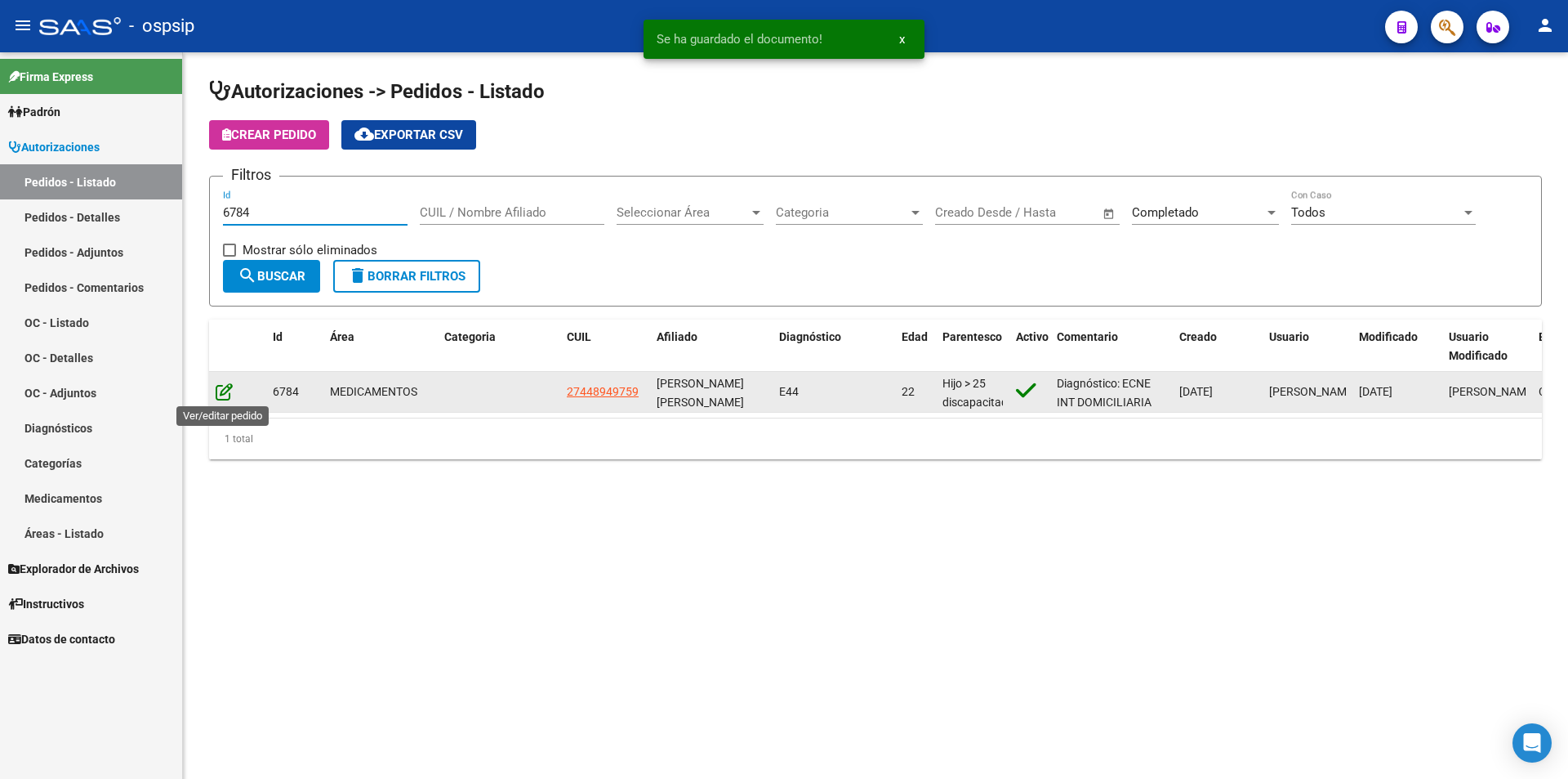
click at [232, 392] on icon at bounding box center [224, 391] width 17 height 18
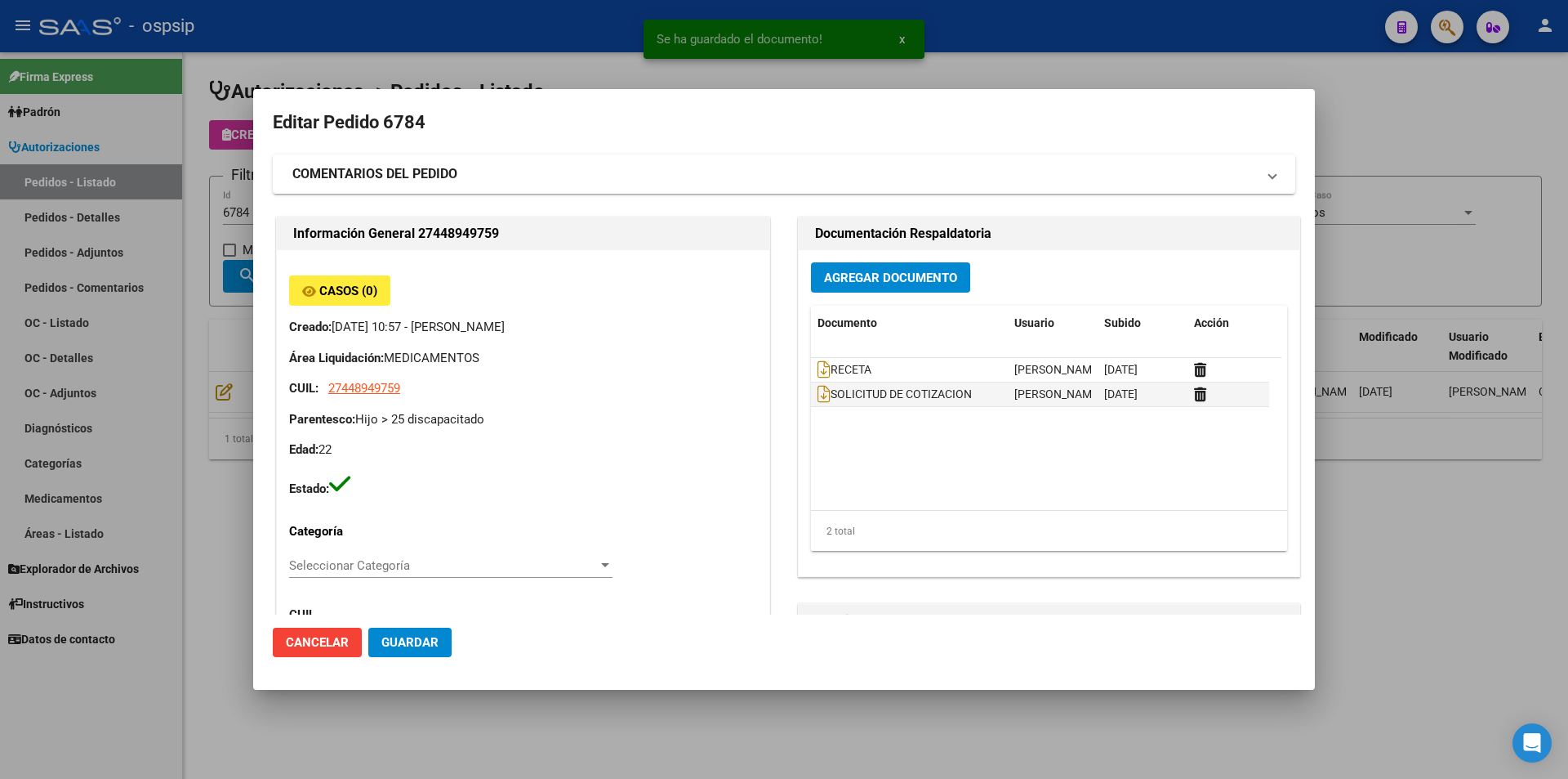
click at [871, 278] on span "Agregar Documento" at bounding box center [890, 277] width 133 height 14
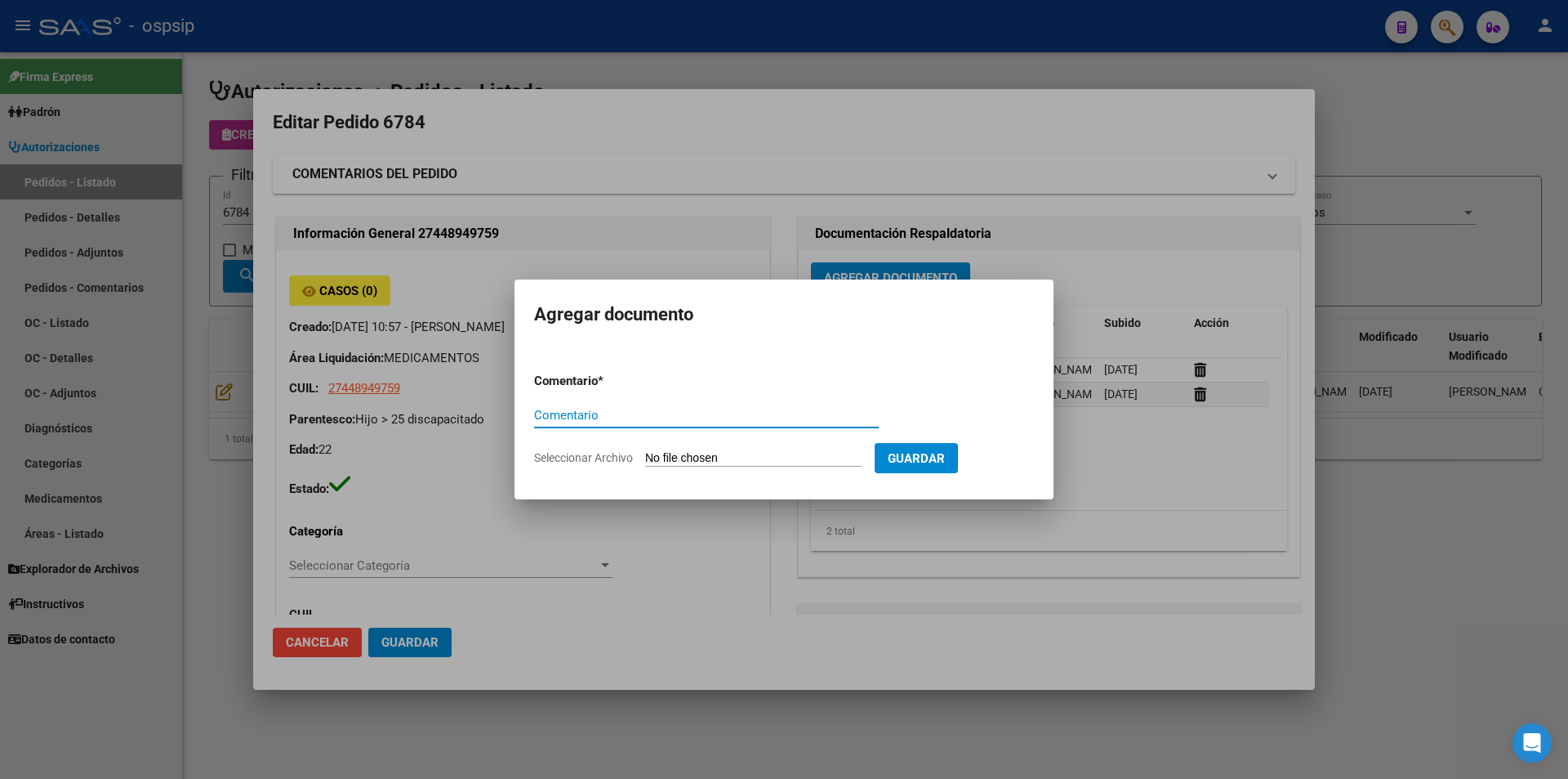
paste input "ORDEN DE COMPRA"
type input "ORDEN DE COMPRA"
click at [681, 448] on form "Comentario * ORDEN DE COMPRA Comentario Seleccionar Archivo Guardar" at bounding box center [784, 419] width 500 height 119
click at [769, 458] on input "Seleccionar Archivo" at bounding box center [753, 458] width 216 height 15
type input "C:\fakepath\BC OC 6784.pdf"
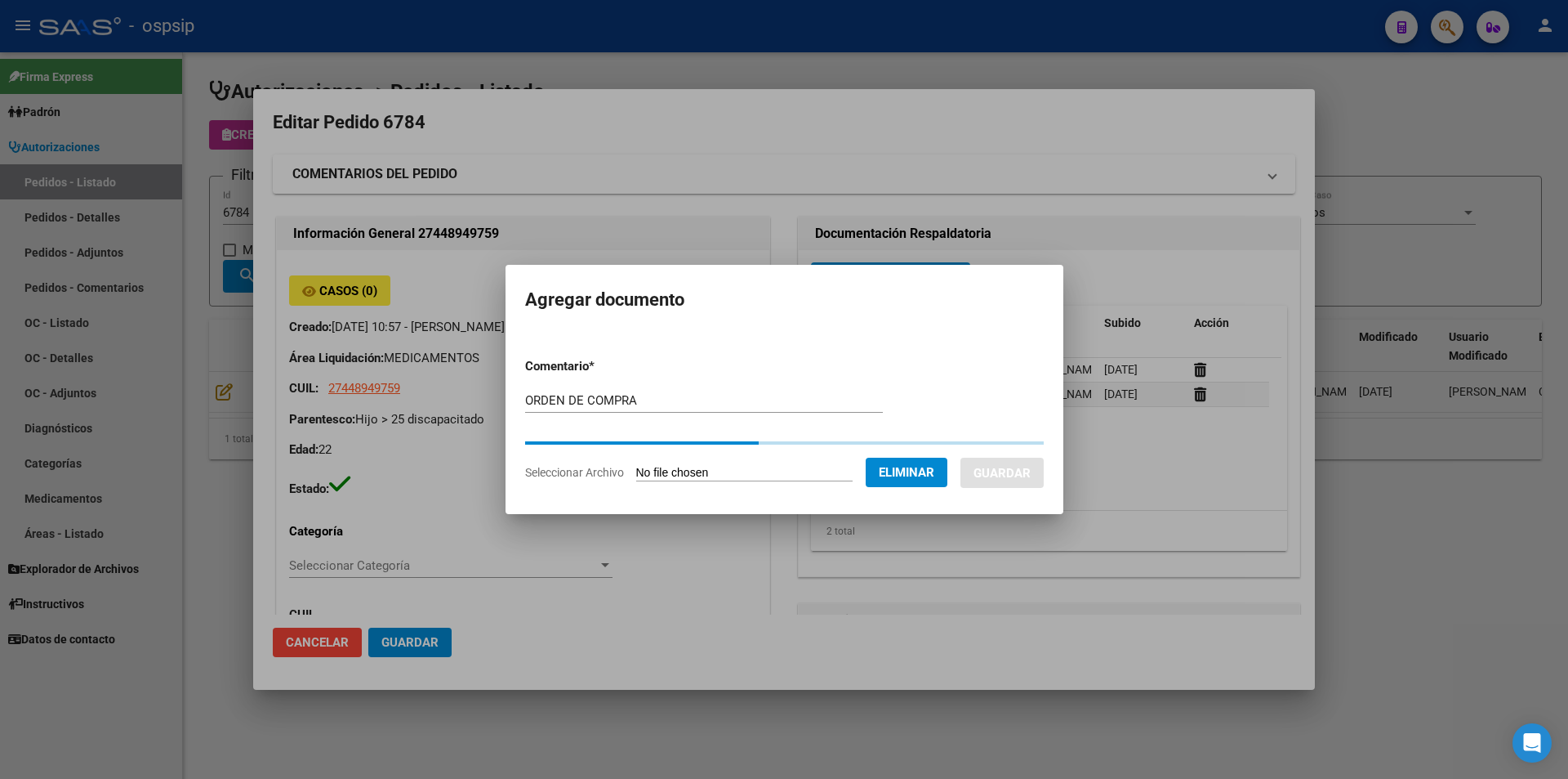
click at [1039, 464] on form "Comentario * ORDEN DE COMPRA Comentario Seleccionar Archivo Eliminar Guardar" at bounding box center [784, 420] width 519 height 149
drag, startPoint x: 1038, startPoint y: 450, endPoint x: 1039, endPoint y: 470, distance: 20.0
click at [1039, 470] on button "Guardar" at bounding box center [1002, 473] width 84 height 30
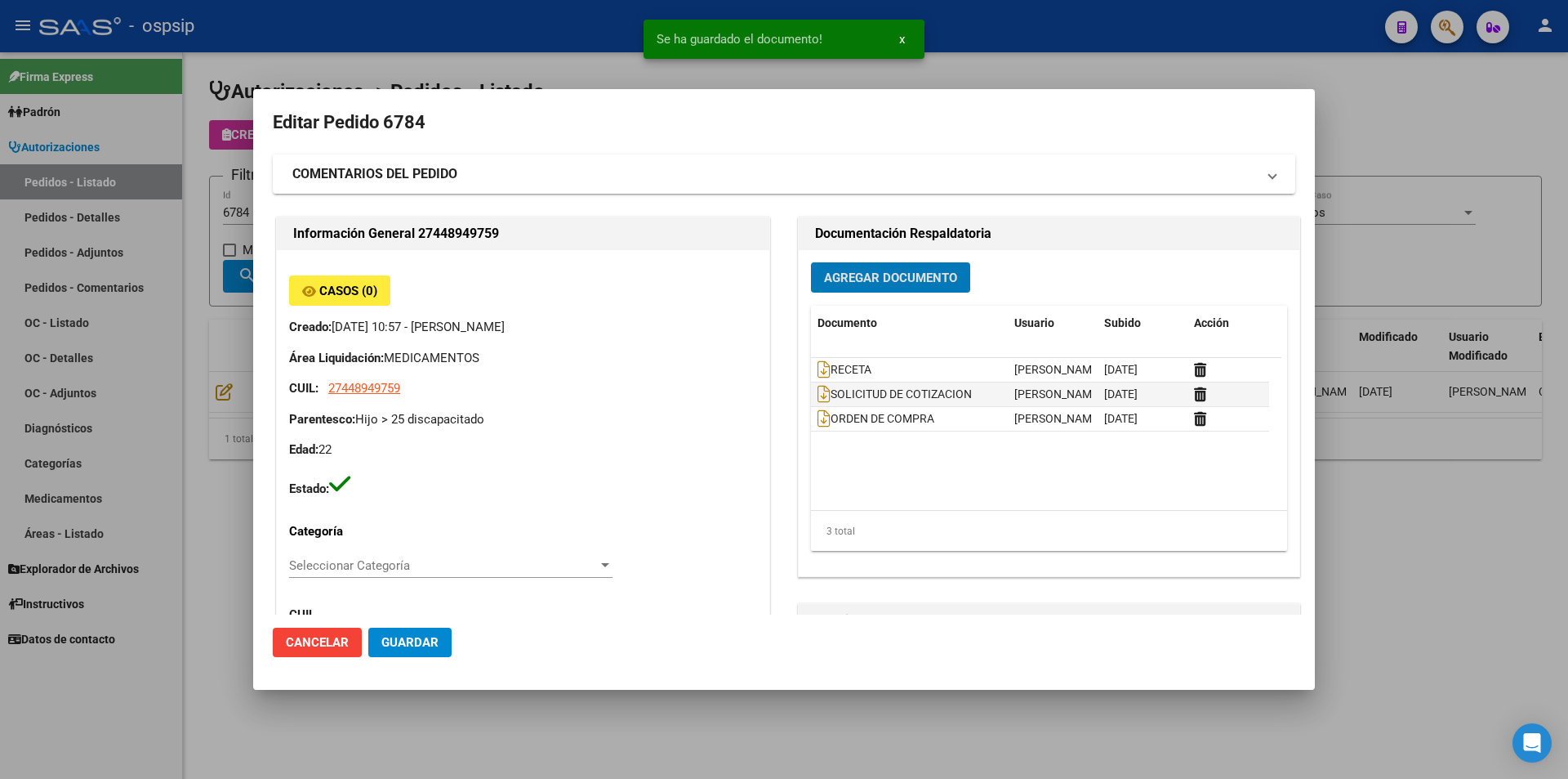
click at [232, 261] on div at bounding box center [784, 389] width 1568 height 779
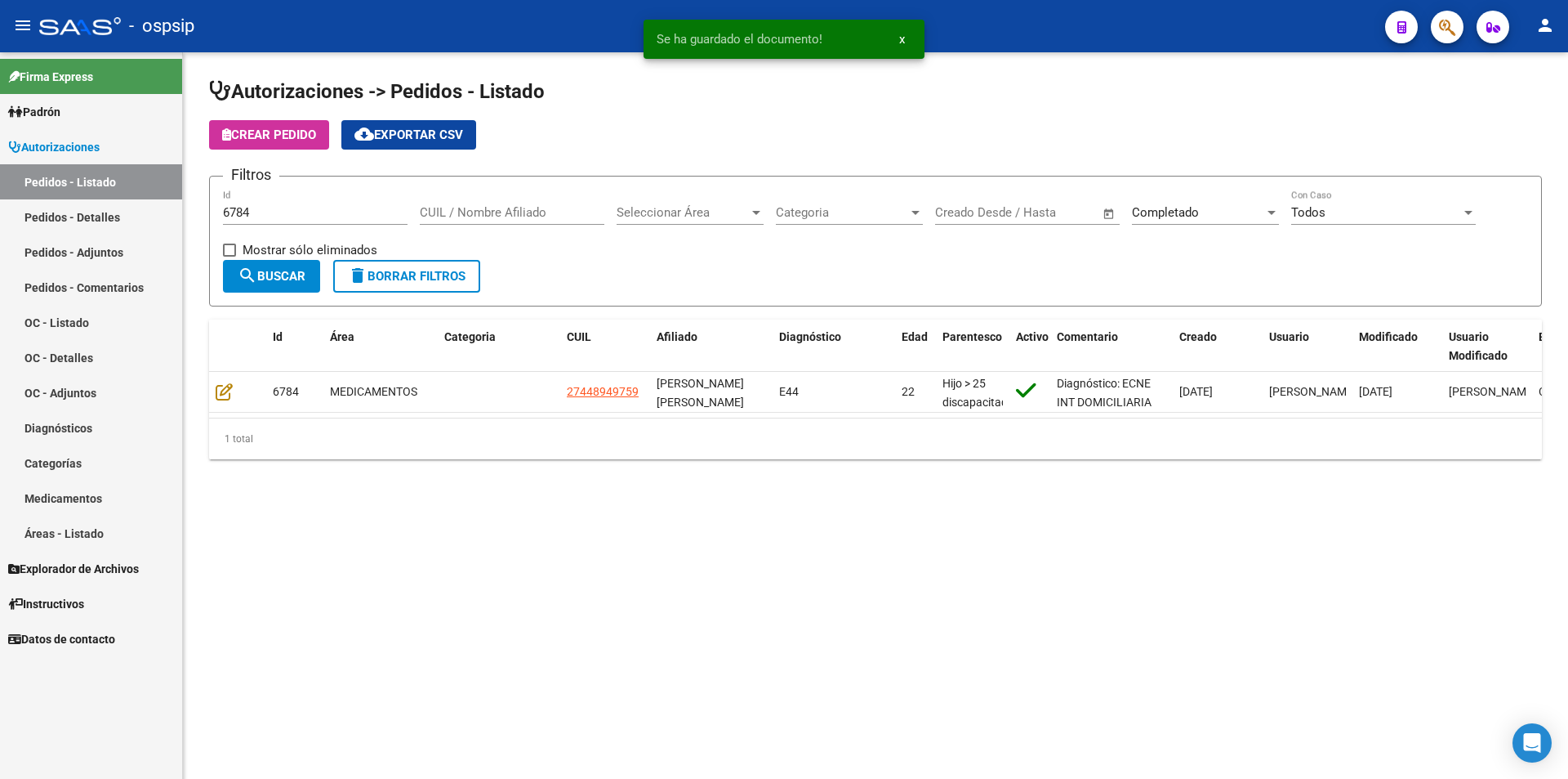
click at [257, 230] on div "6784 Id" at bounding box center [315, 215] width 184 height 51
click at [289, 207] on input "6784" at bounding box center [315, 212] width 184 height 14
type input "6785"
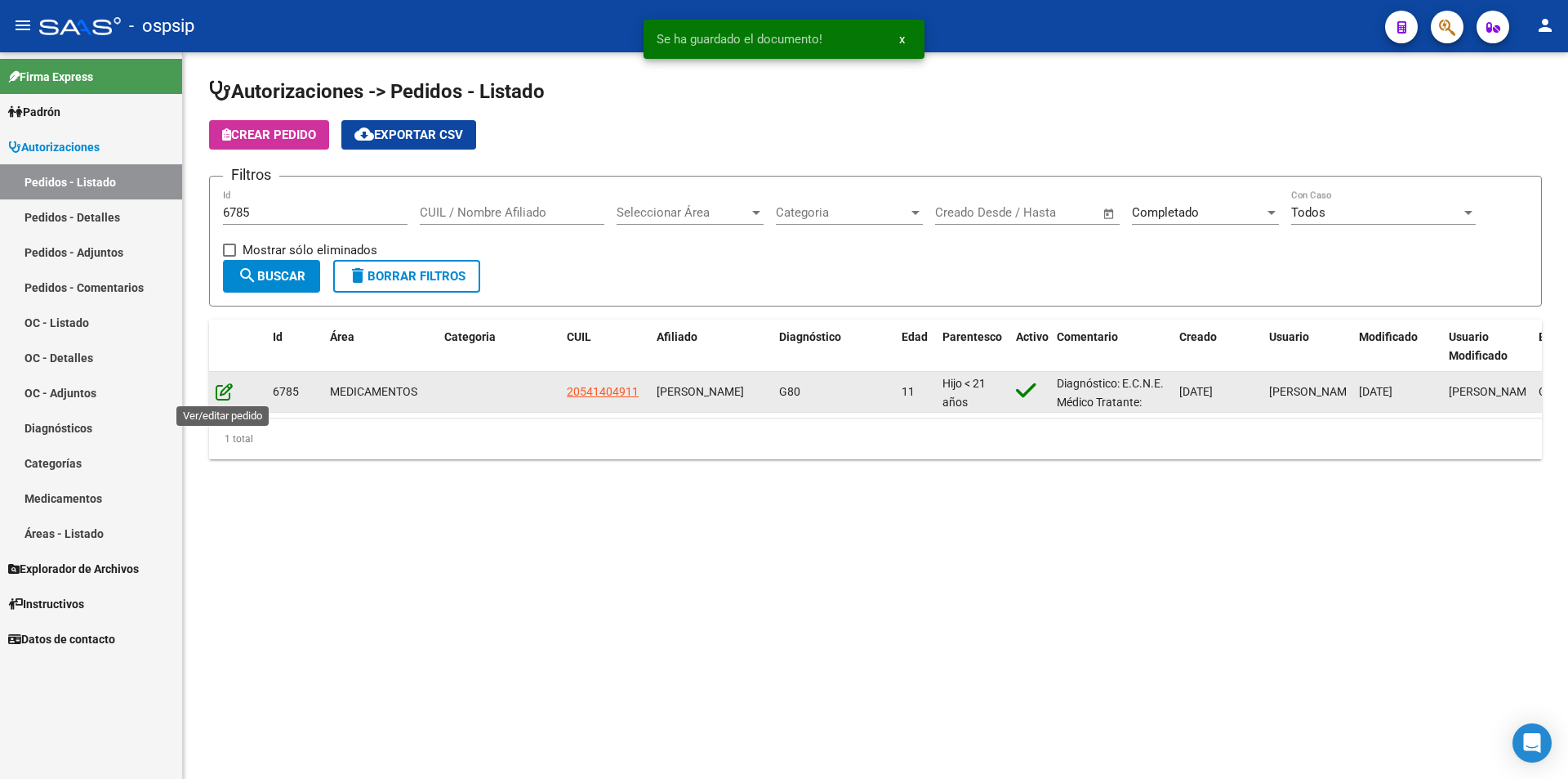
click at [228, 387] on icon at bounding box center [224, 391] width 17 height 18
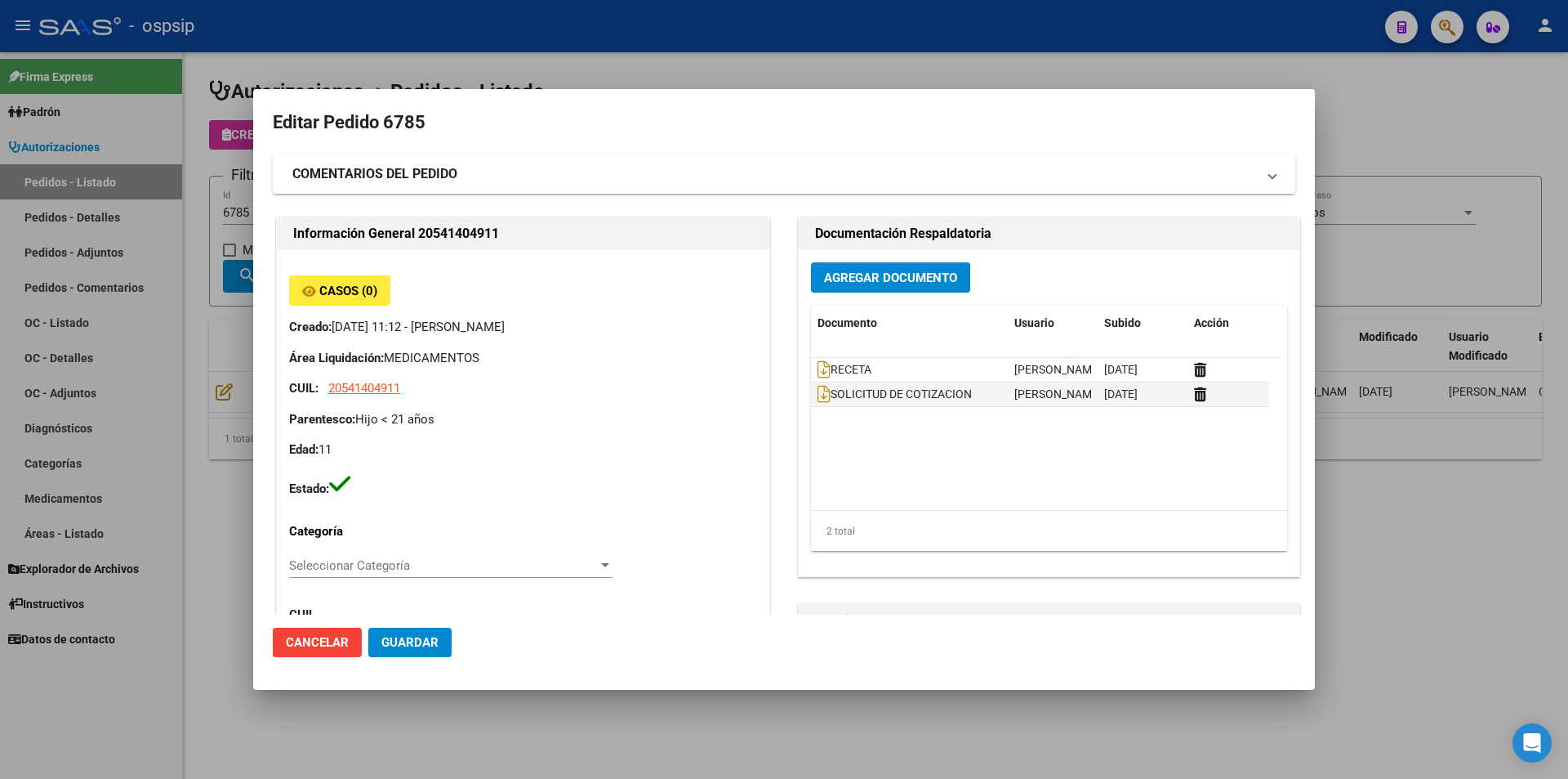
click at [888, 296] on div "Agregar Documento Documento Usuario Subido Acción RECETA [PERSON_NAME] [DATE] S…" at bounding box center [1049, 414] width 500 height 326
click at [886, 278] on span "Agregar Documento" at bounding box center [890, 277] width 133 height 14
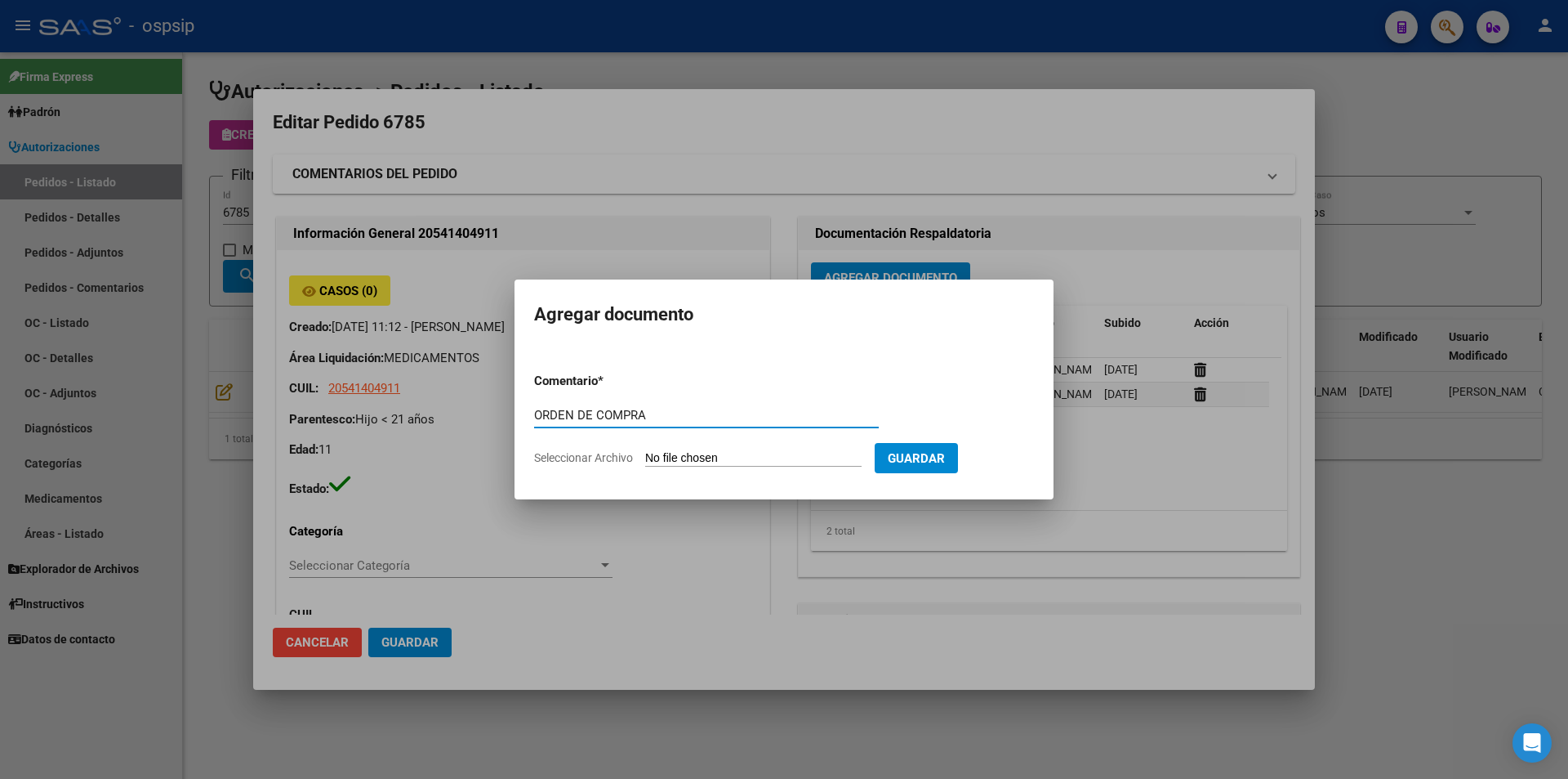
type input "ORDEN DE COMPRA"
click at [738, 464] on input "Seleccionar Archivo" at bounding box center [753, 458] width 216 height 15
type input "C:\fakepath\BC OC 6785.pdf"
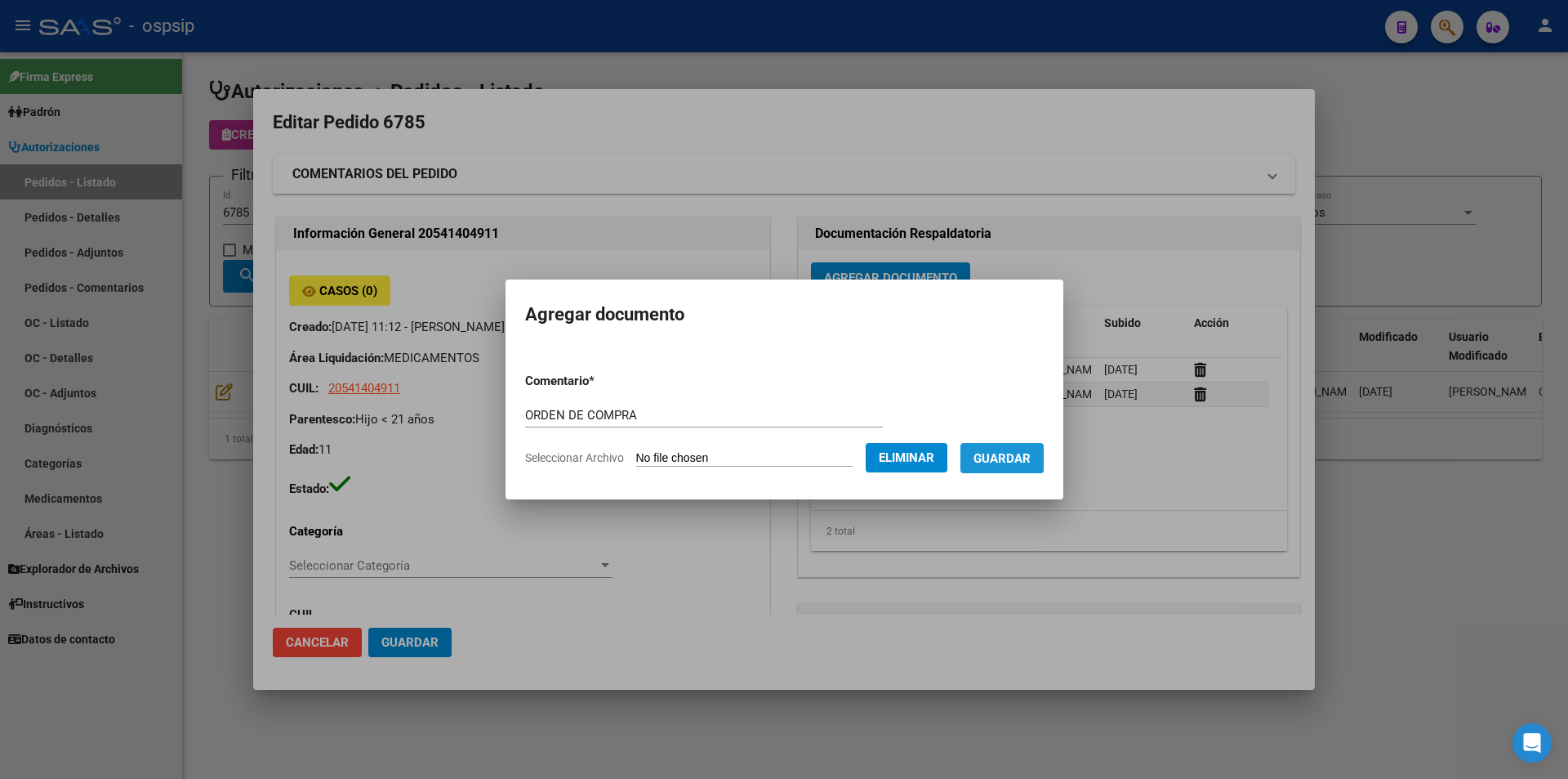
click at [1022, 472] on button "Guardar" at bounding box center [1002, 458] width 84 height 30
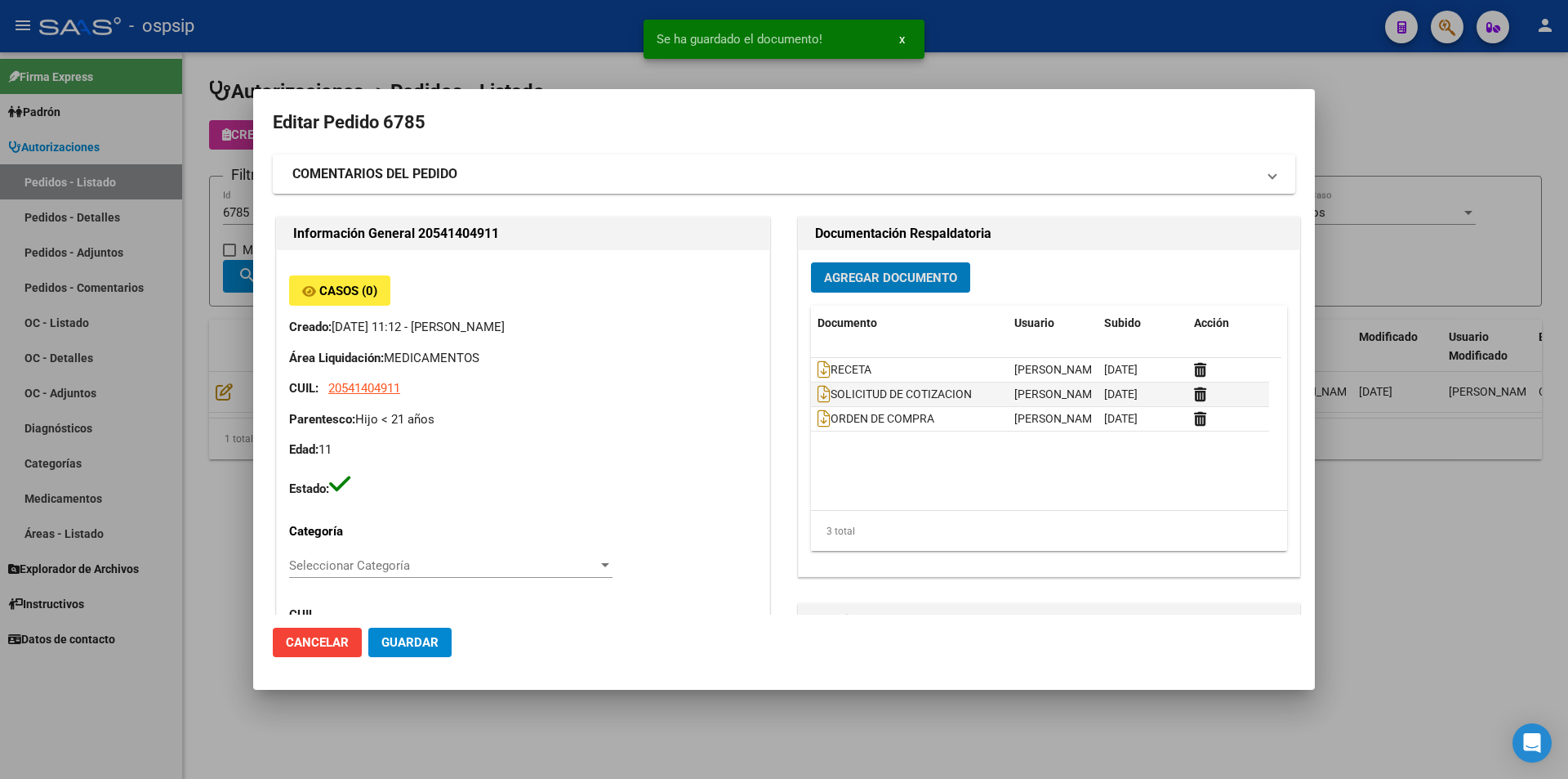
click at [243, 339] on div at bounding box center [784, 389] width 1568 height 779
